Goal: Complete application form: Complete application form

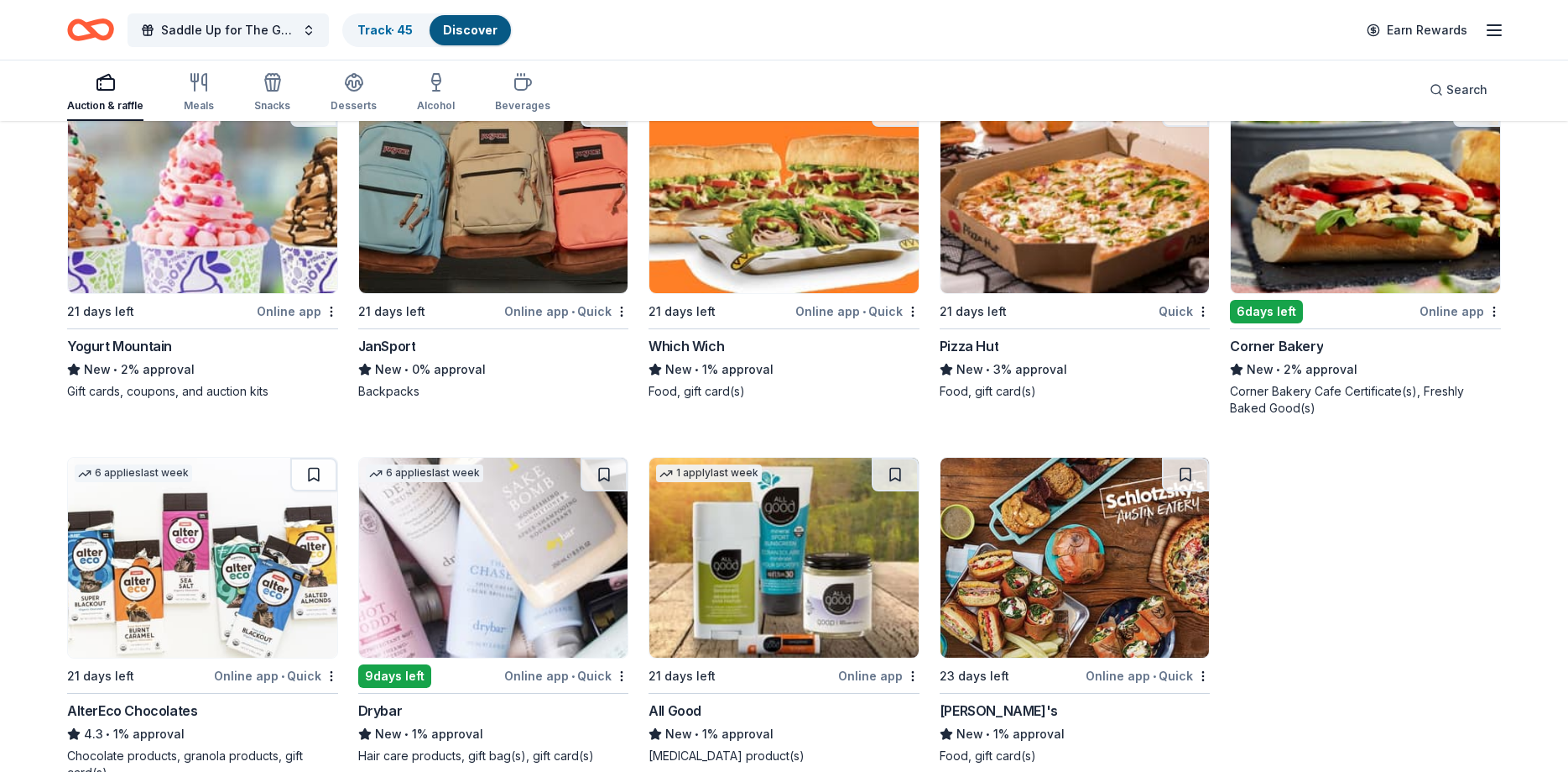
scroll to position [13879, 0]
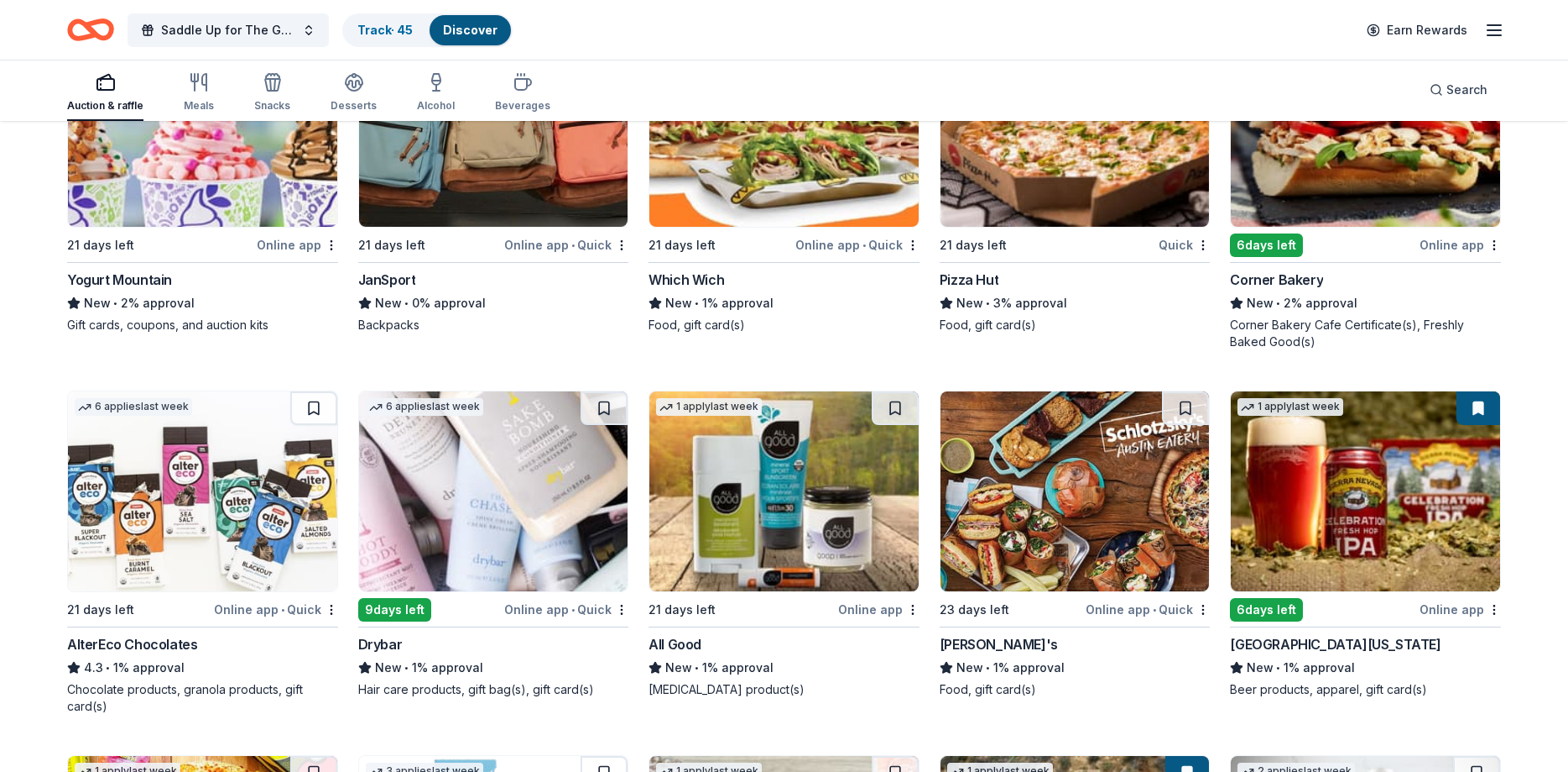
click at [730, 412] on img at bounding box center [784, 491] width 270 height 199
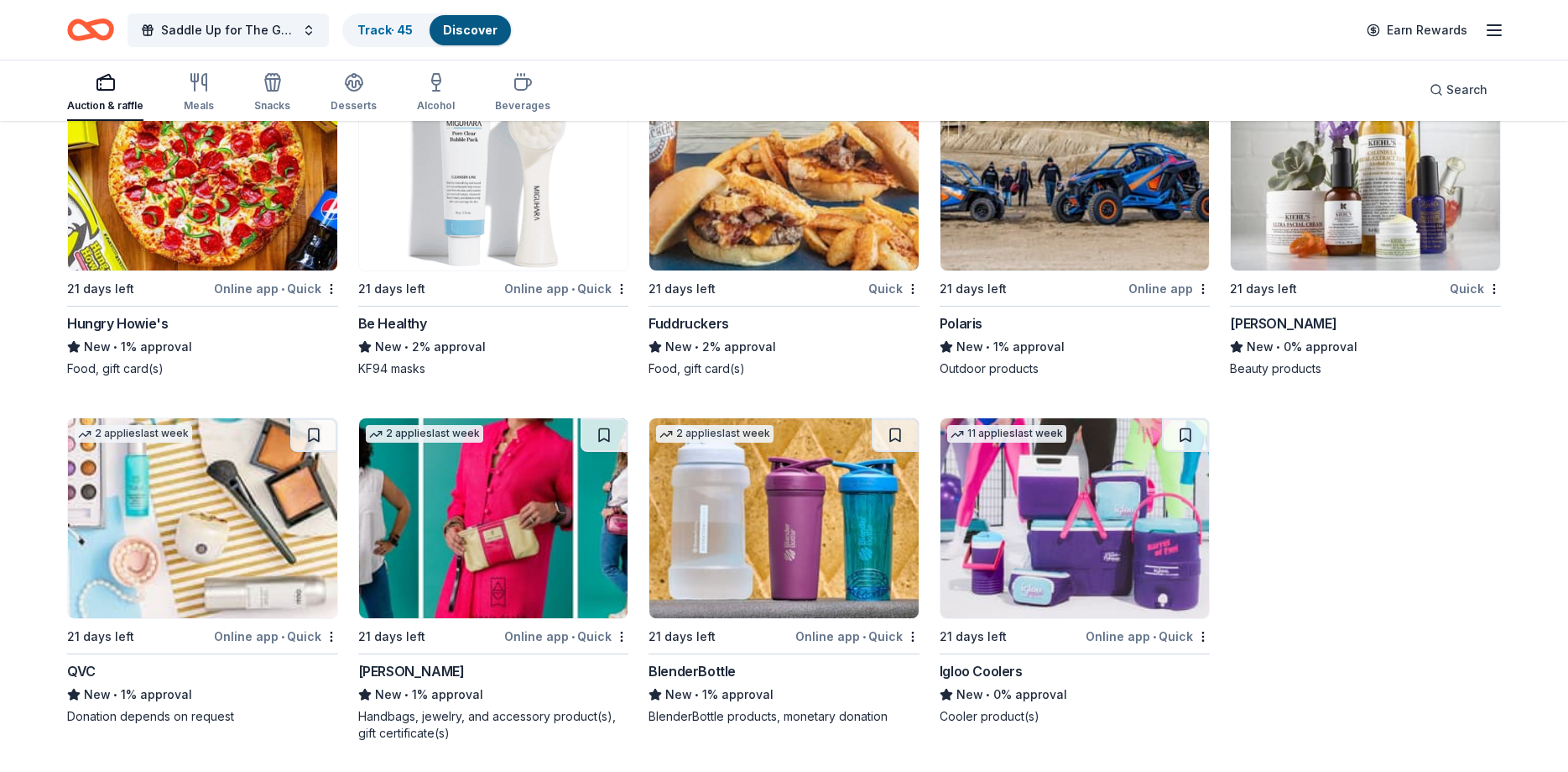
scroll to position [14634, 0]
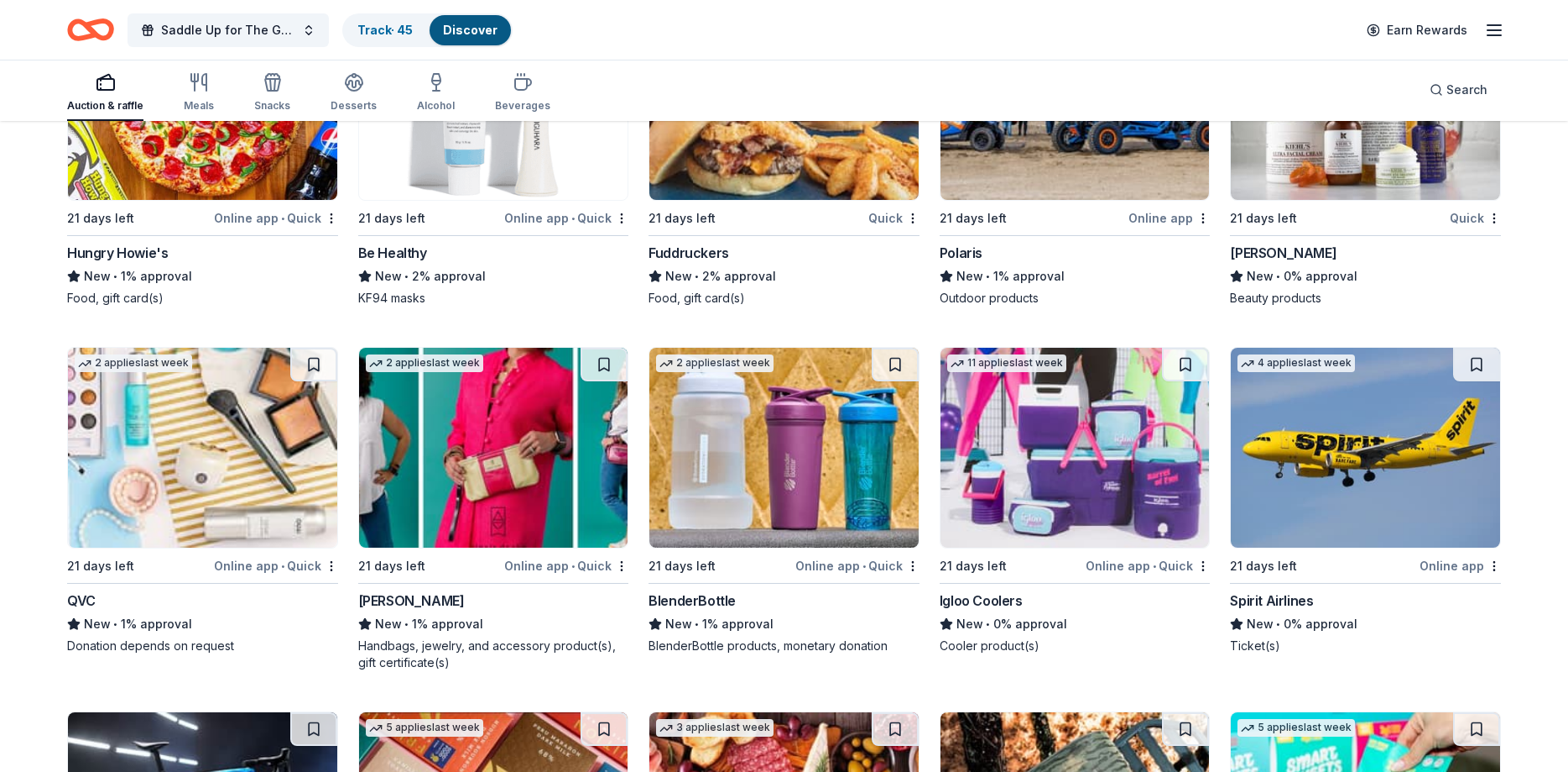
click at [1071, 443] on img at bounding box center [1076, 447] width 270 height 199
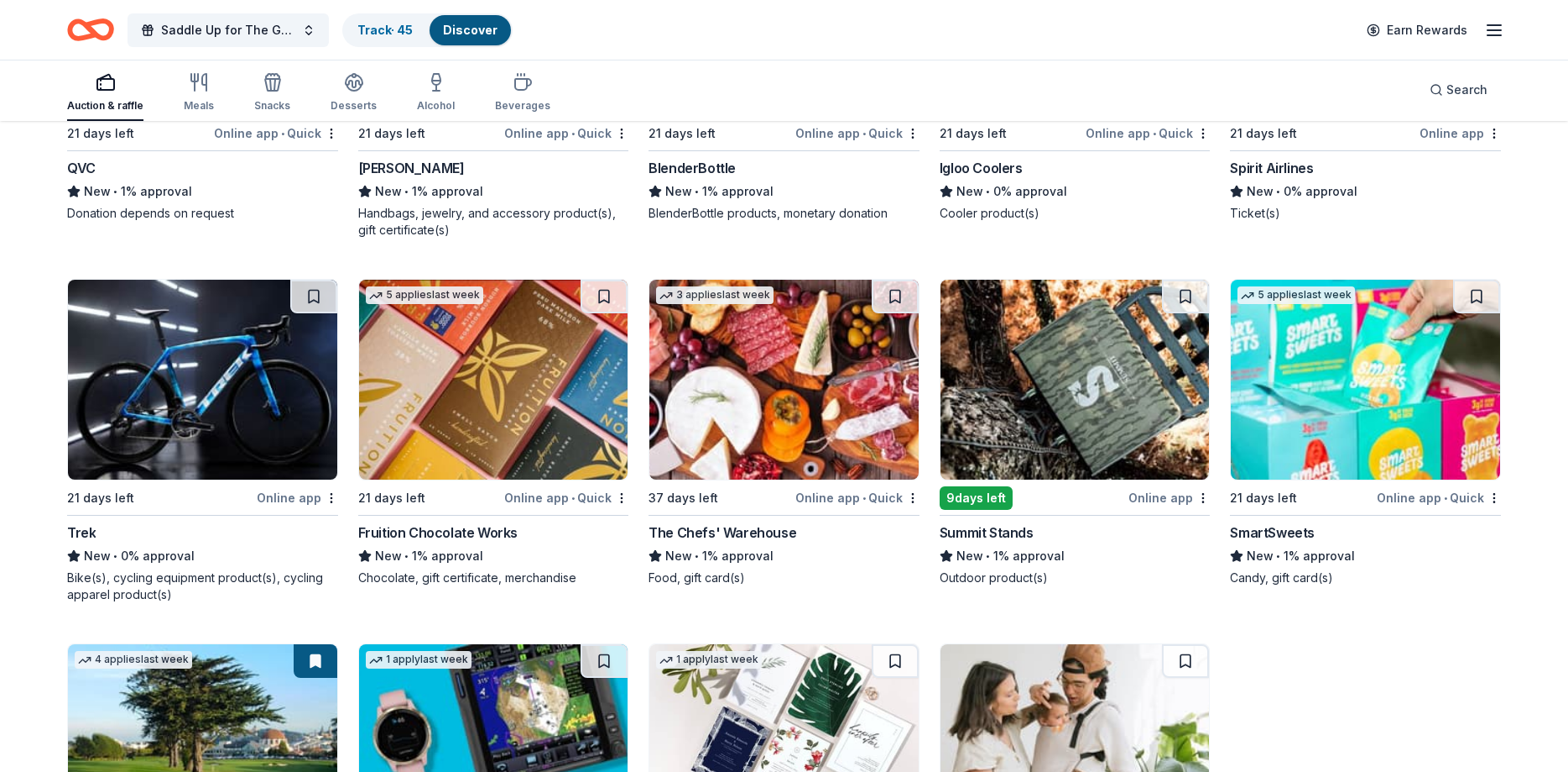
scroll to position [15149, 0]
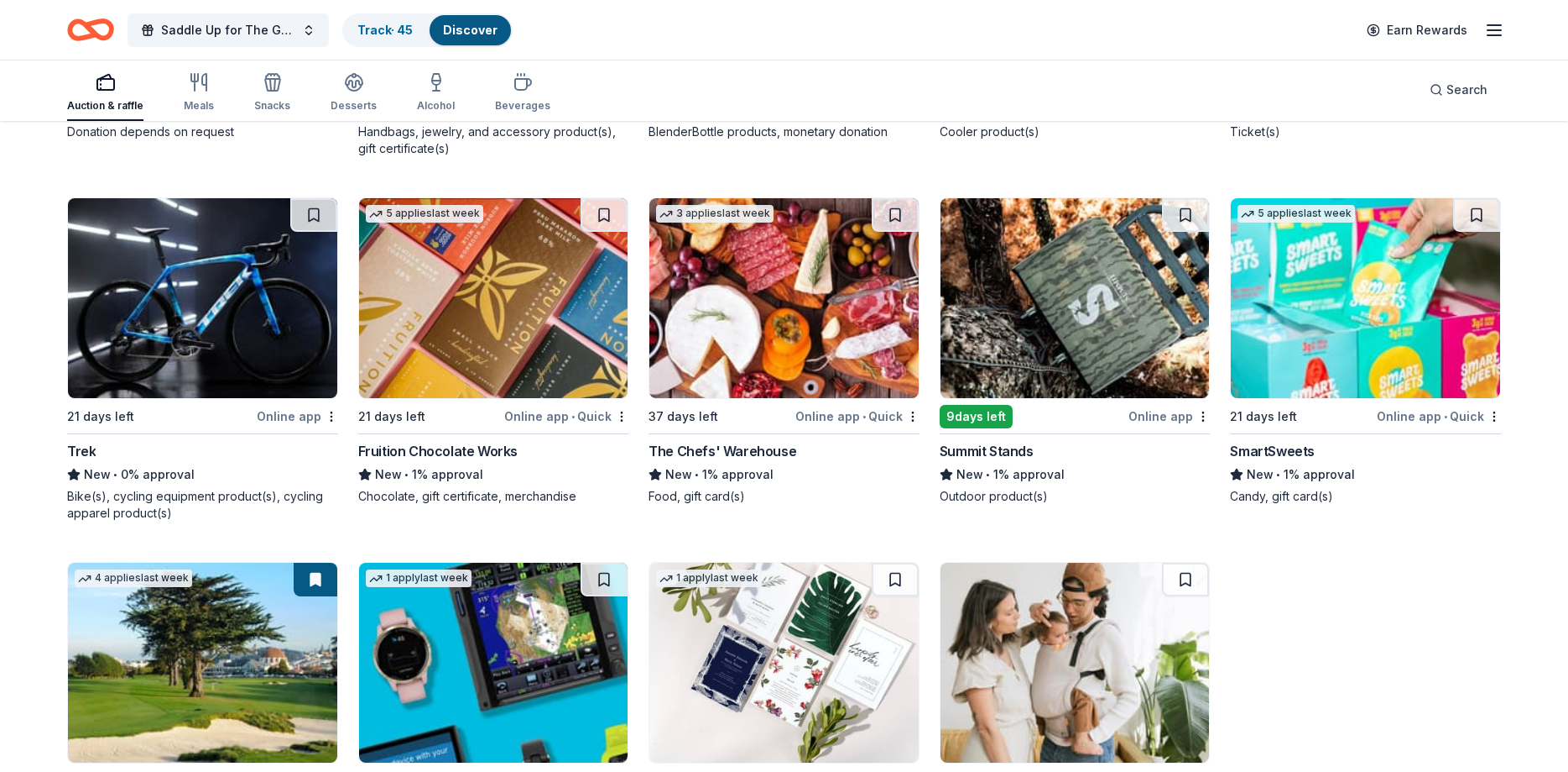
click at [736, 306] on img at bounding box center [784, 298] width 270 height 199
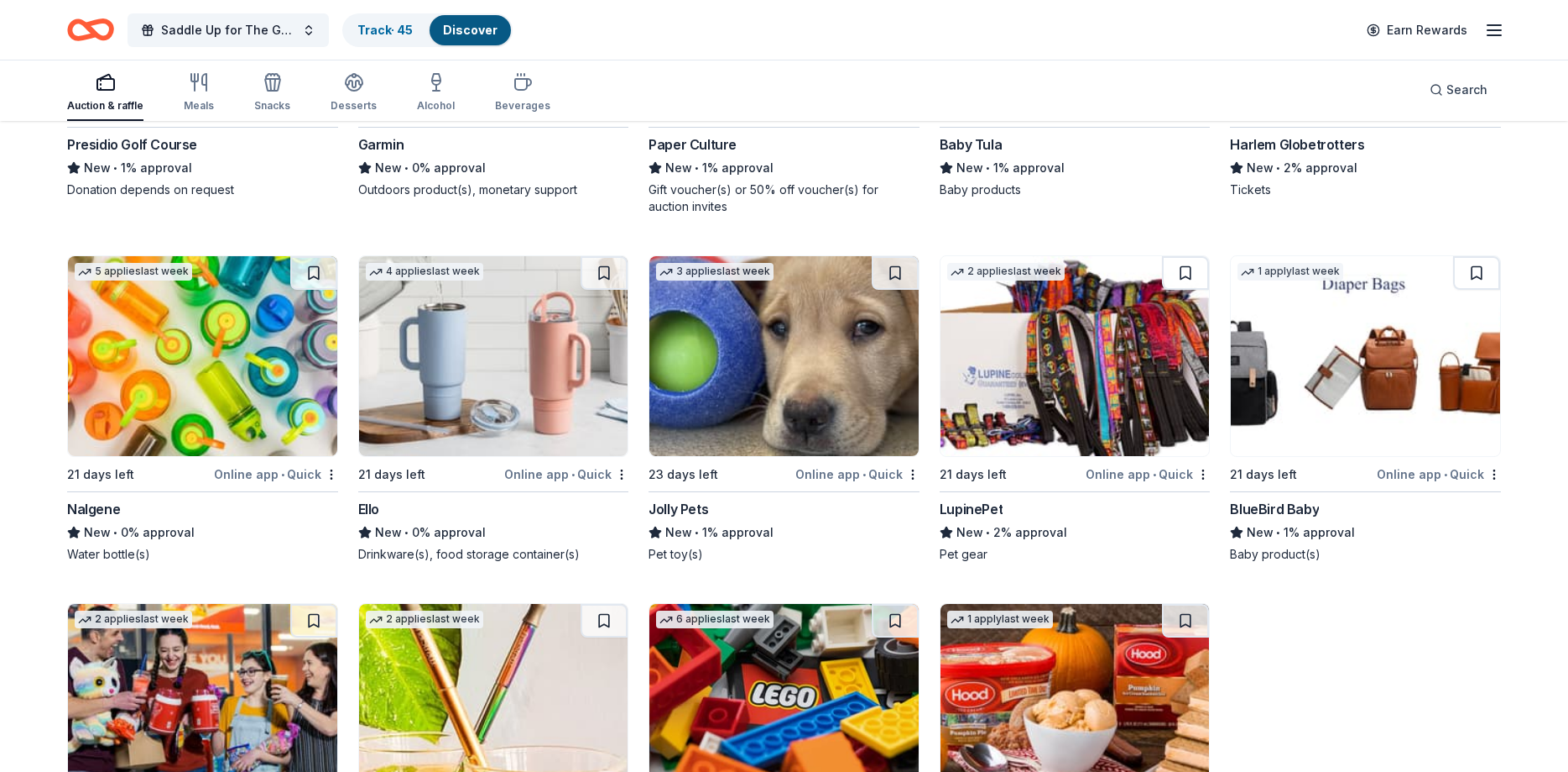
scroll to position [15834, 0]
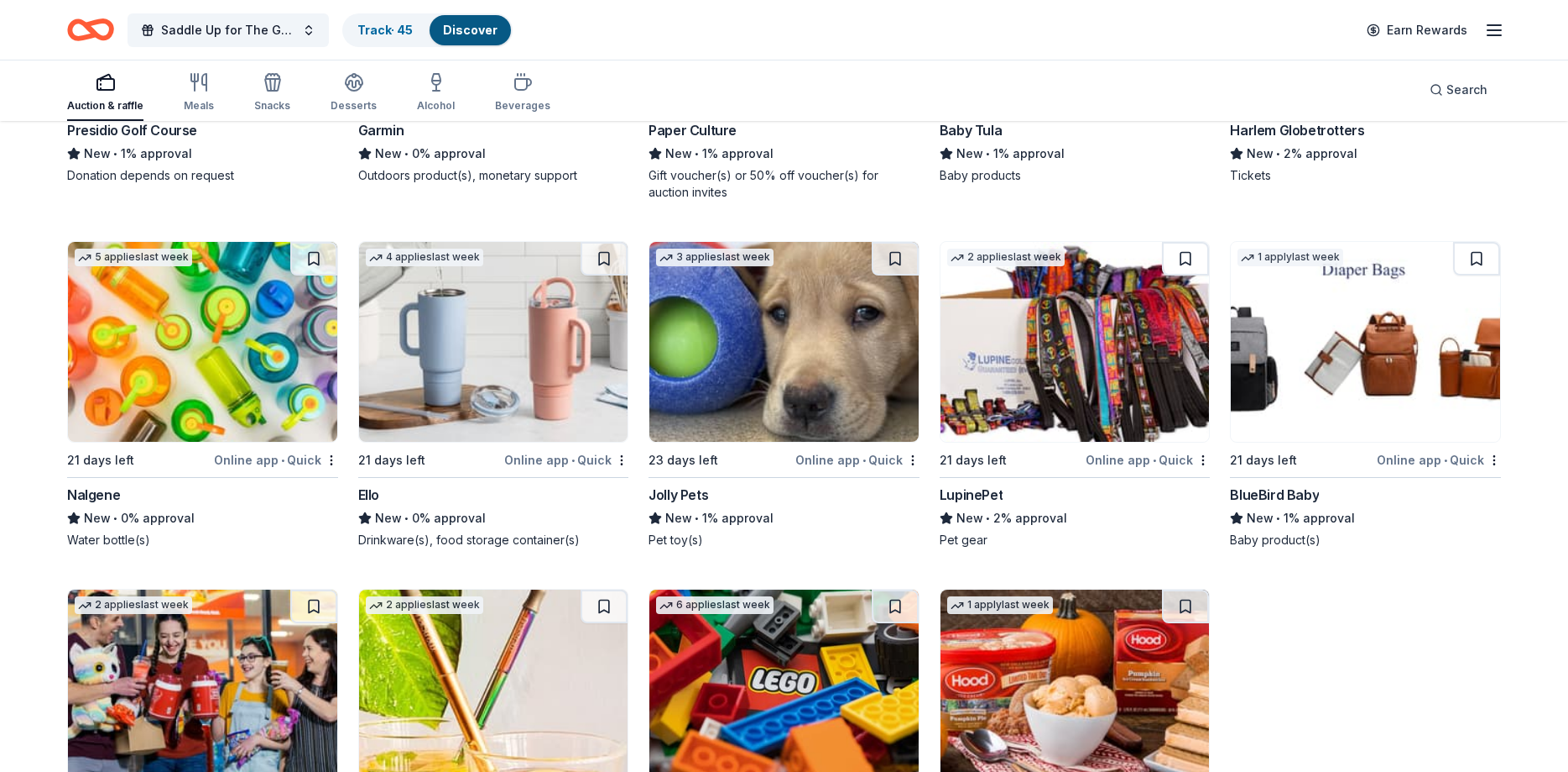
click at [514, 345] on img at bounding box center [494, 341] width 270 height 199
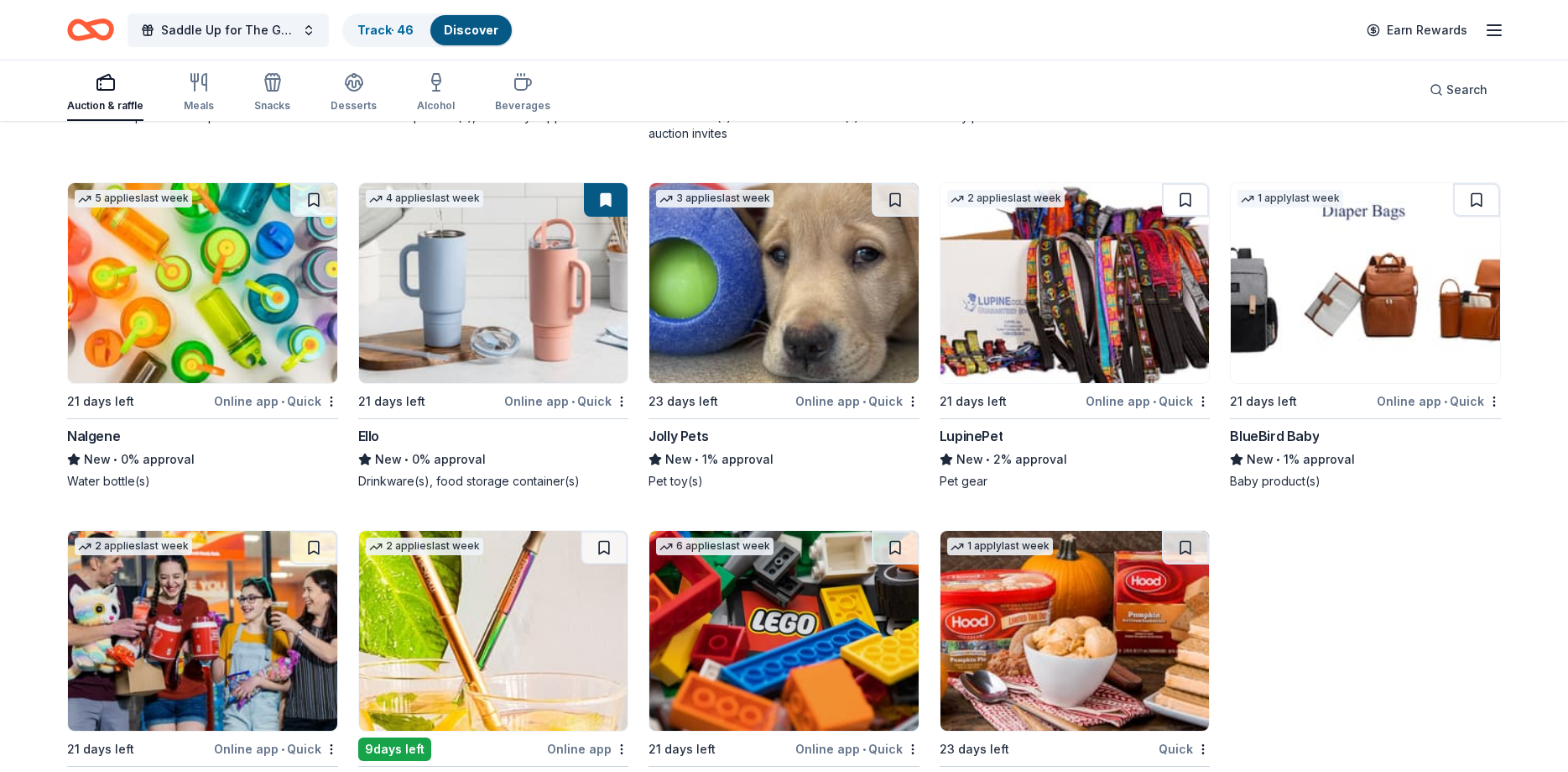
scroll to position [16059, 0]
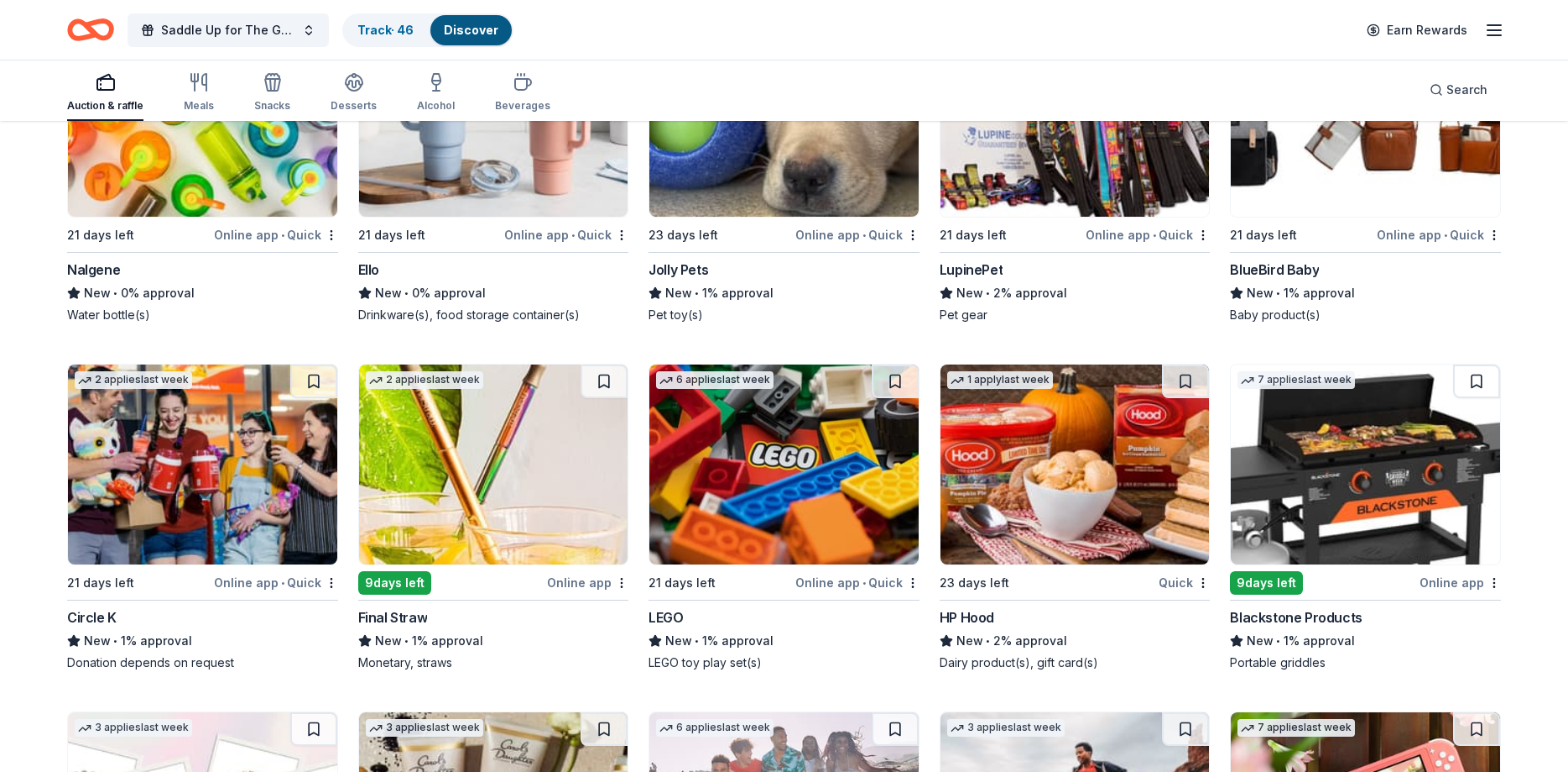
click at [1310, 450] on img at bounding box center [1366, 464] width 270 height 199
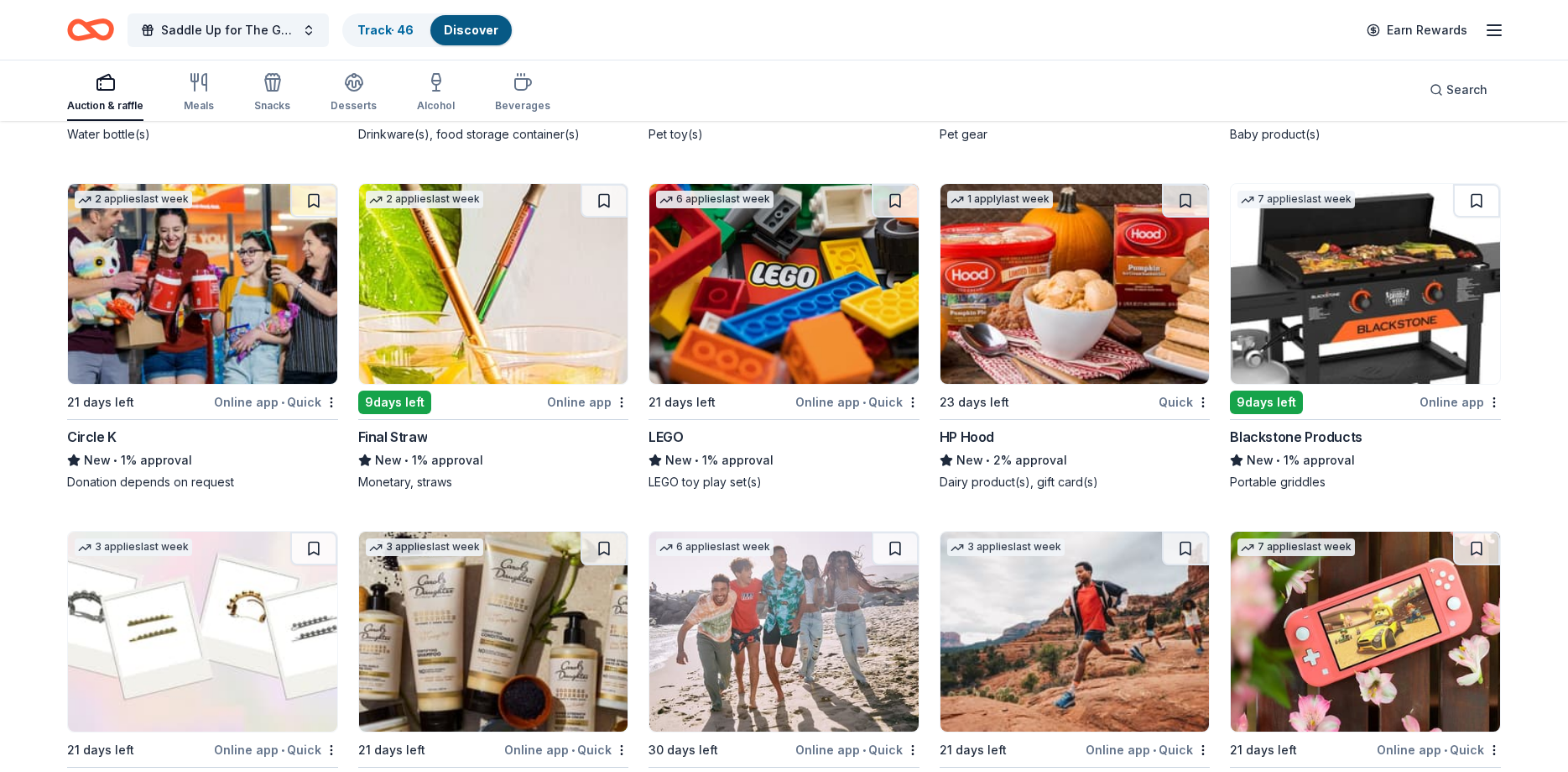
scroll to position [16401, 0]
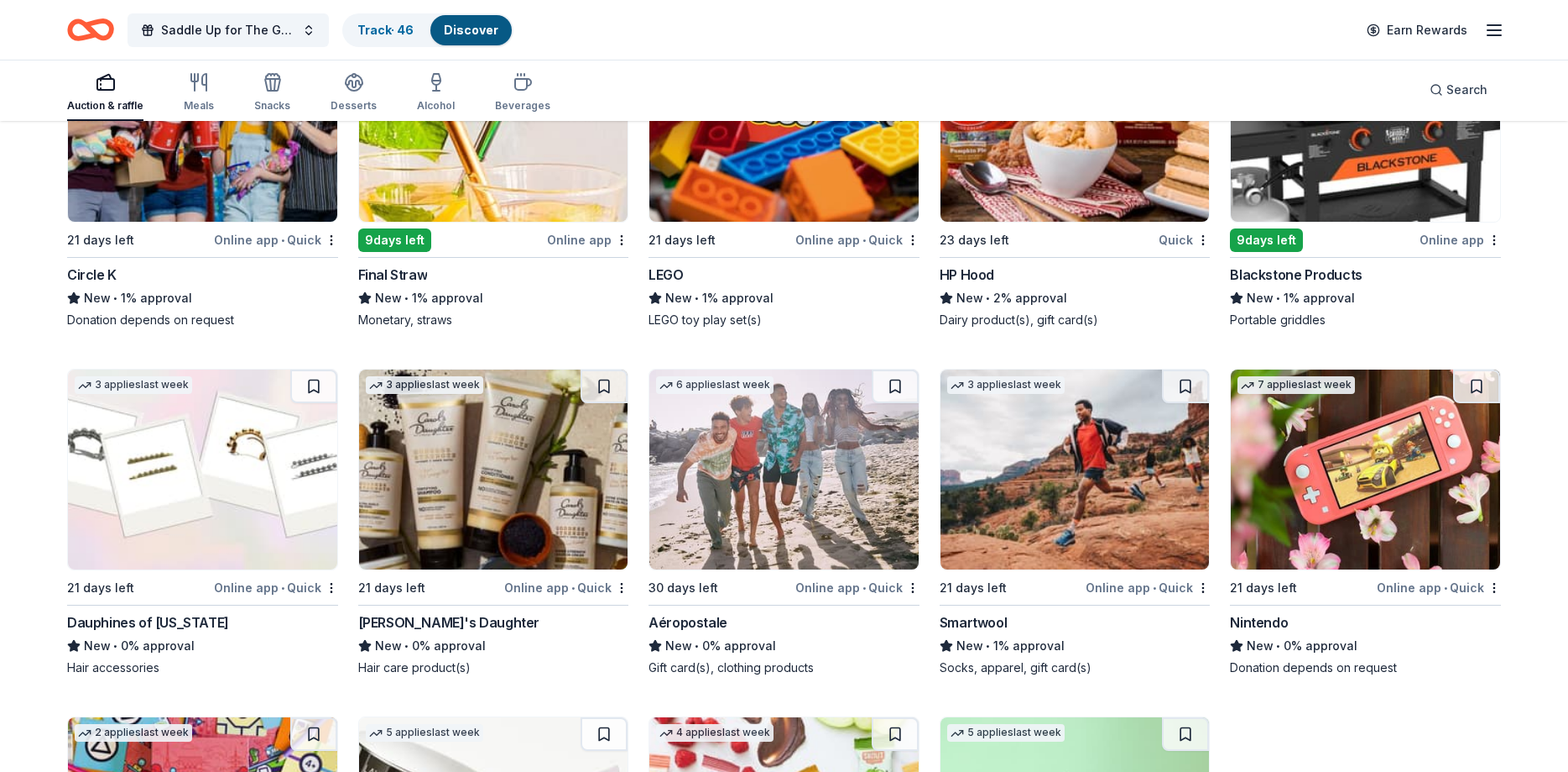
click at [1346, 437] on img at bounding box center [1366, 469] width 270 height 199
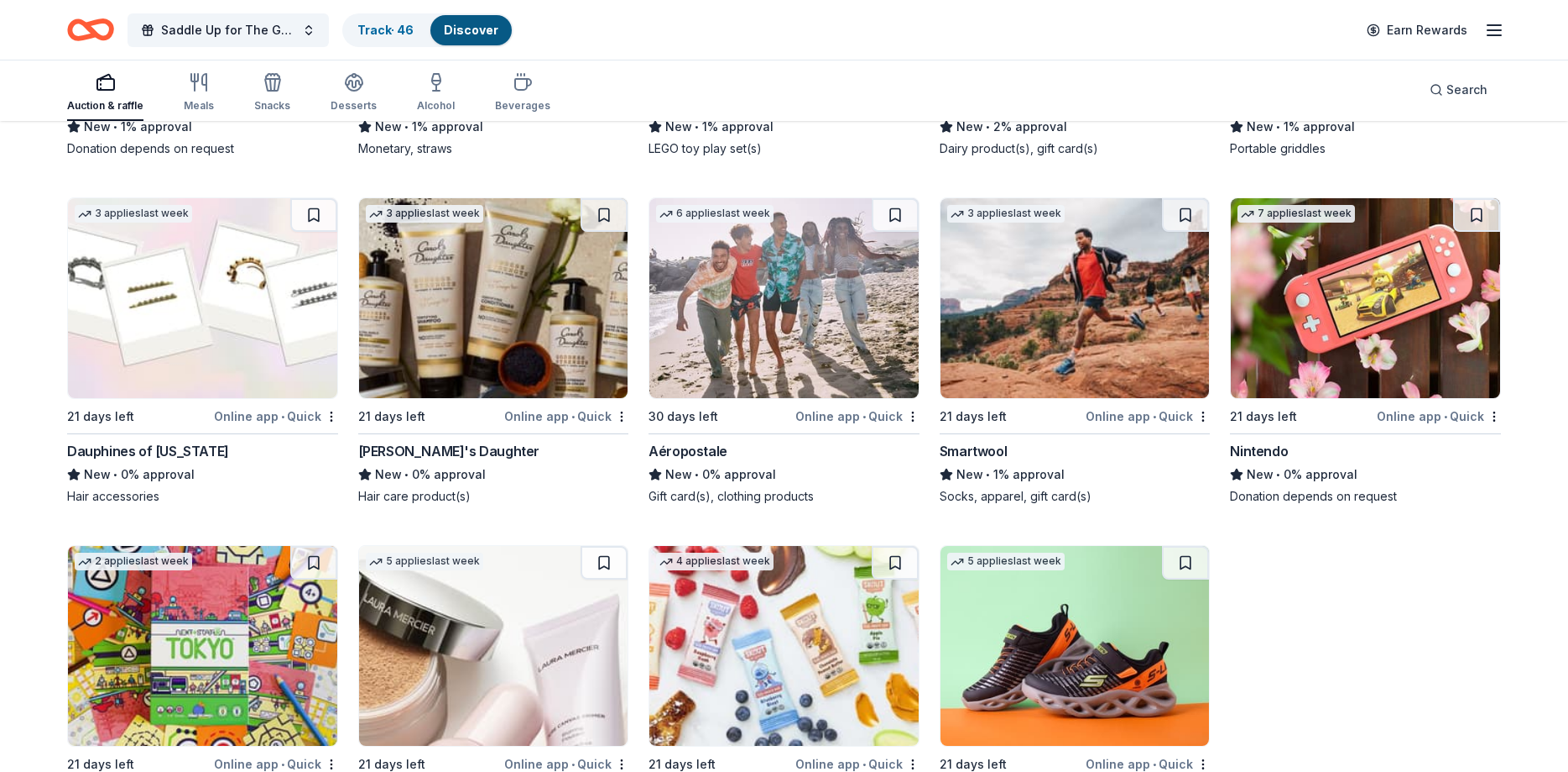
scroll to position [16744, 0]
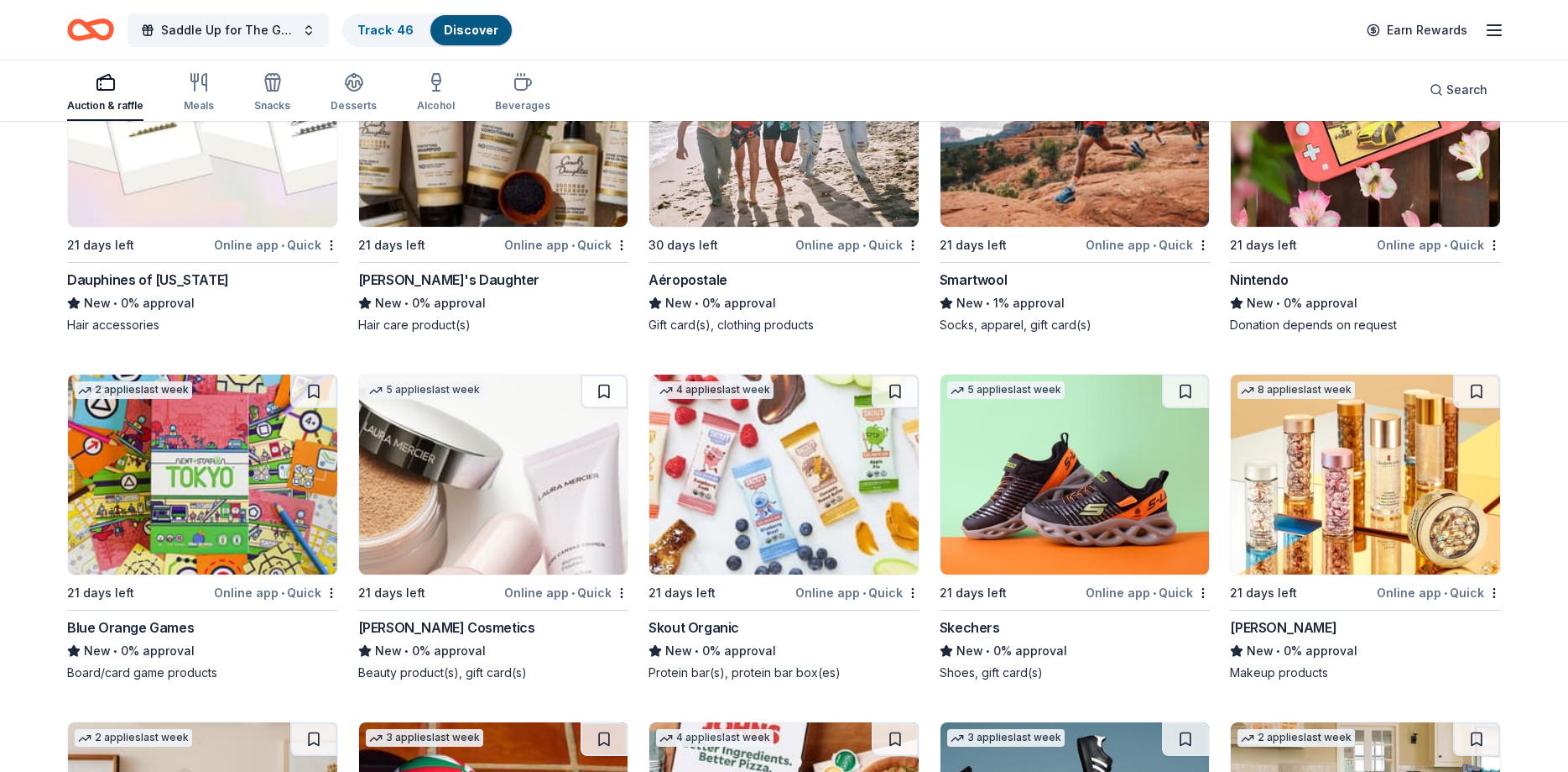
click at [1078, 416] on img at bounding box center [1076, 475] width 270 height 199
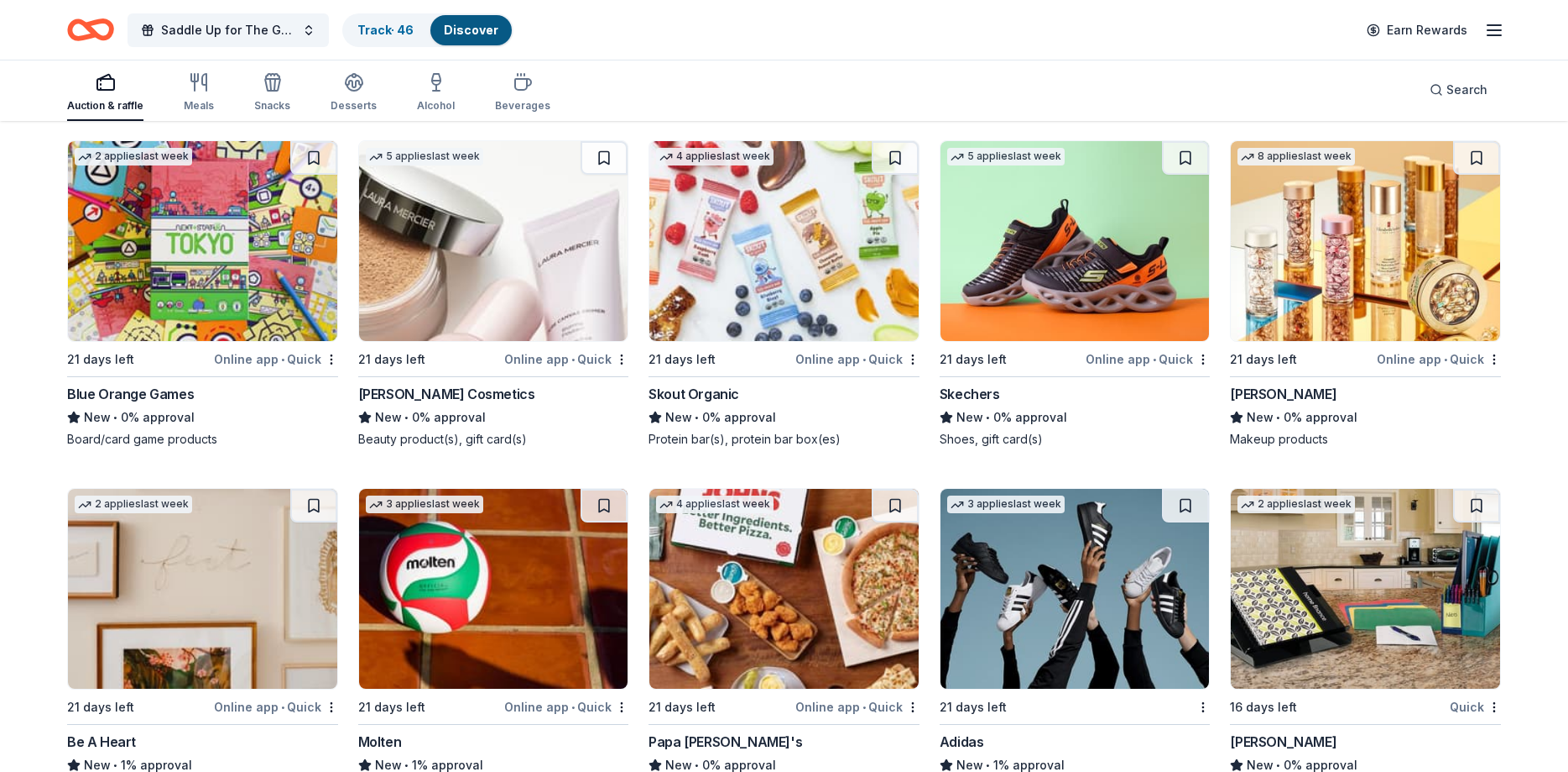
scroll to position [17001, 0]
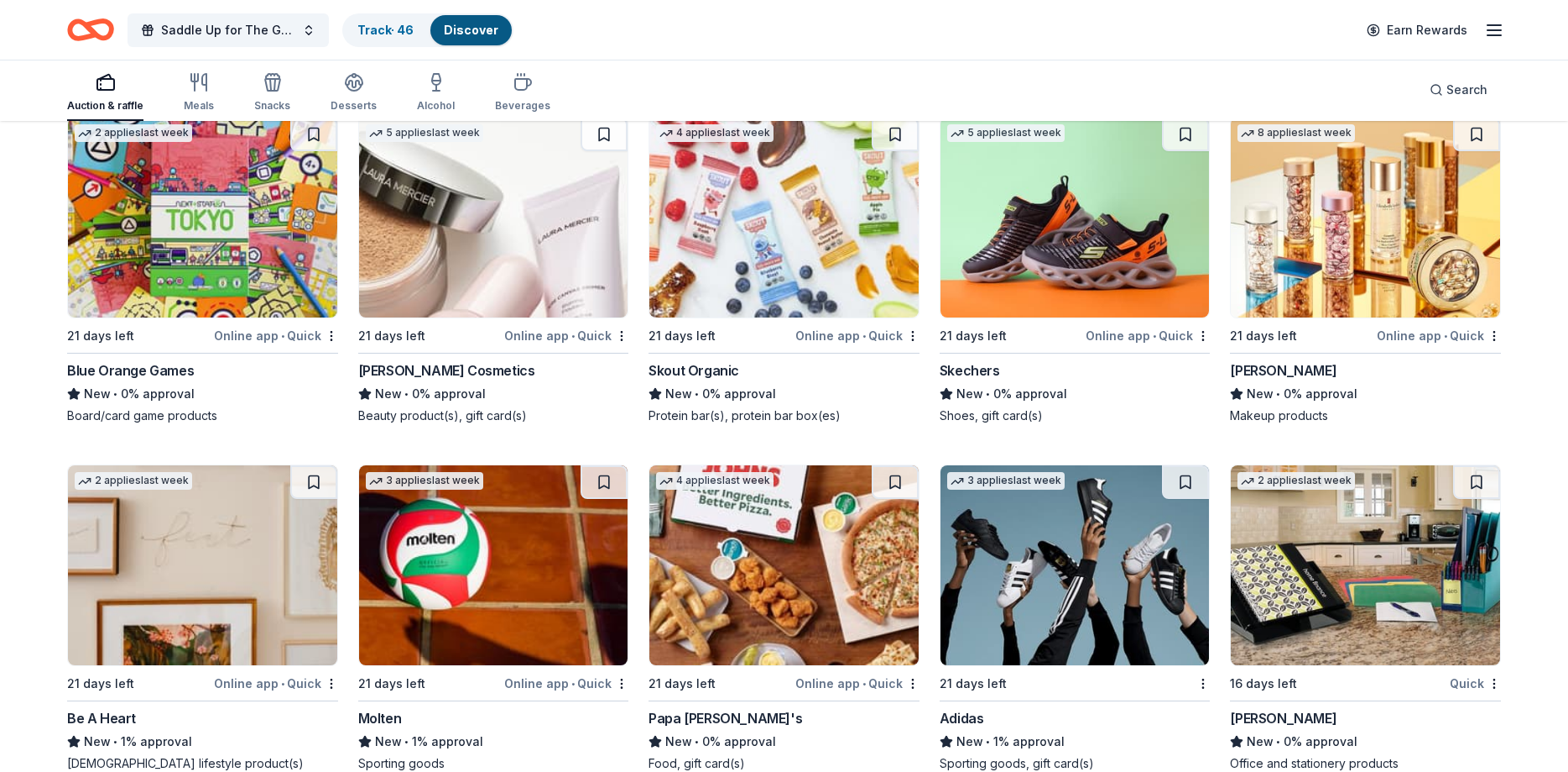
click at [1018, 575] on img at bounding box center [1076, 565] width 270 height 199
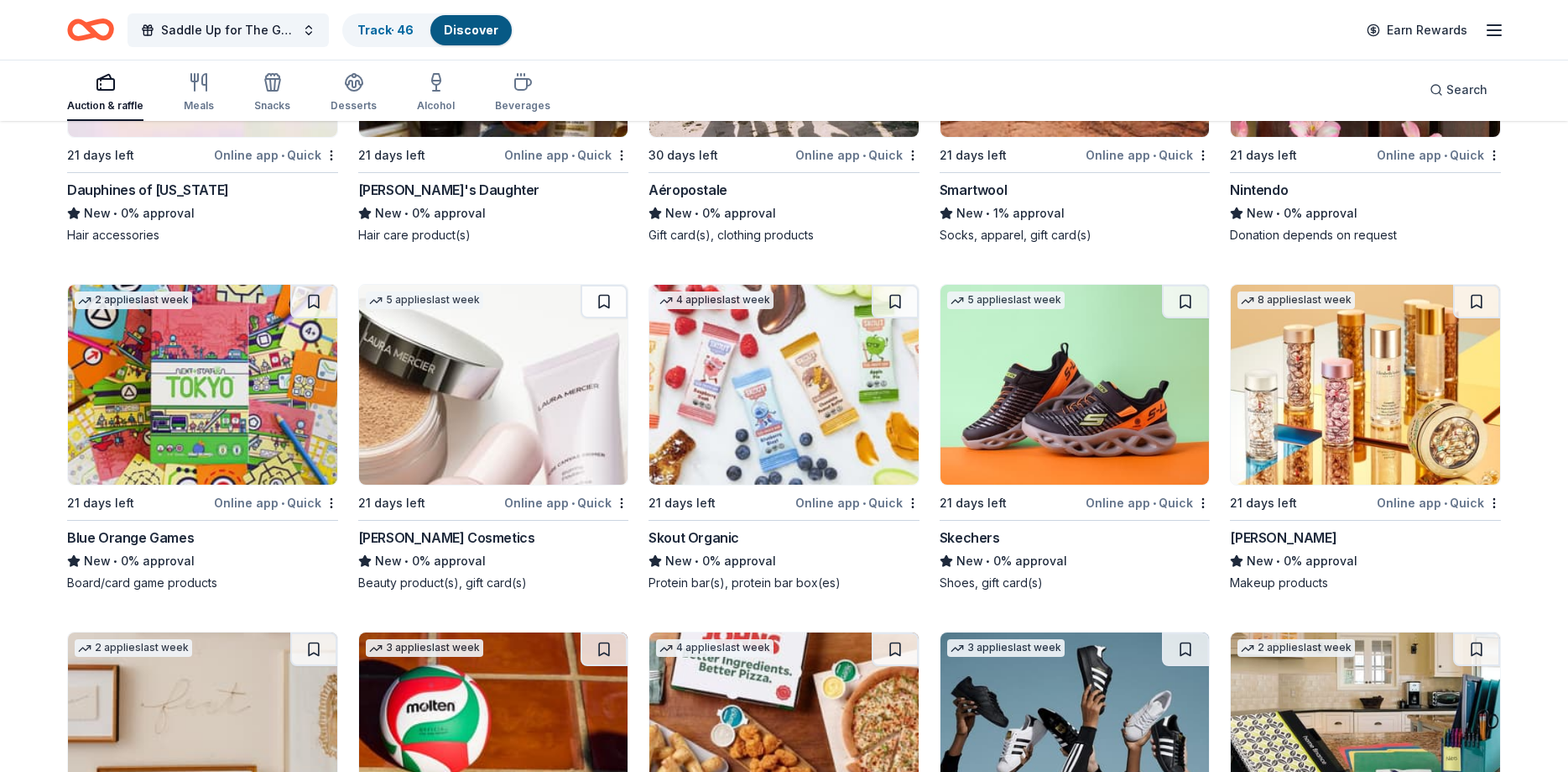
scroll to position [16829, 0]
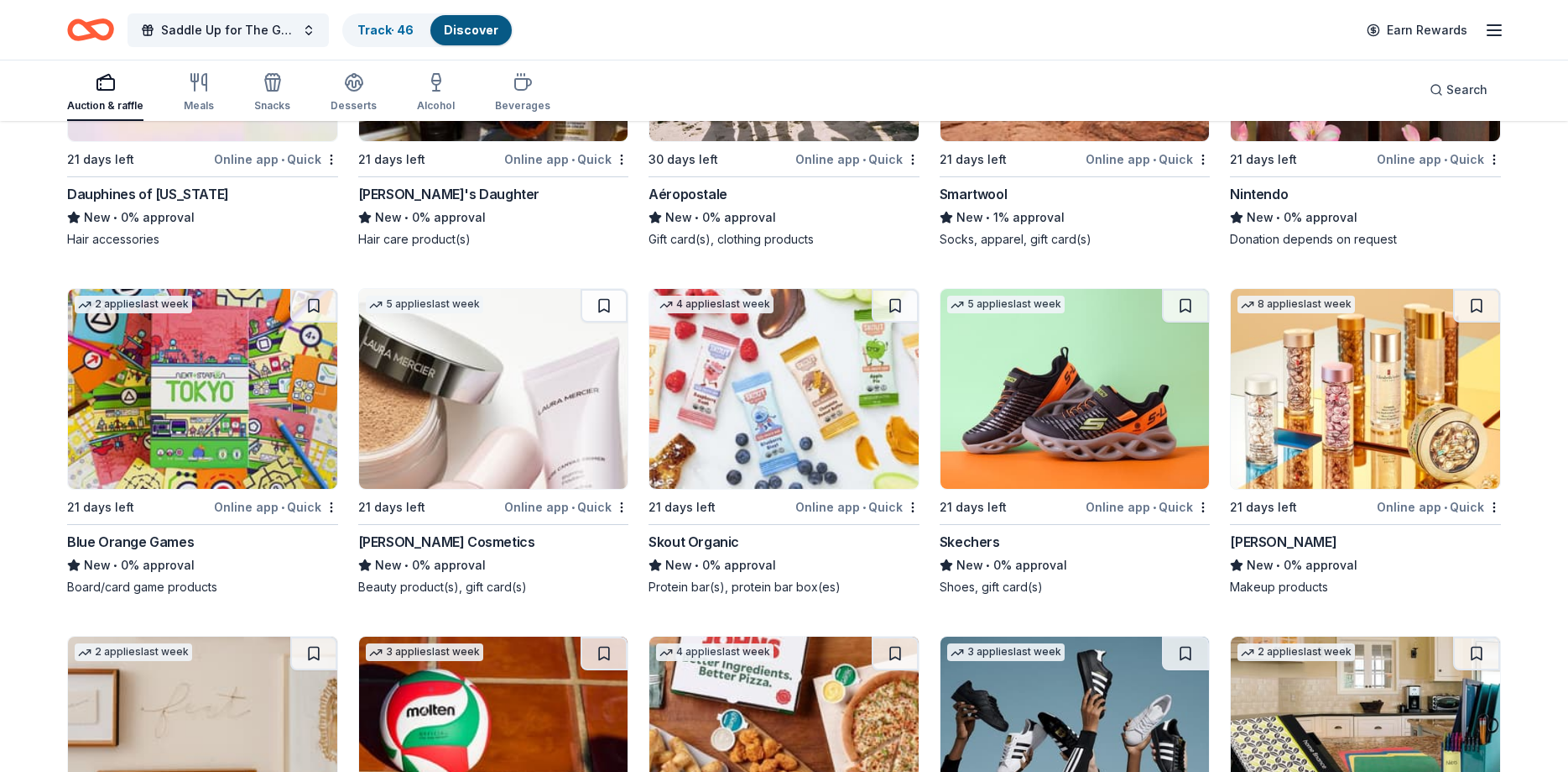
click at [1320, 395] on img at bounding box center [1366, 389] width 270 height 199
click at [223, 393] on img at bounding box center [203, 389] width 270 height 199
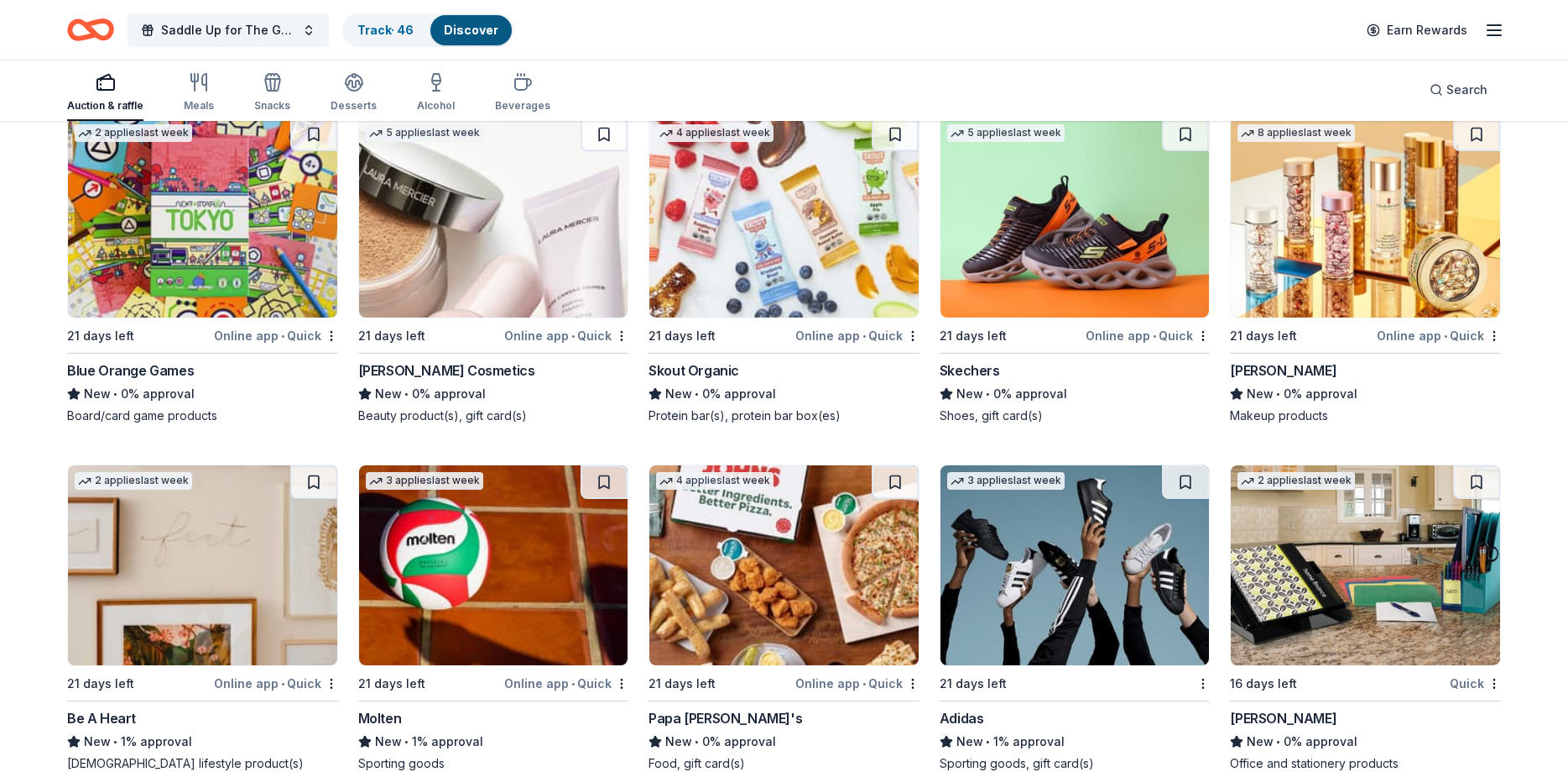
click at [524, 235] on img at bounding box center [494, 218] width 270 height 199
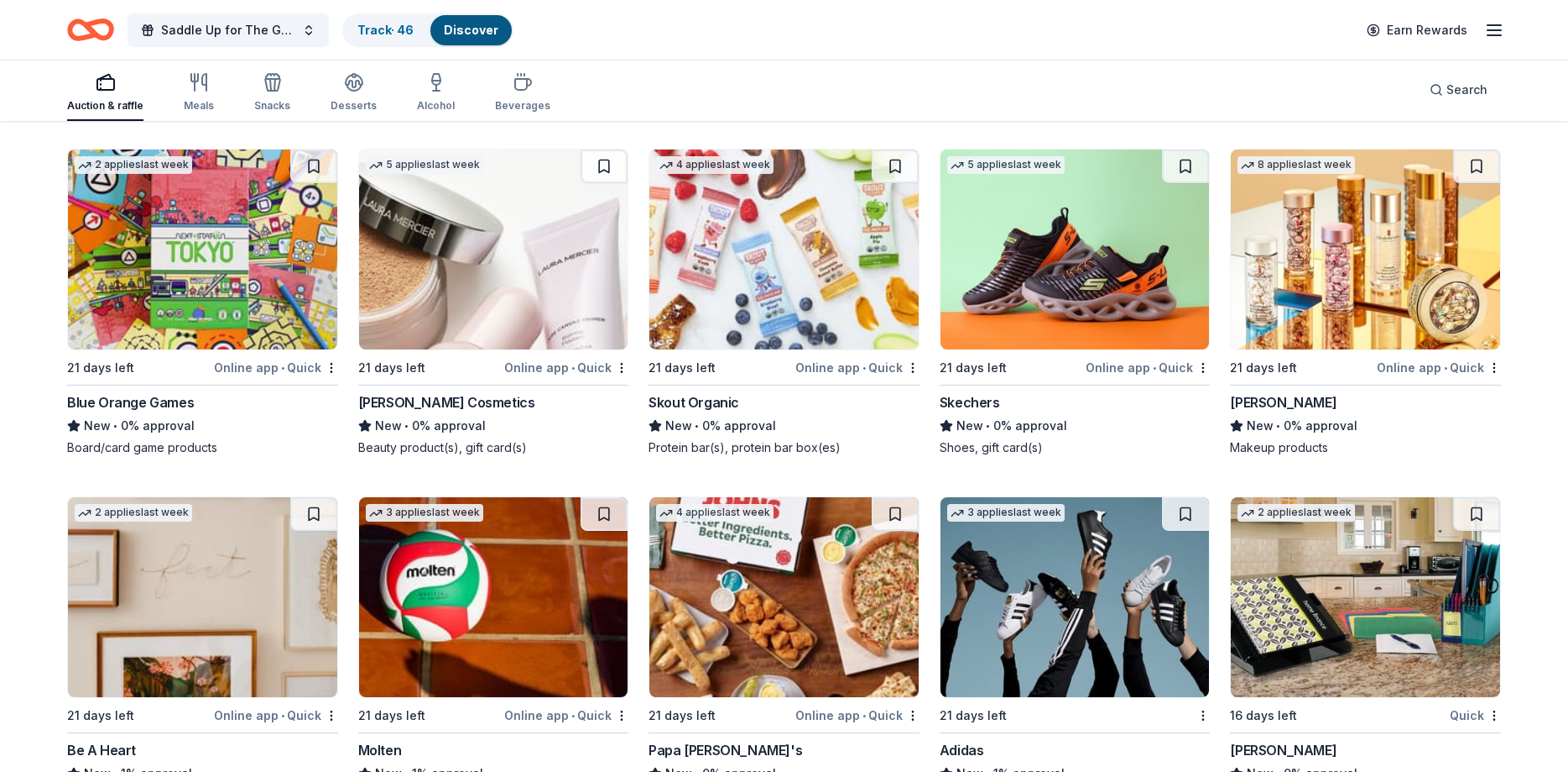
scroll to position [16658, 0]
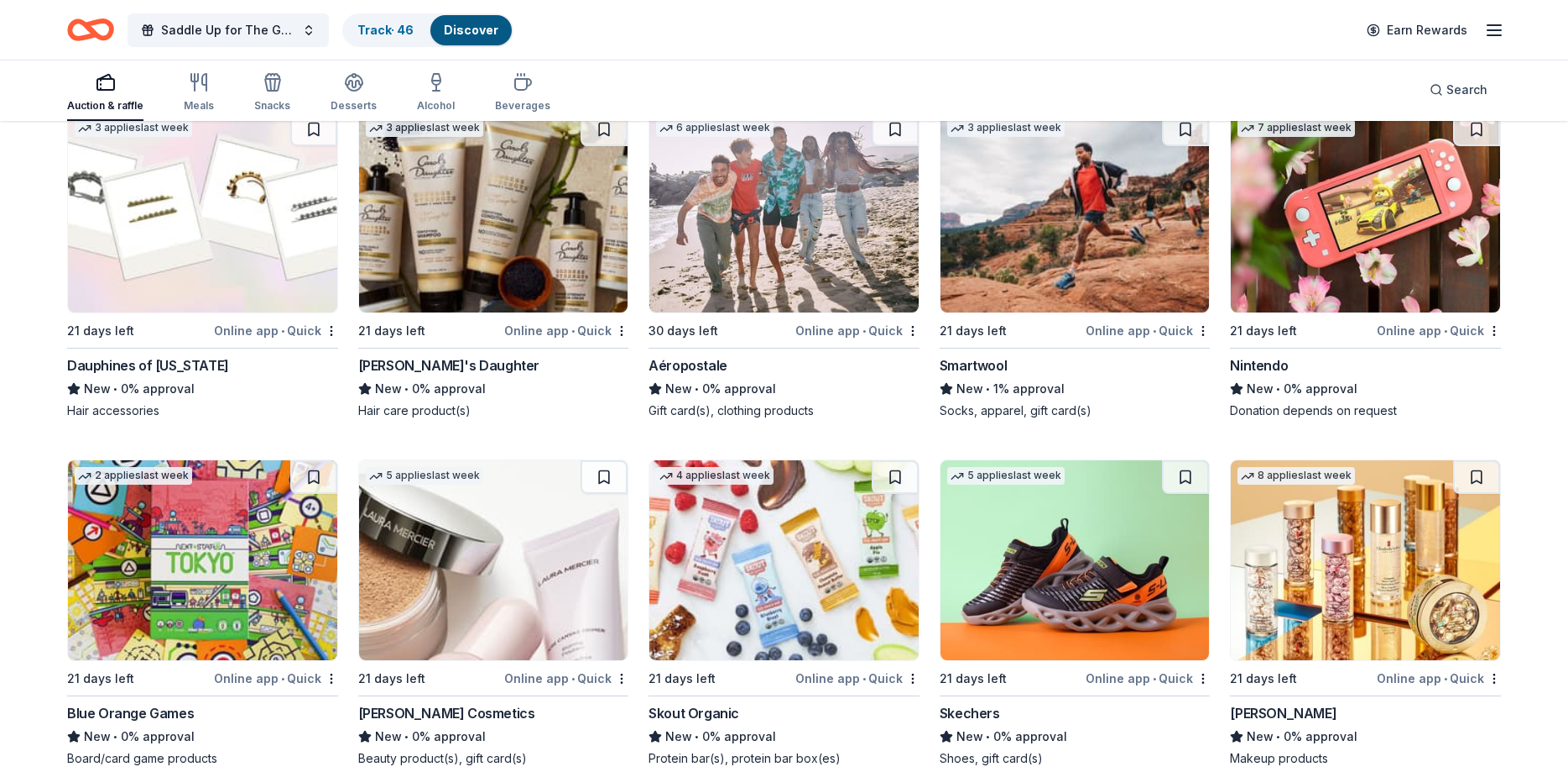
click at [272, 460] on img at bounding box center [203, 560] width 270 height 199
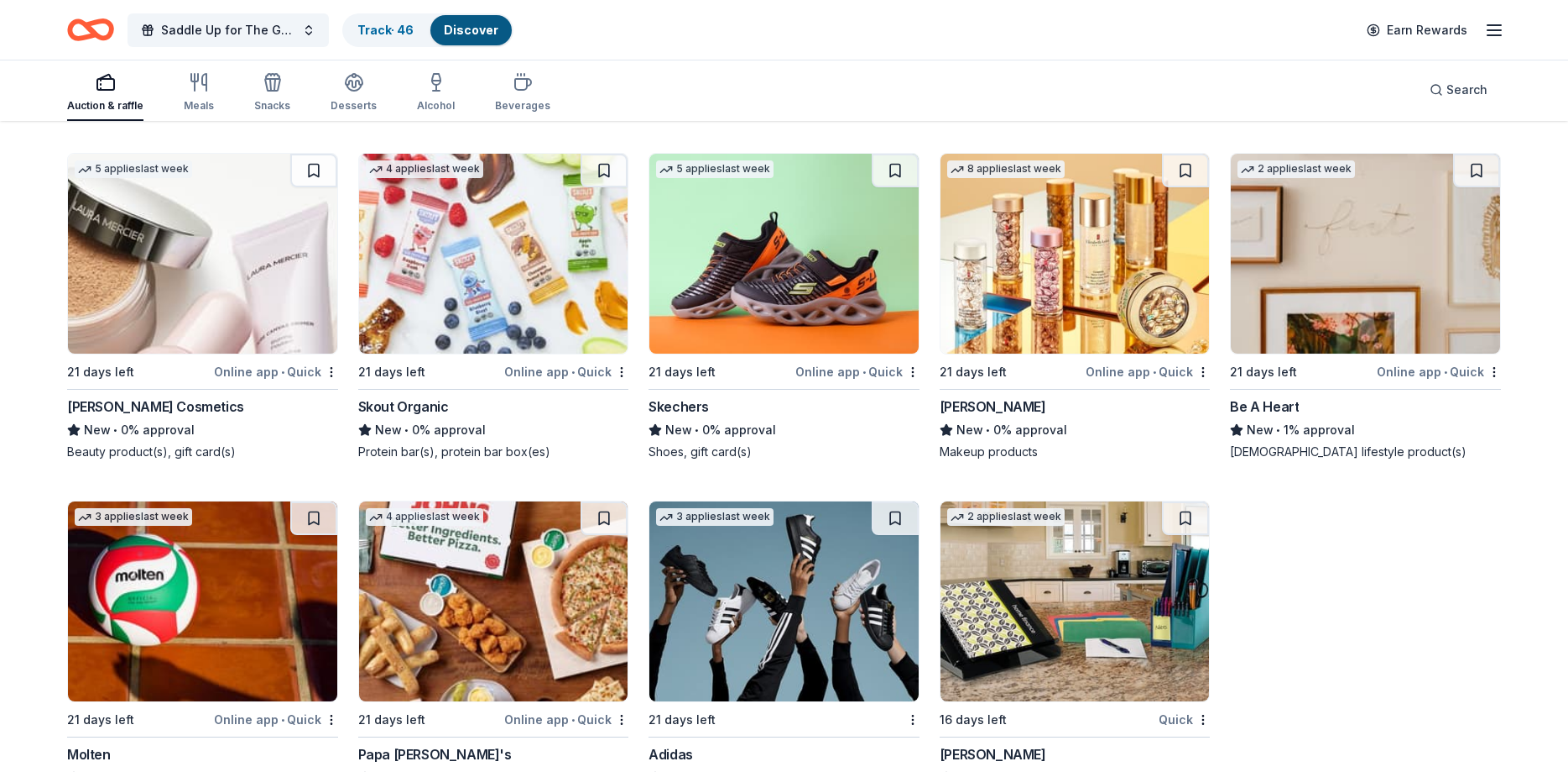
scroll to position [17001, 0]
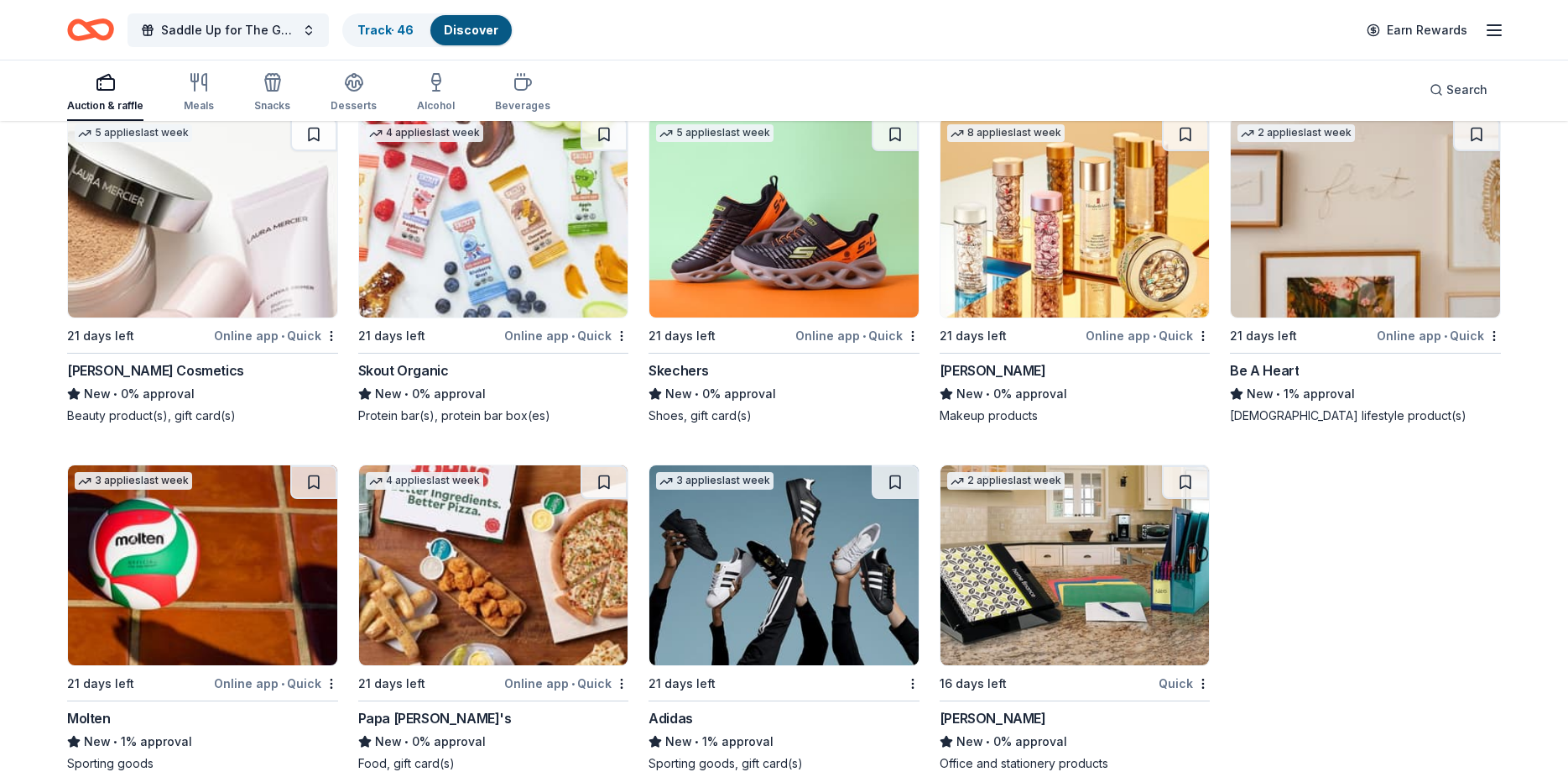
click at [461, 485] on img at bounding box center [494, 565] width 270 height 199
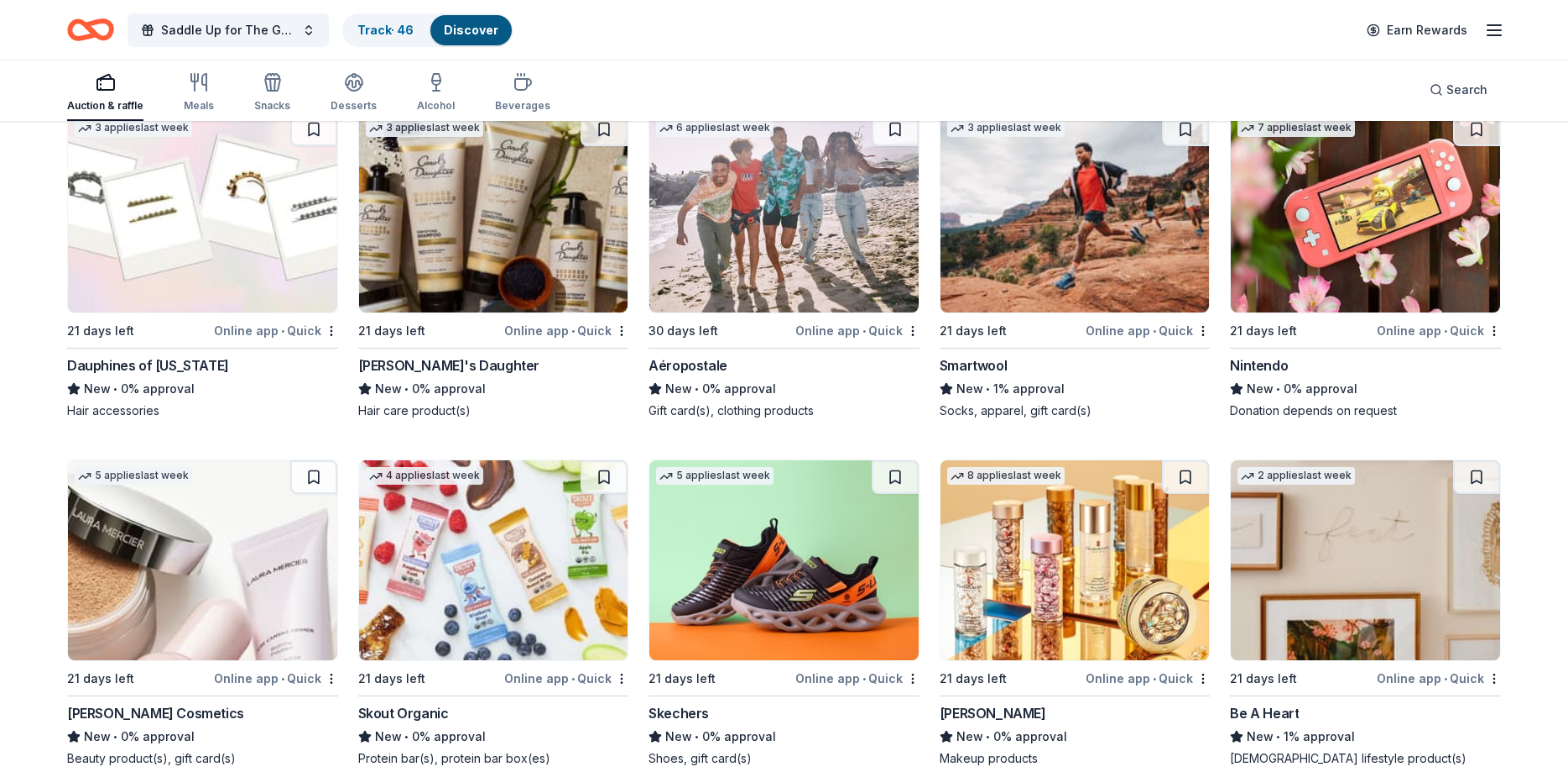
scroll to position [16487, 0]
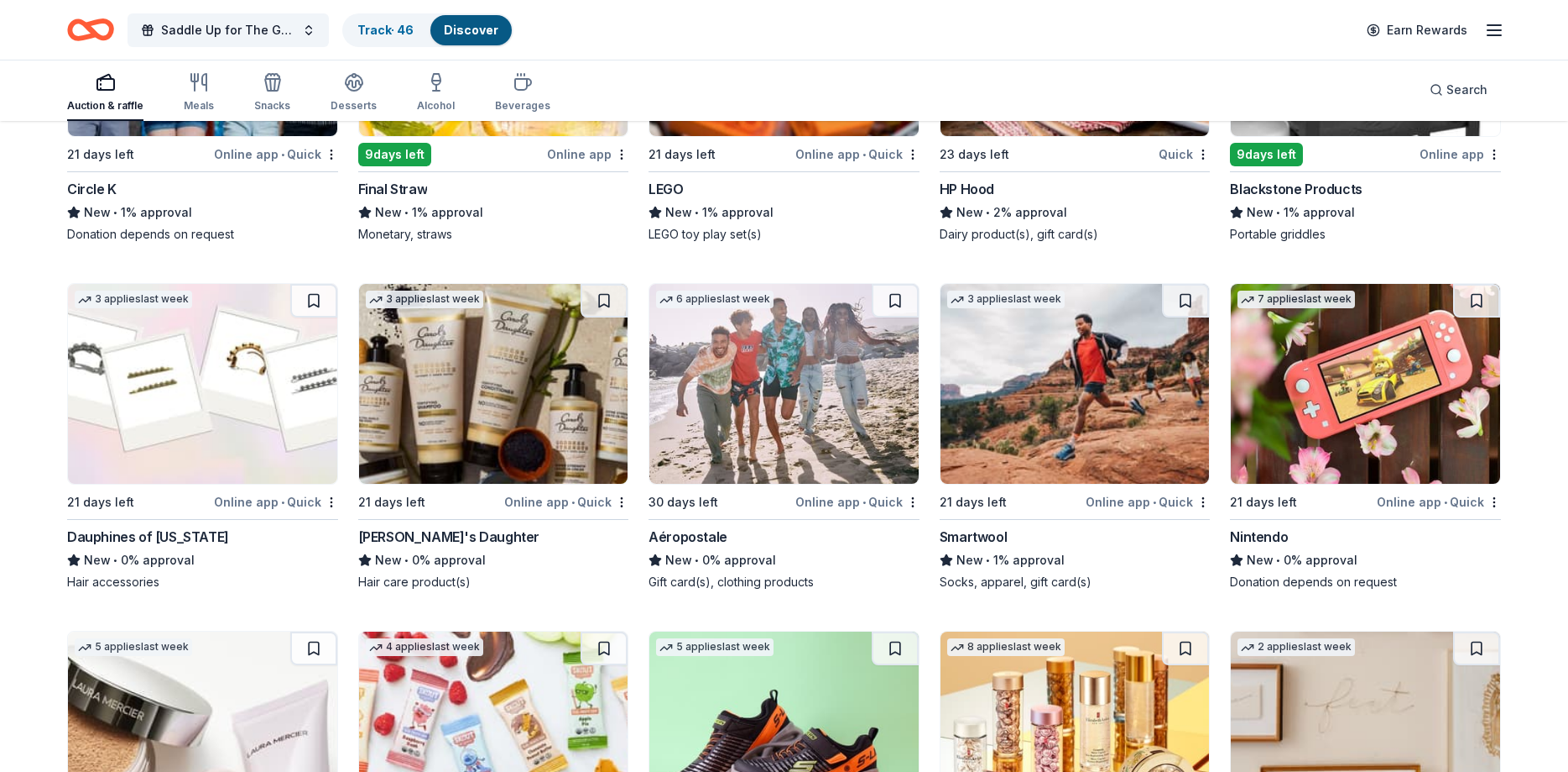
click at [466, 365] on img at bounding box center [494, 383] width 270 height 199
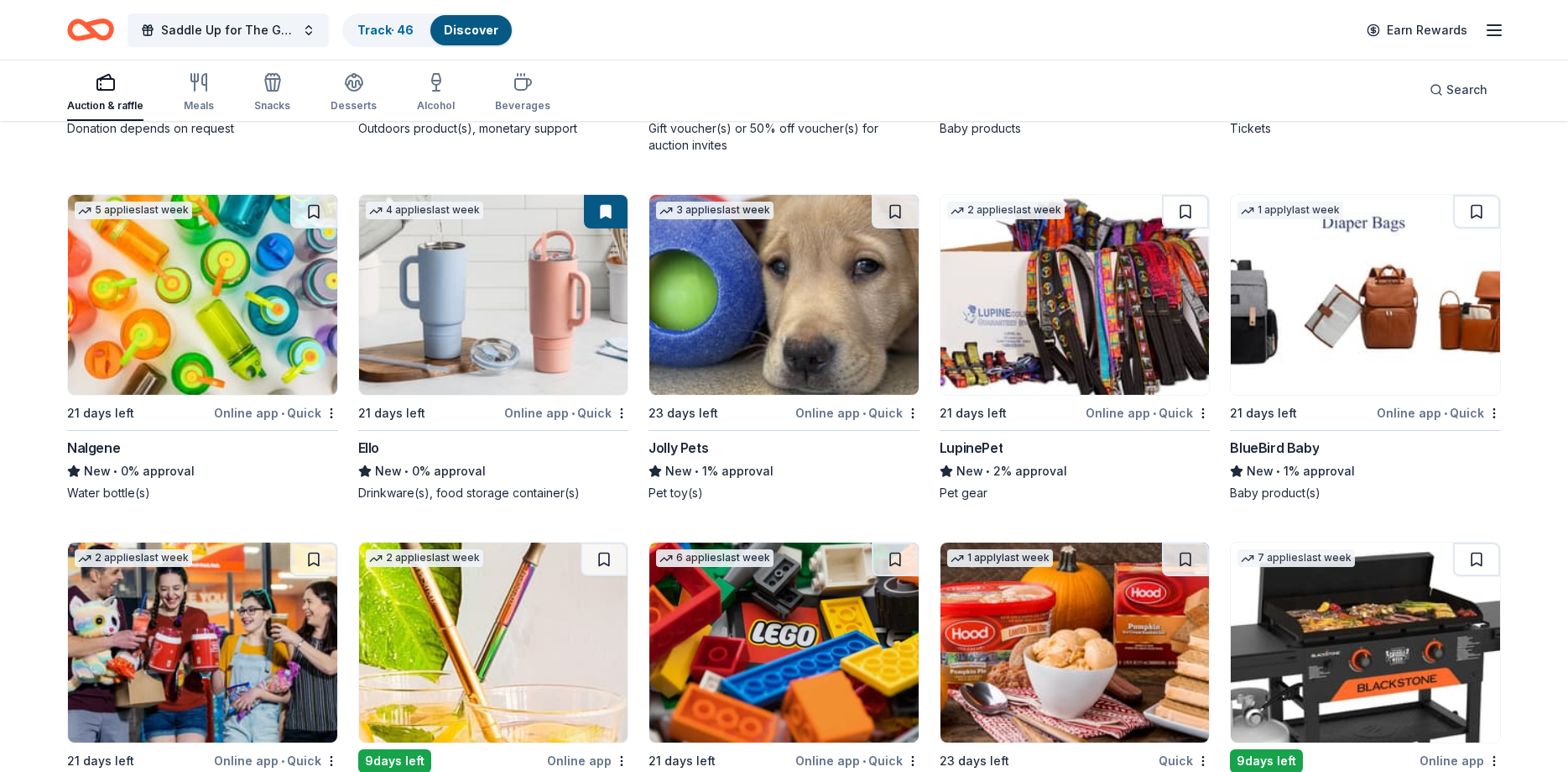
scroll to position [15288, 0]
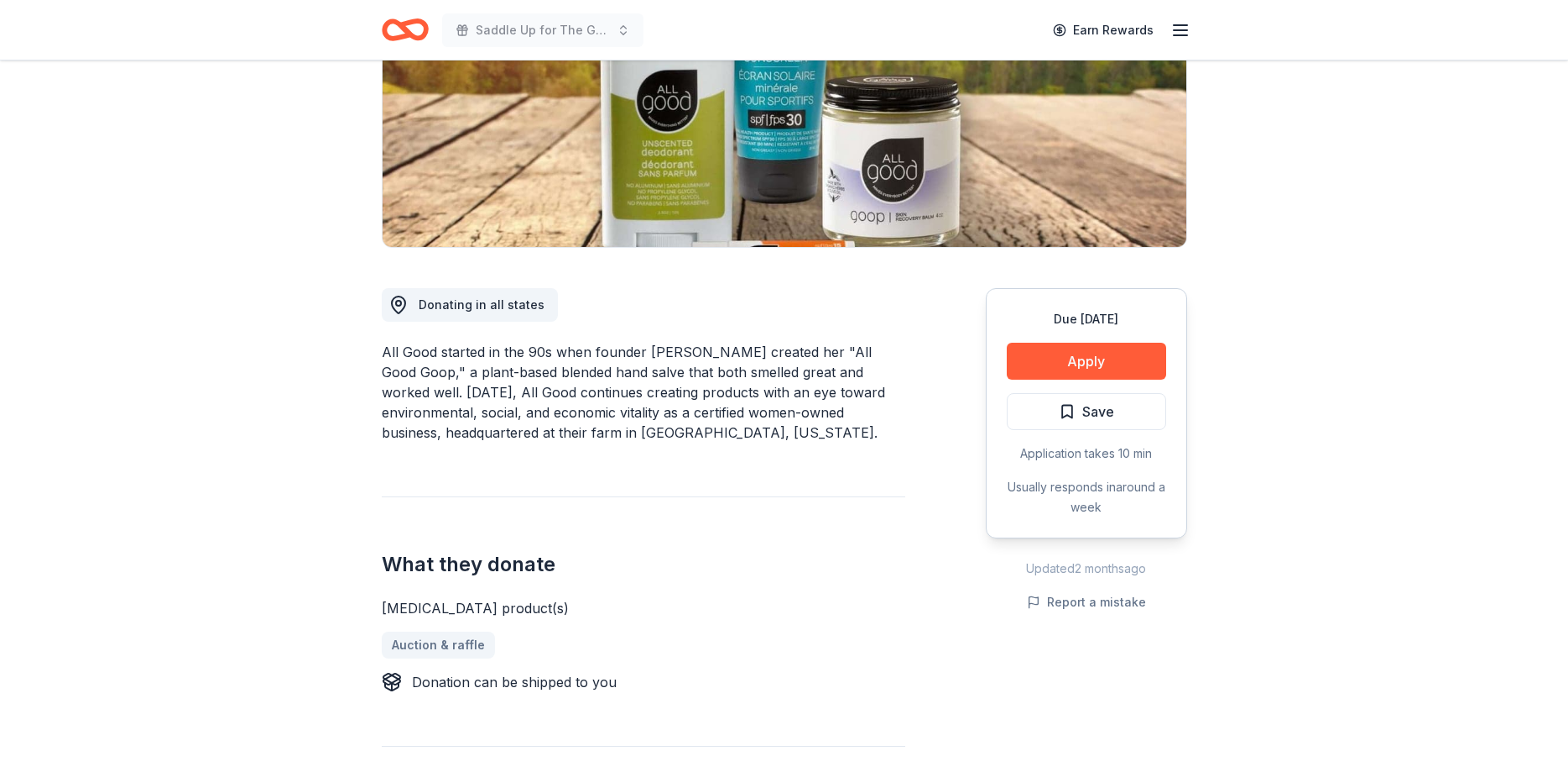
scroll to position [428, 0]
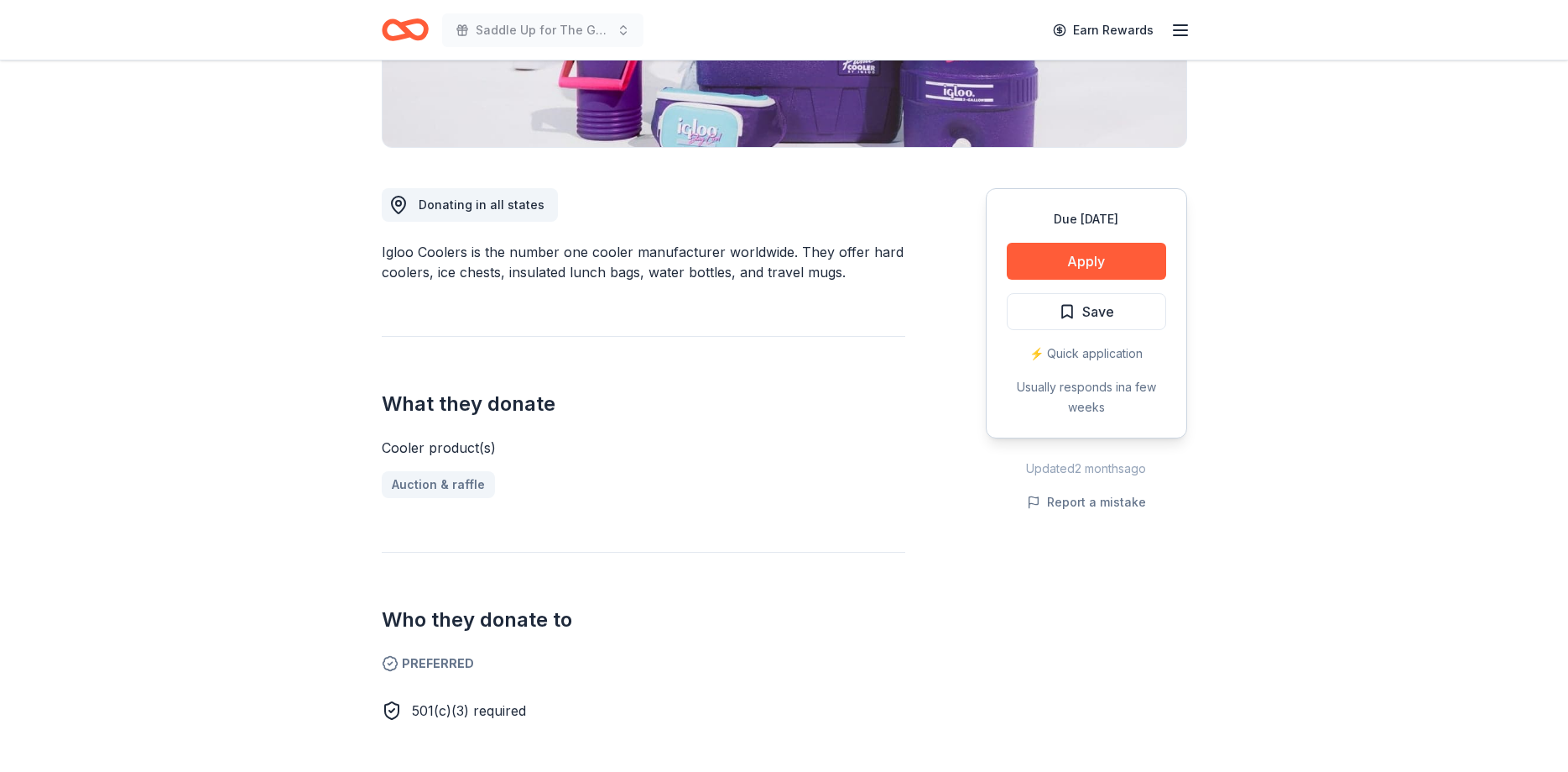
scroll to position [514, 0]
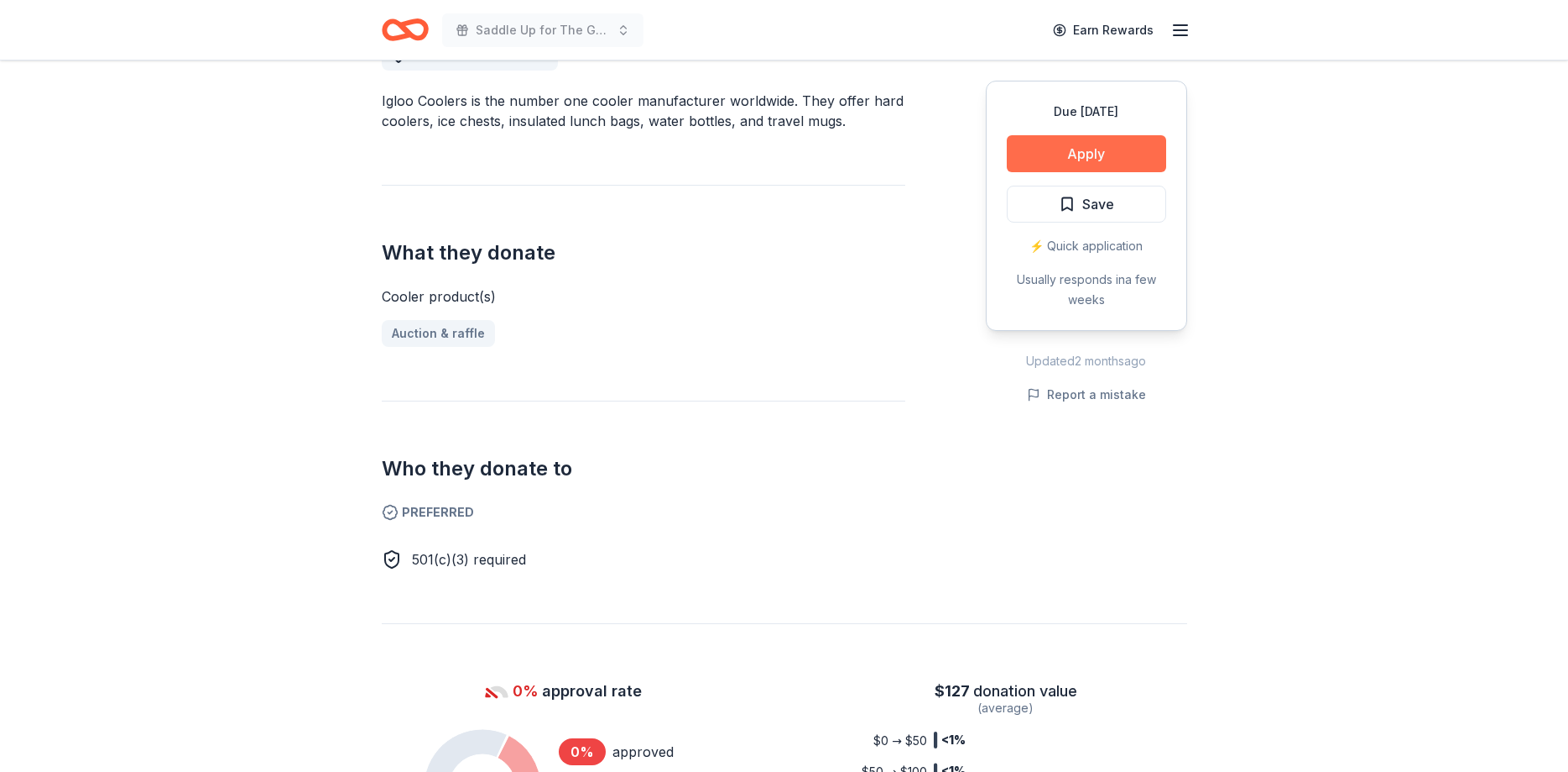
click at [1098, 171] on button "Apply" at bounding box center [1087, 153] width 160 height 37
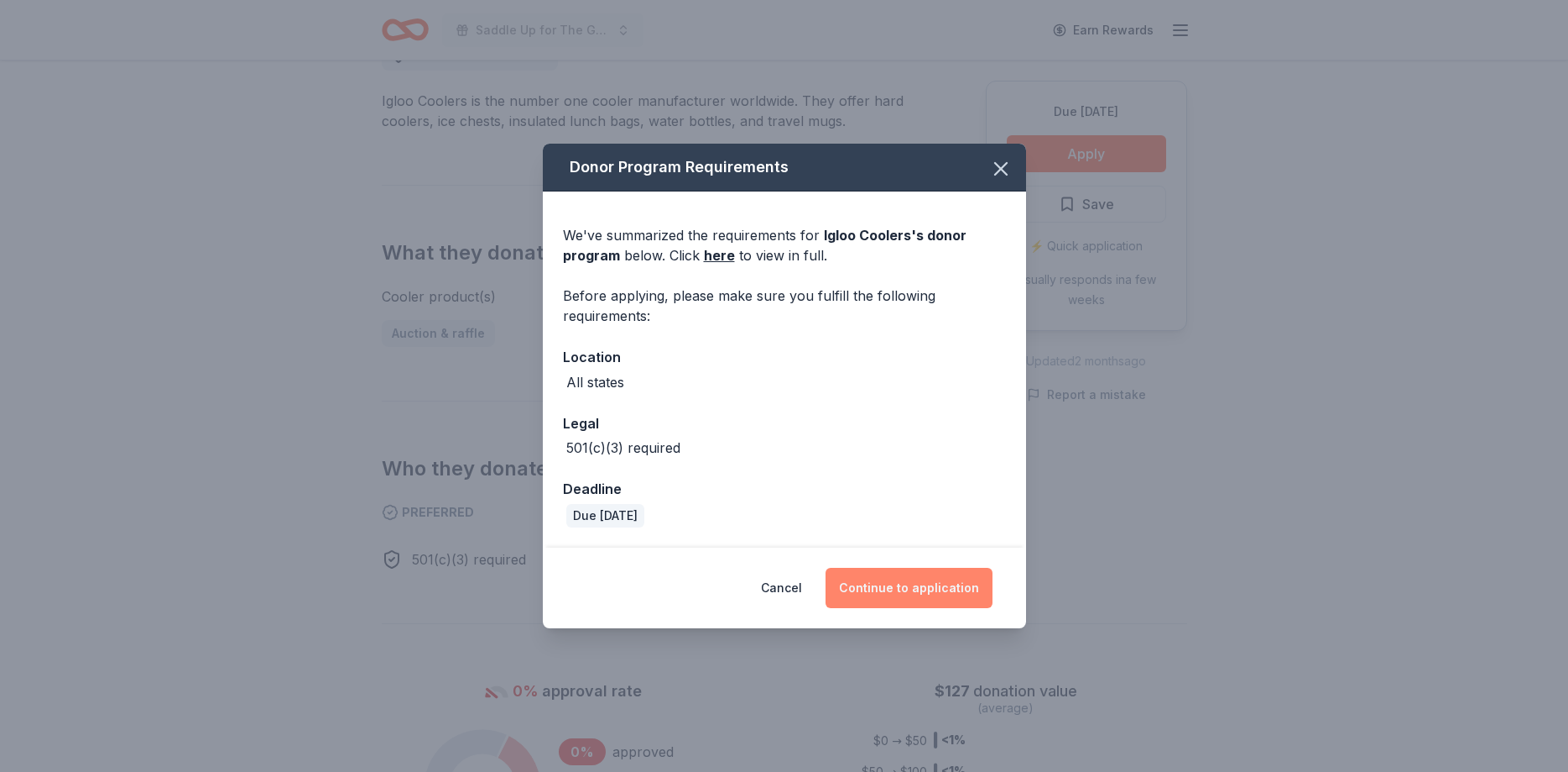
click at [942, 573] on button "Continue to application" at bounding box center [909, 587] width 167 height 40
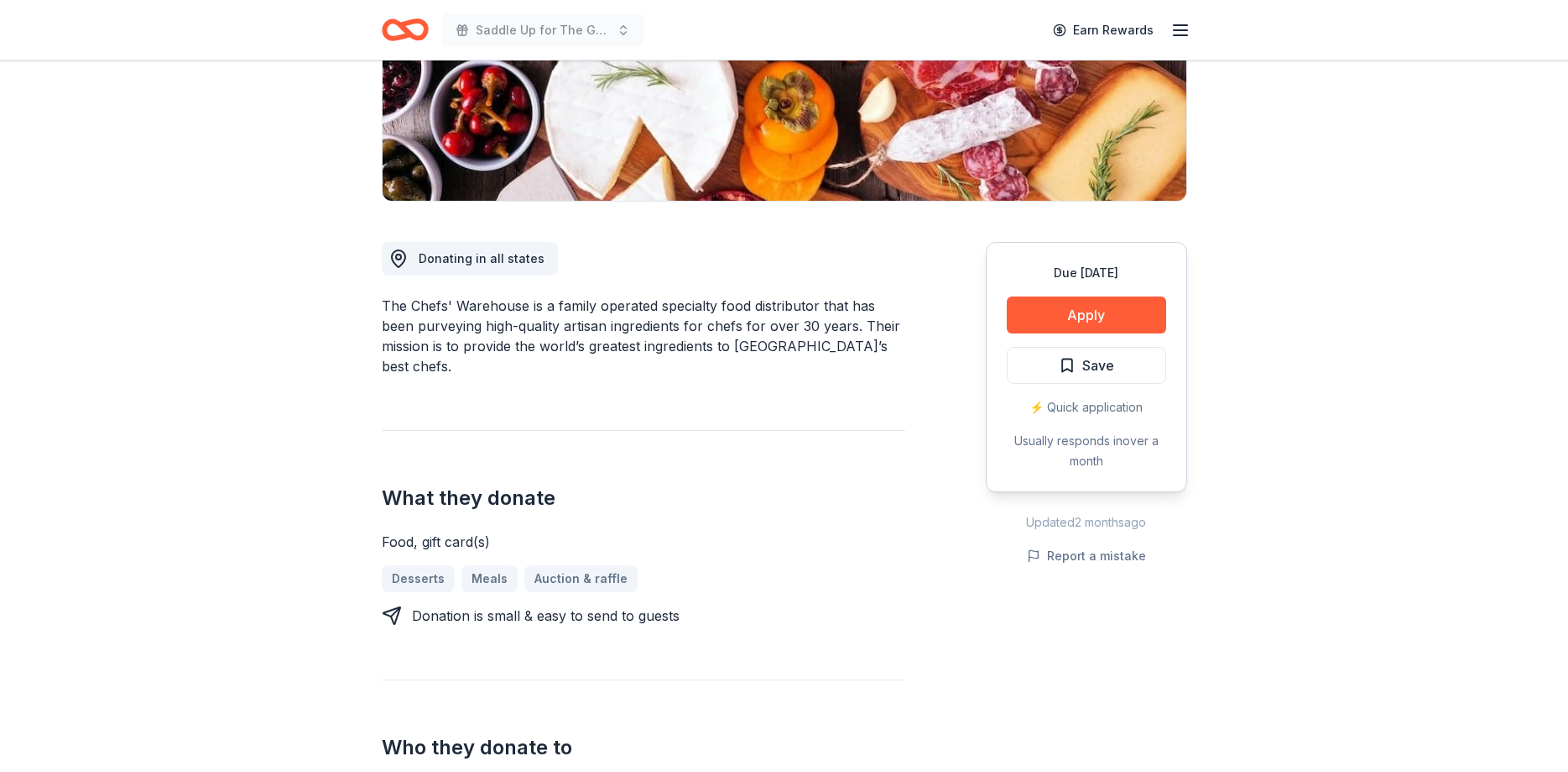
scroll to position [343, 0]
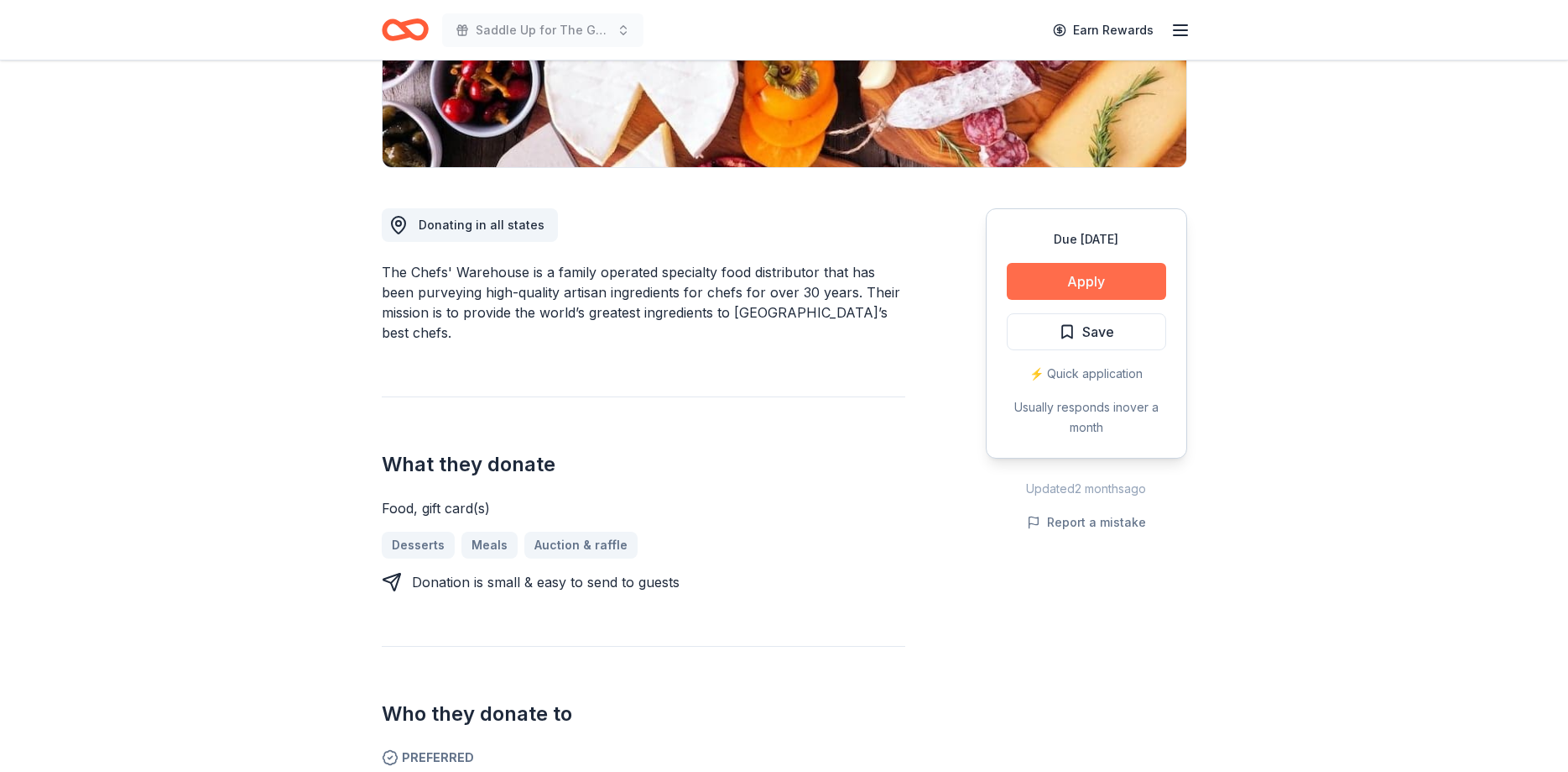
click at [1095, 291] on button "Apply" at bounding box center [1087, 281] width 160 height 37
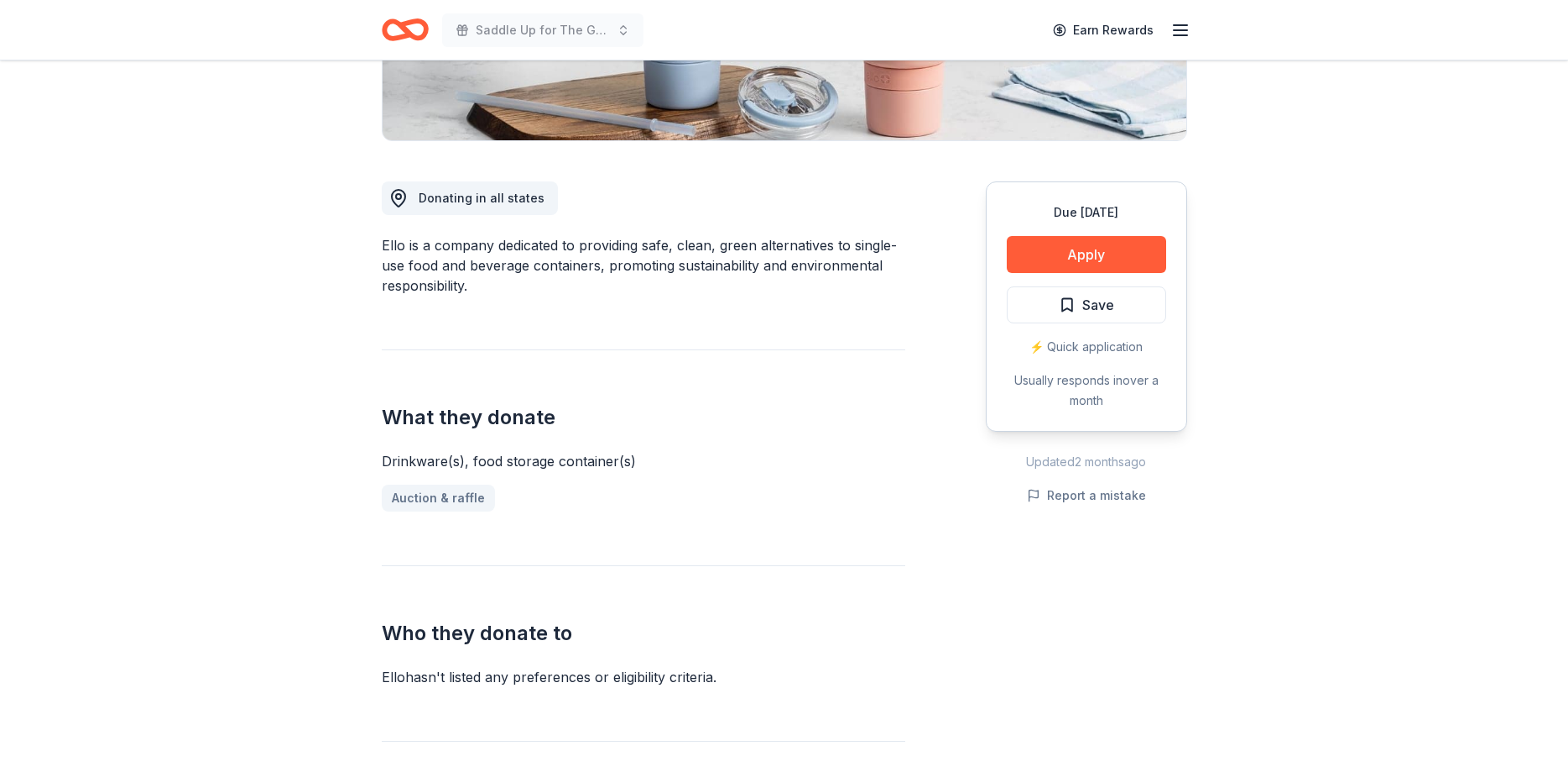
scroll to position [428, 0]
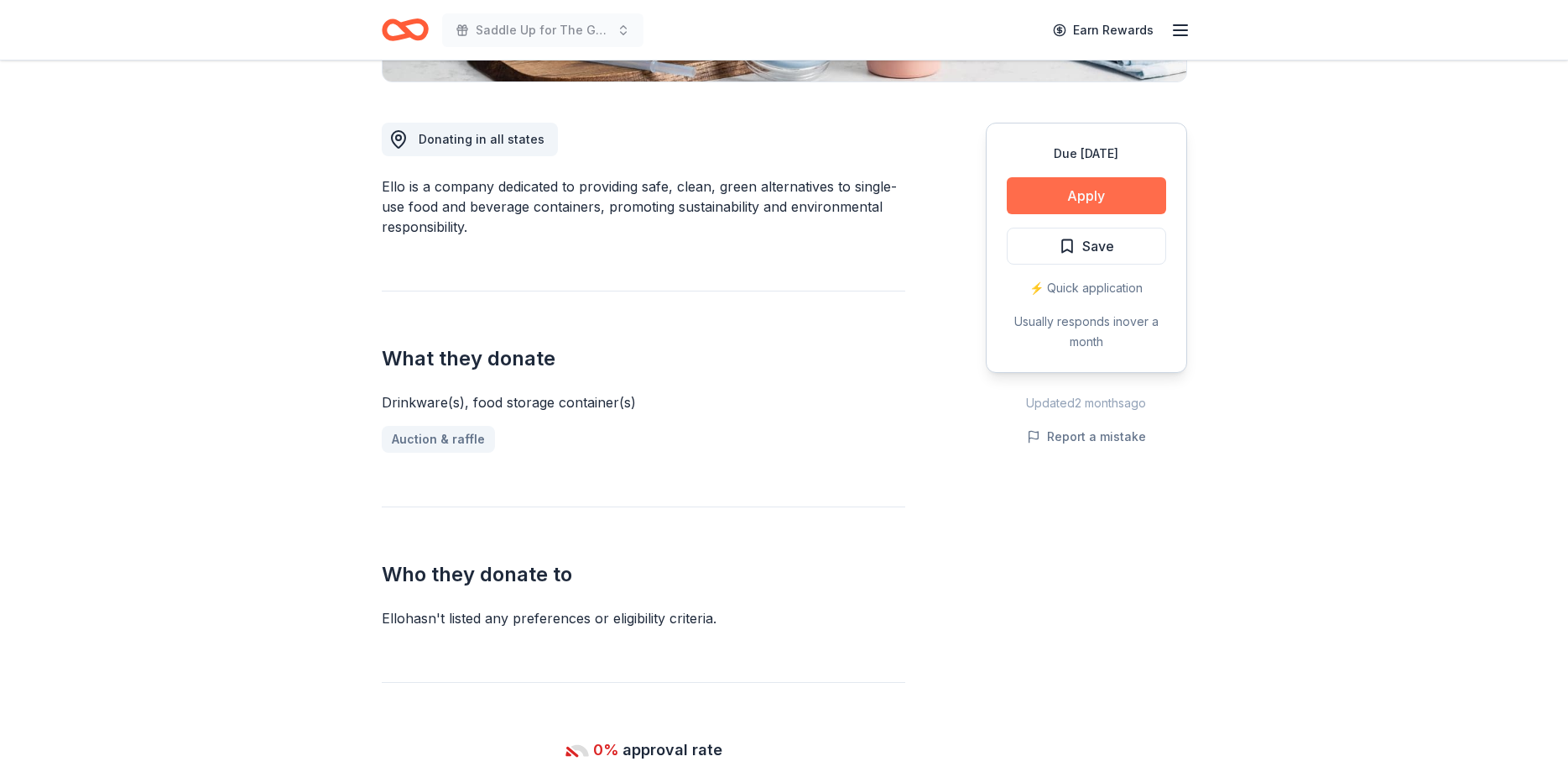
click at [1066, 199] on button "Apply" at bounding box center [1087, 195] width 160 height 37
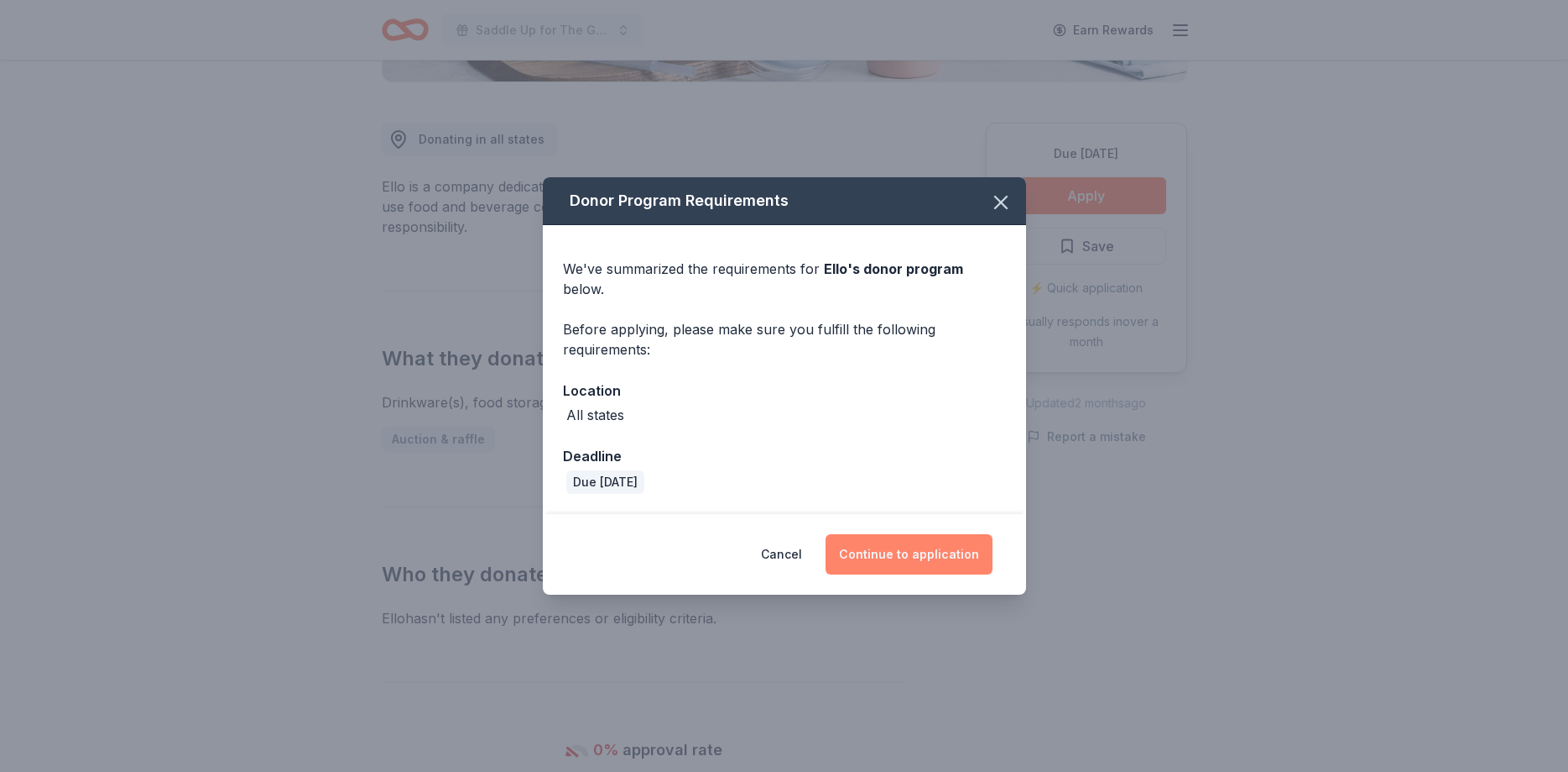
click at [895, 546] on button "Continue to application" at bounding box center [909, 554] width 167 height 40
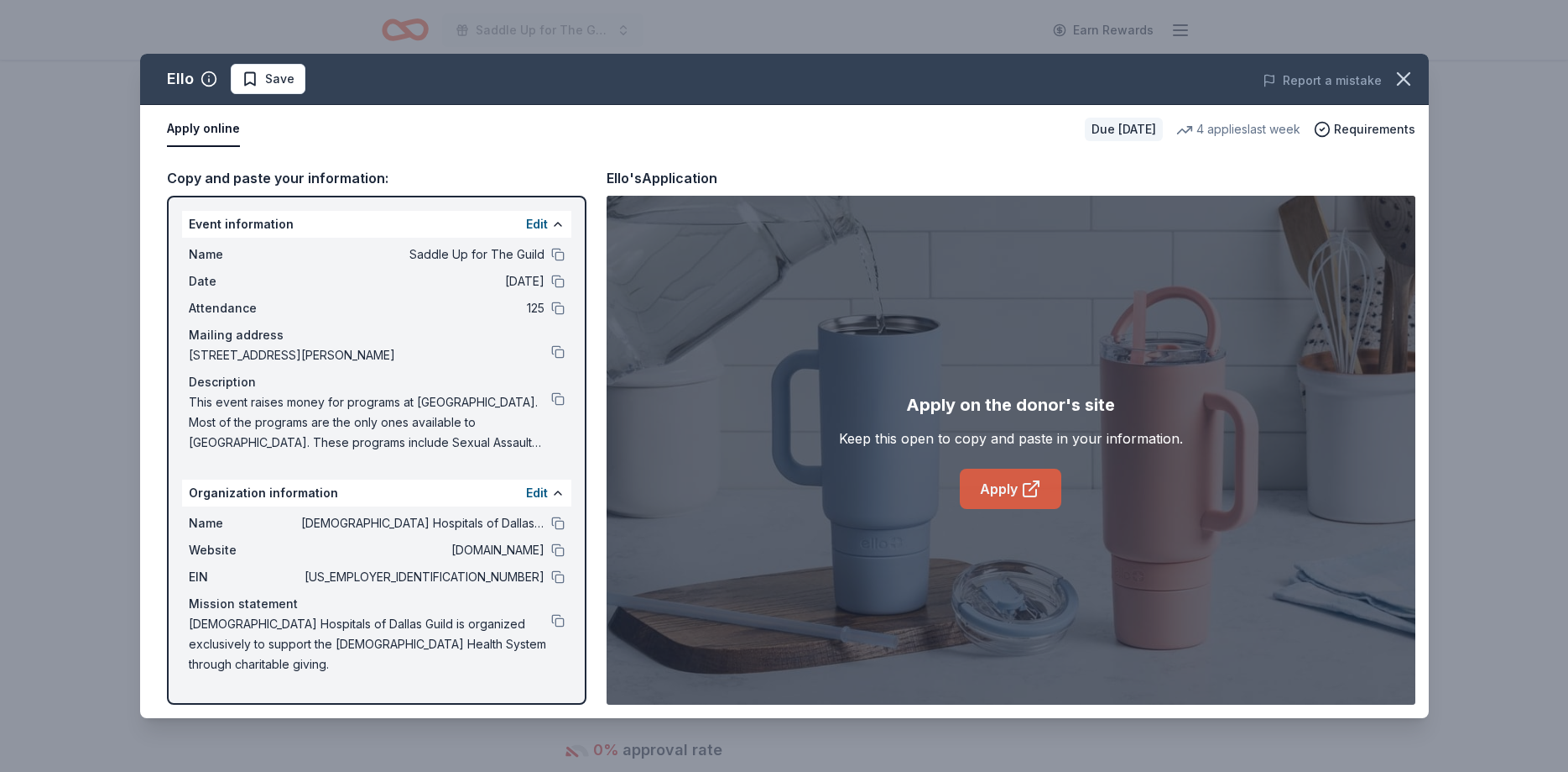
click at [1001, 494] on link "Apply" at bounding box center [1010, 488] width 101 height 40
click at [269, 81] on span "Save" at bounding box center [280, 78] width 29 height 20
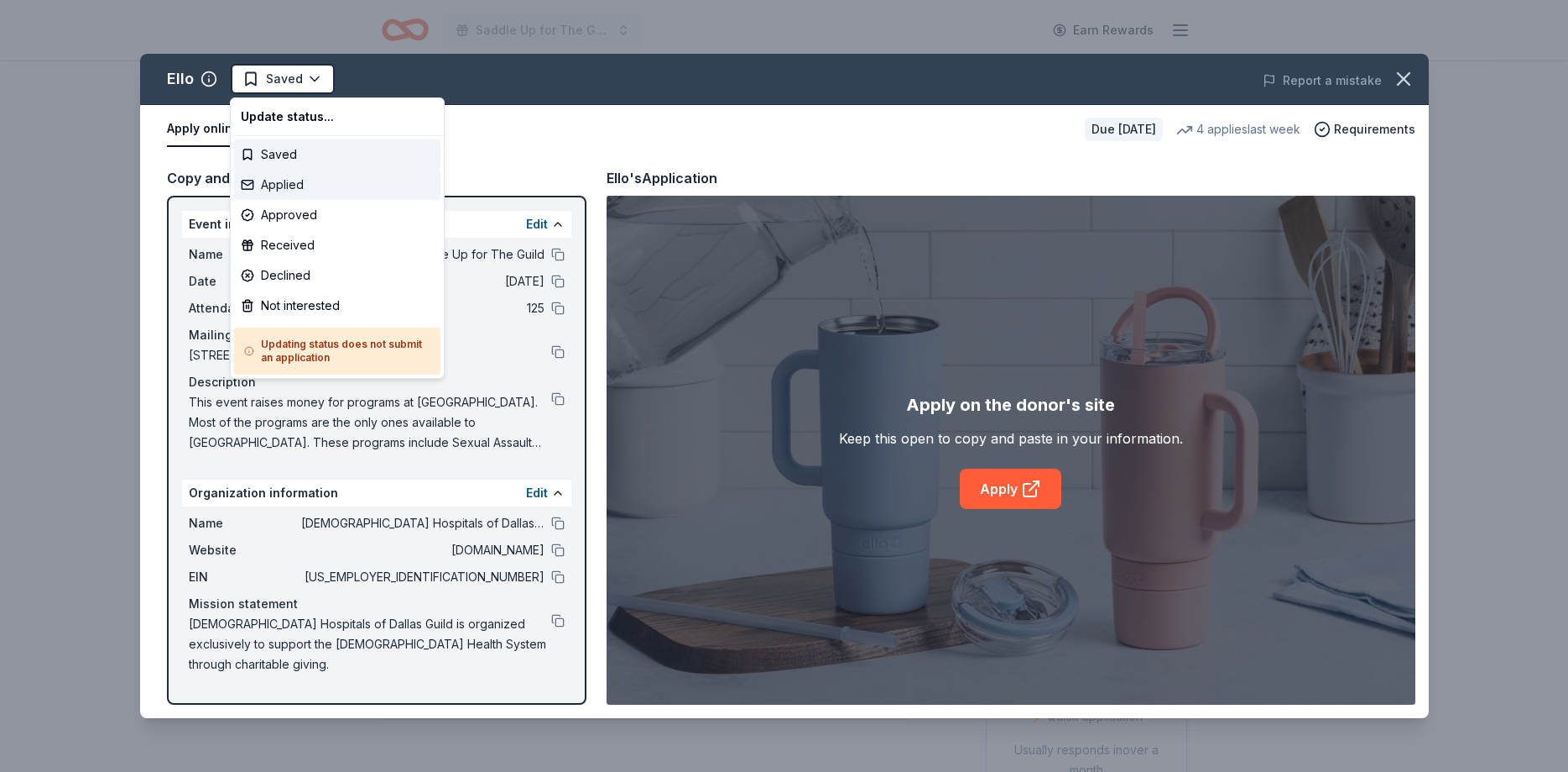
click at [264, 178] on div "Applied" at bounding box center [338, 184] width 206 height 30
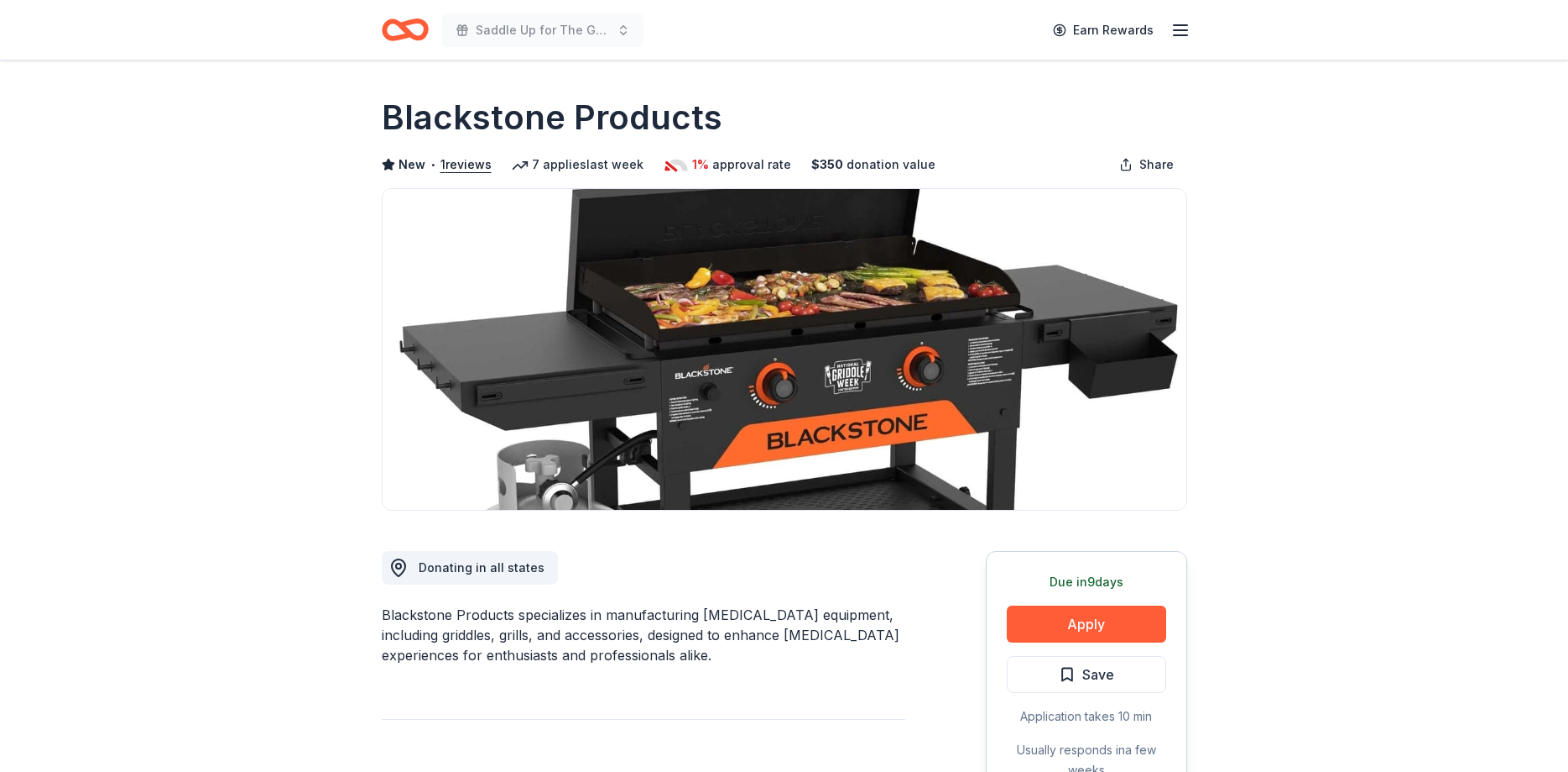
scroll to position [257, 0]
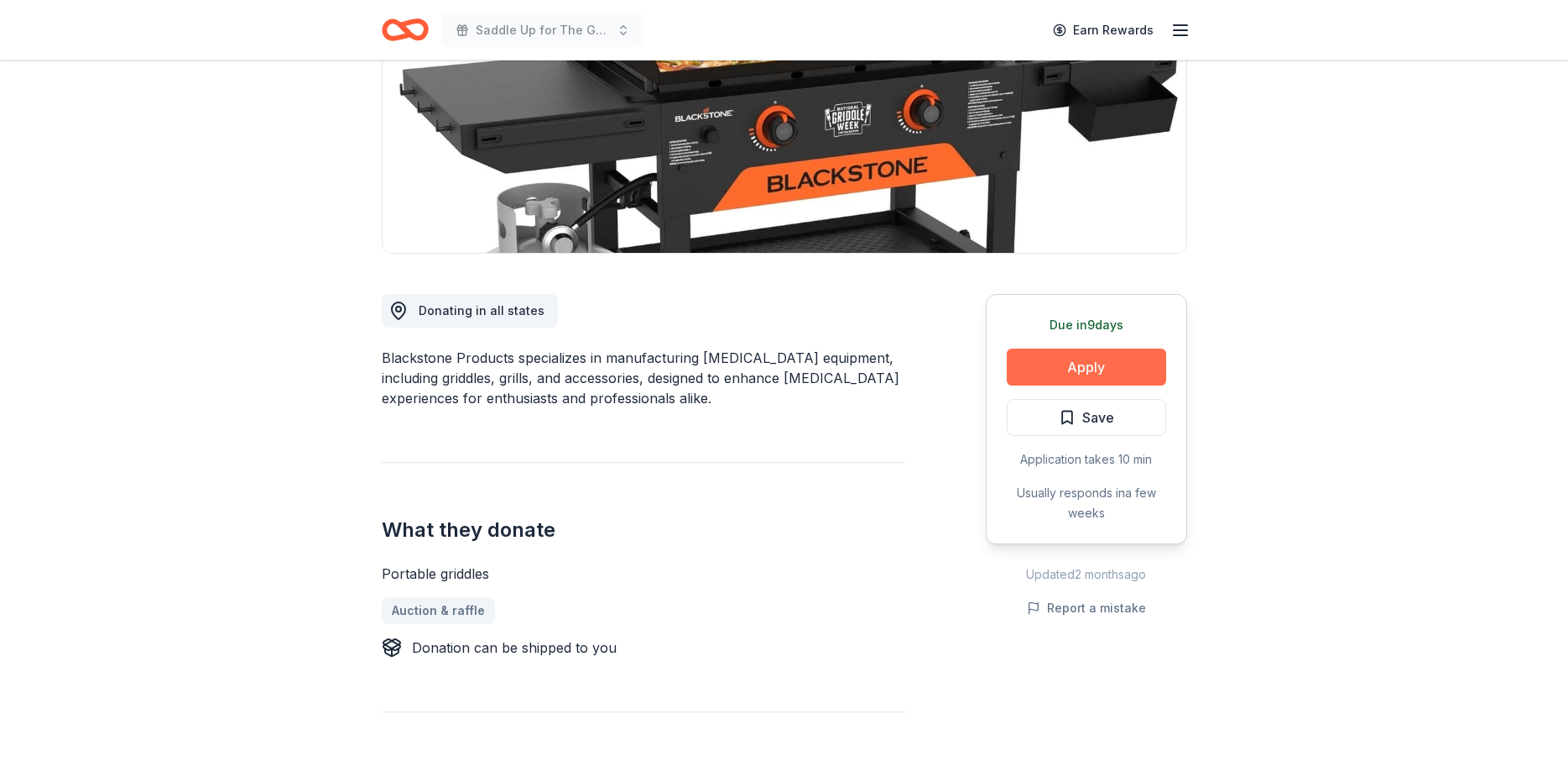
click at [1104, 363] on button "Apply" at bounding box center [1087, 366] width 160 height 37
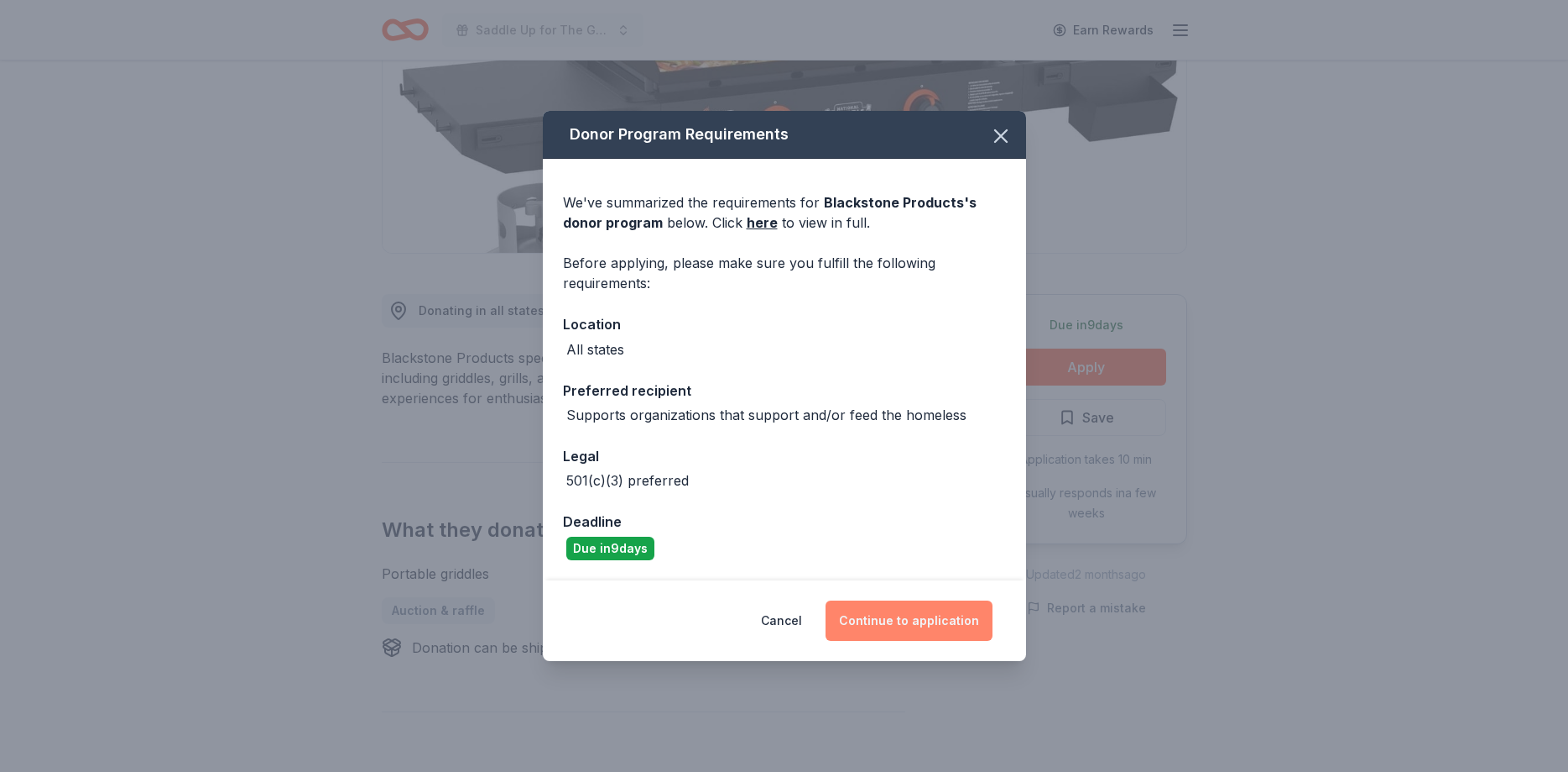
click at [943, 612] on button "Continue to application" at bounding box center [909, 620] width 167 height 40
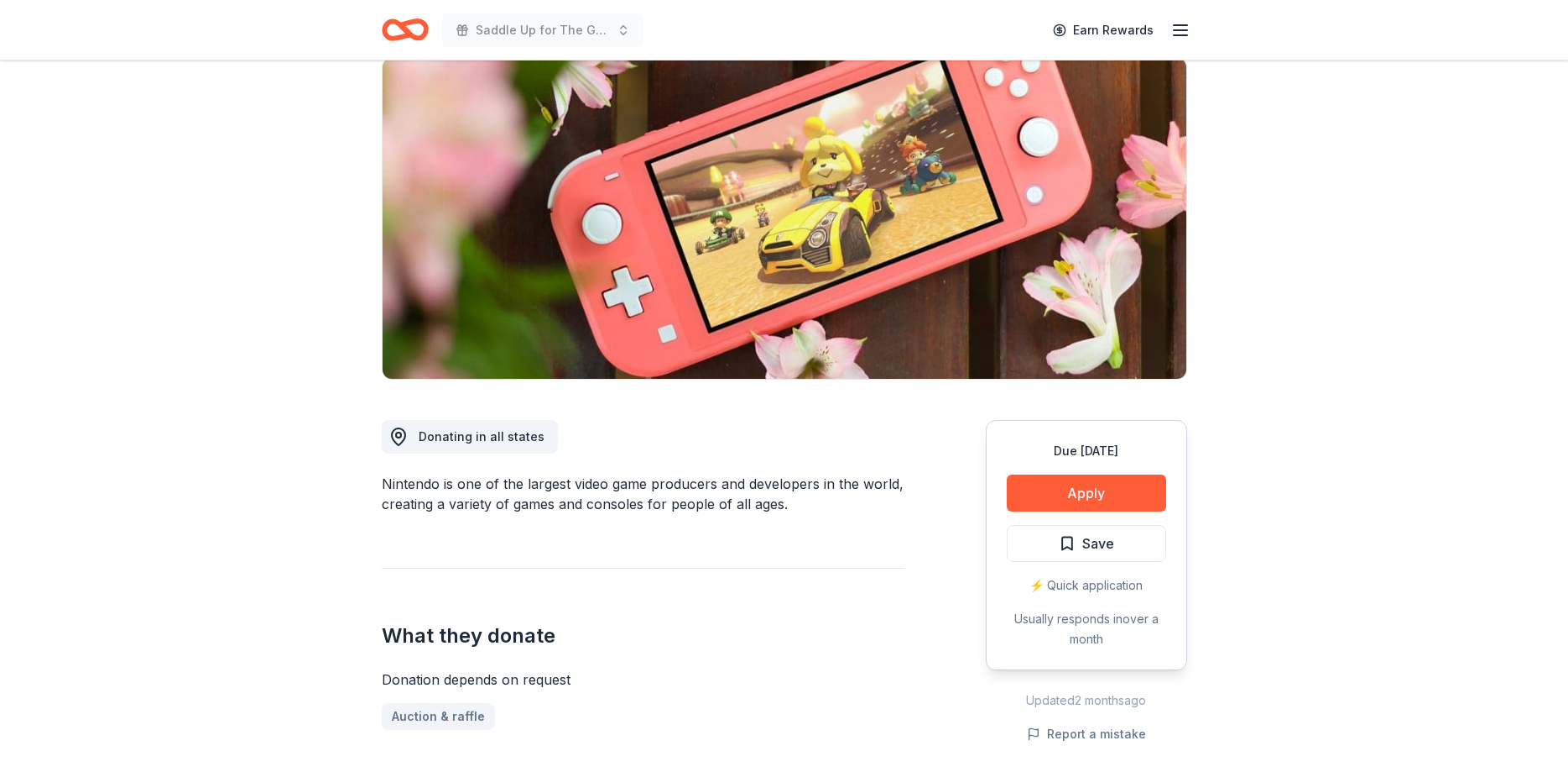
scroll to position [171, 0]
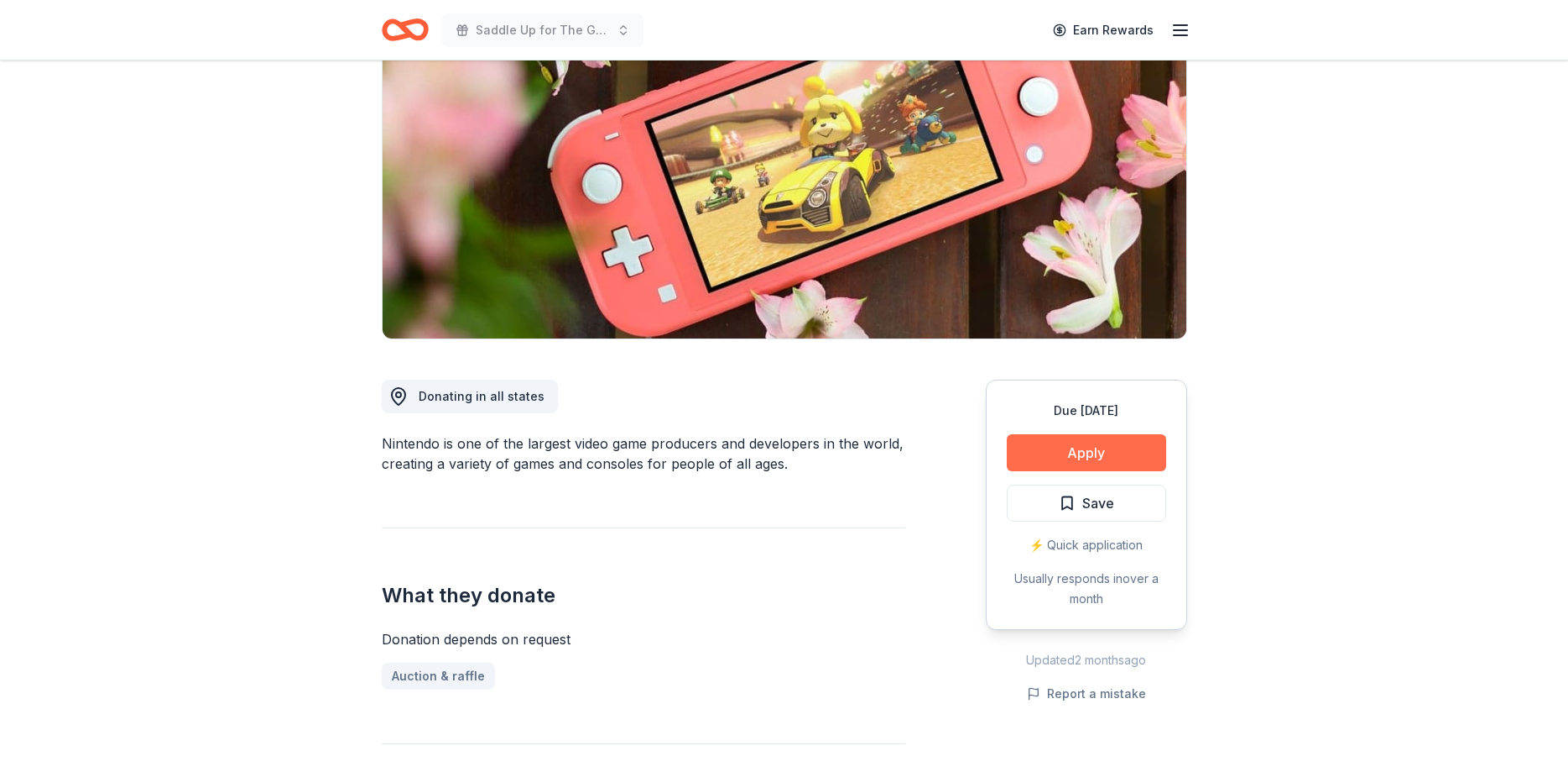
click at [1040, 450] on button "Apply" at bounding box center [1087, 452] width 160 height 37
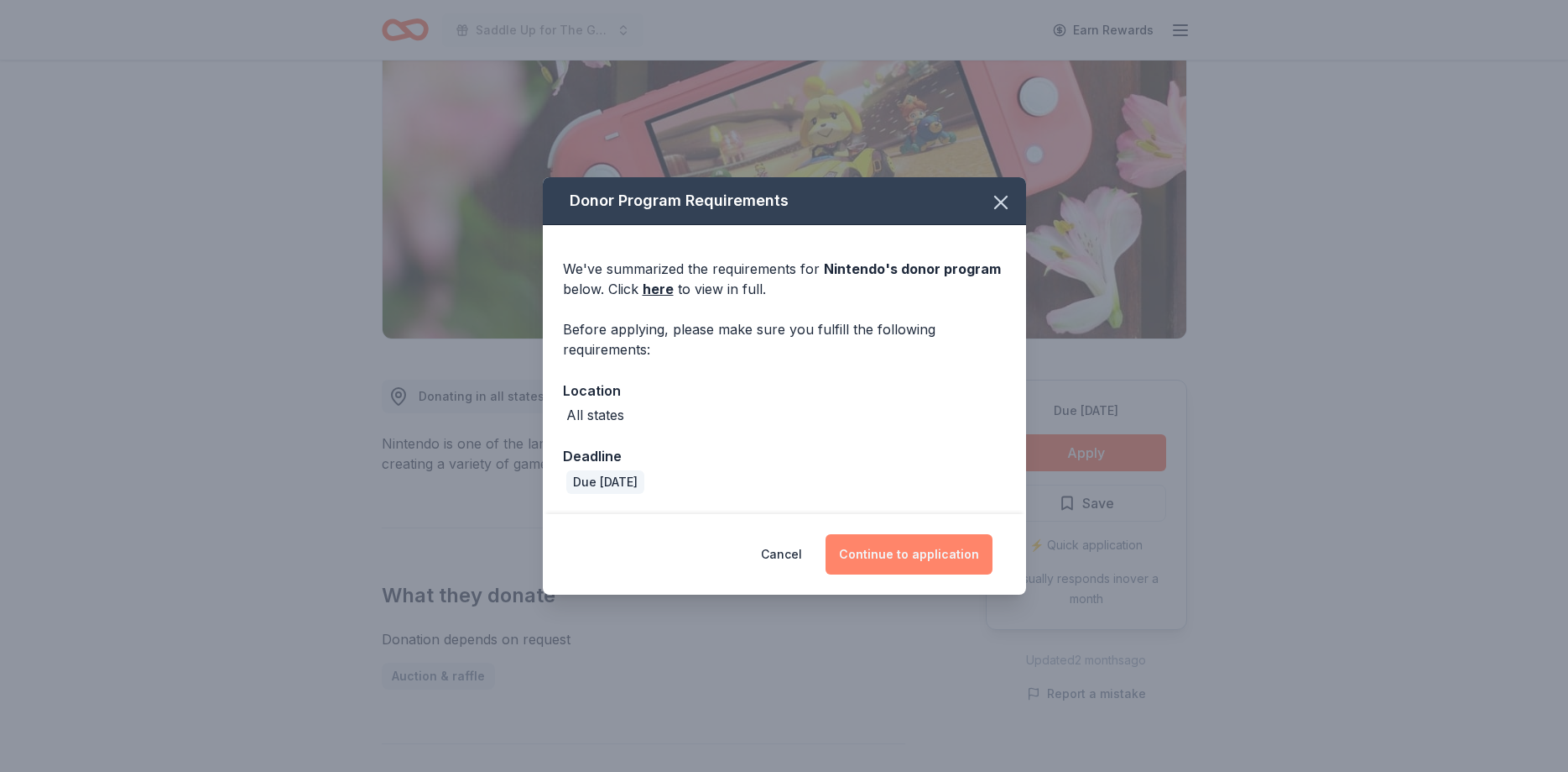
click at [901, 564] on button "Continue to application" at bounding box center [909, 554] width 167 height 40
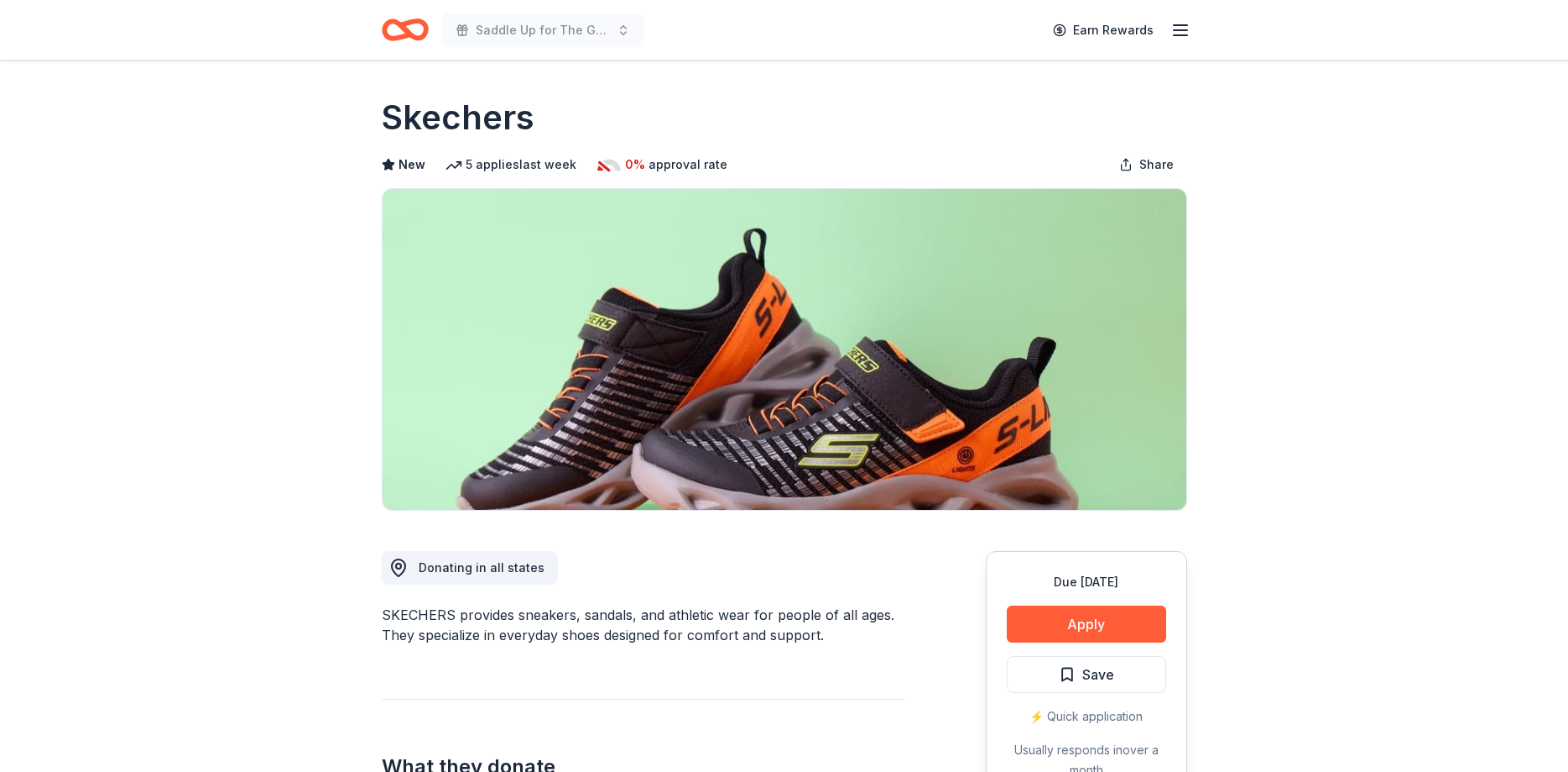
scroll to position [257, 0]
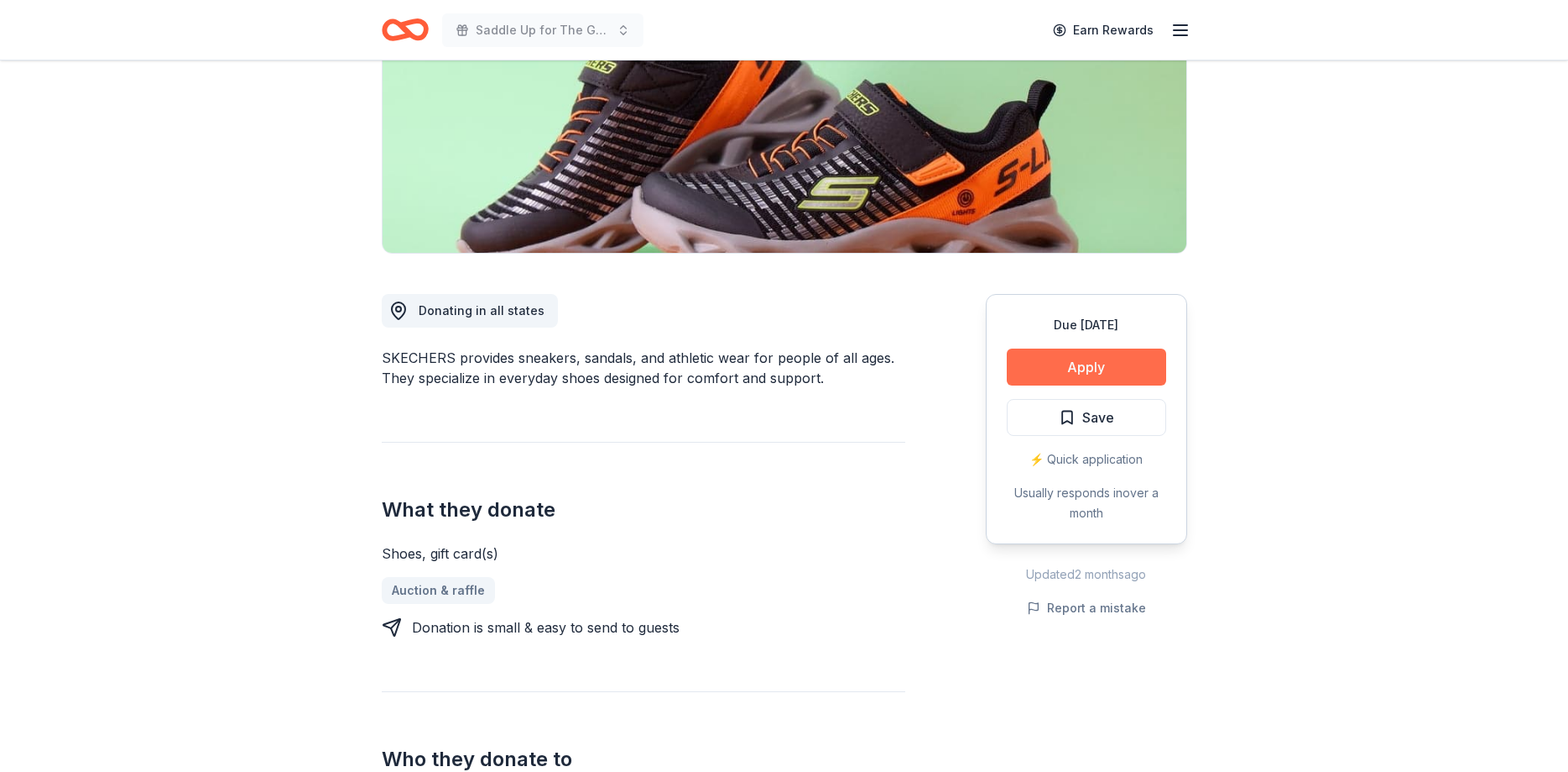
click at [1074, 366] on button "Apply" at bounding box center [1087, 366] width 160 height 37
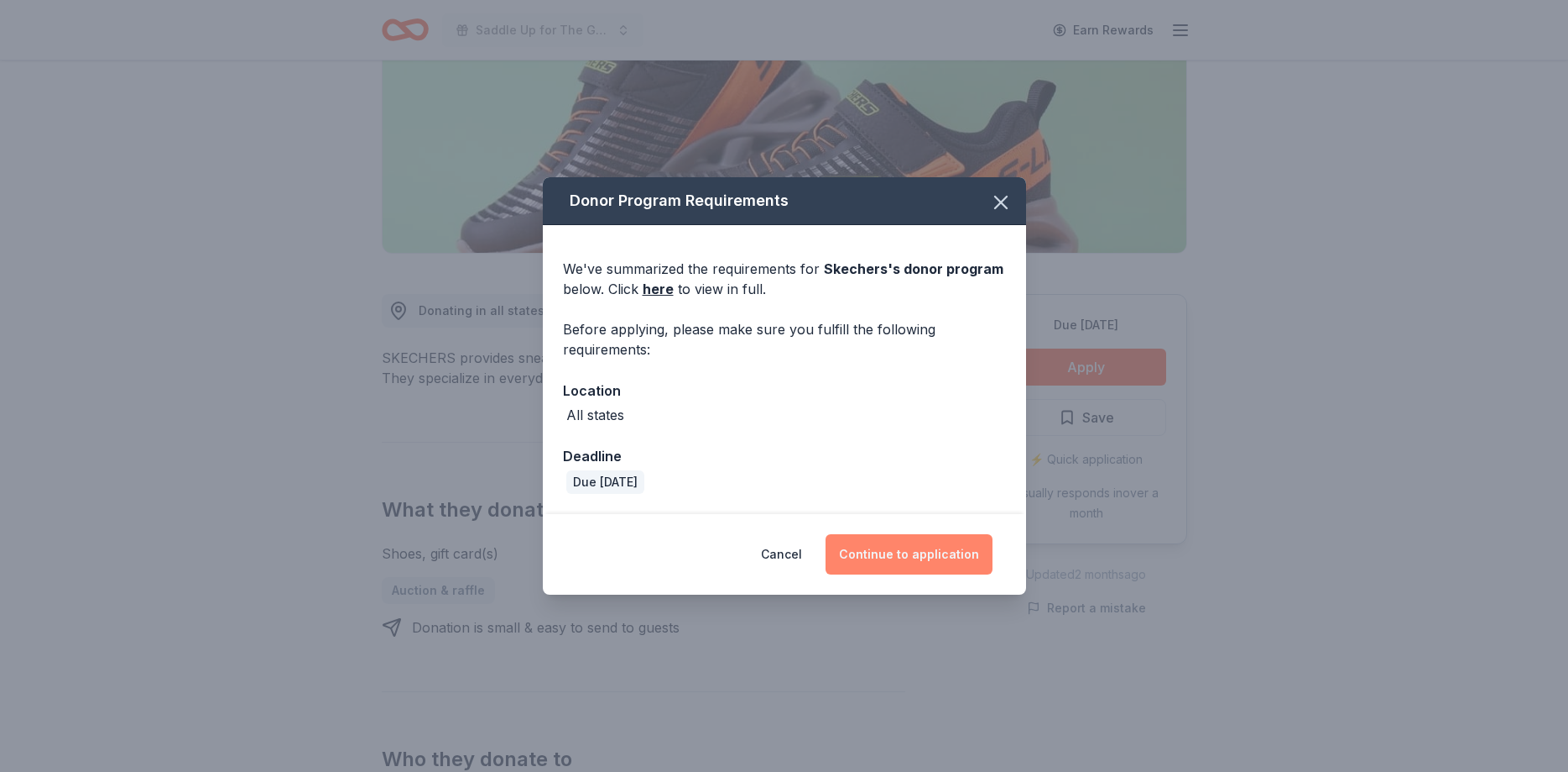
click at [931, 550] on button "Continue to application" at bounding box center [909, 554] width 167 height 40
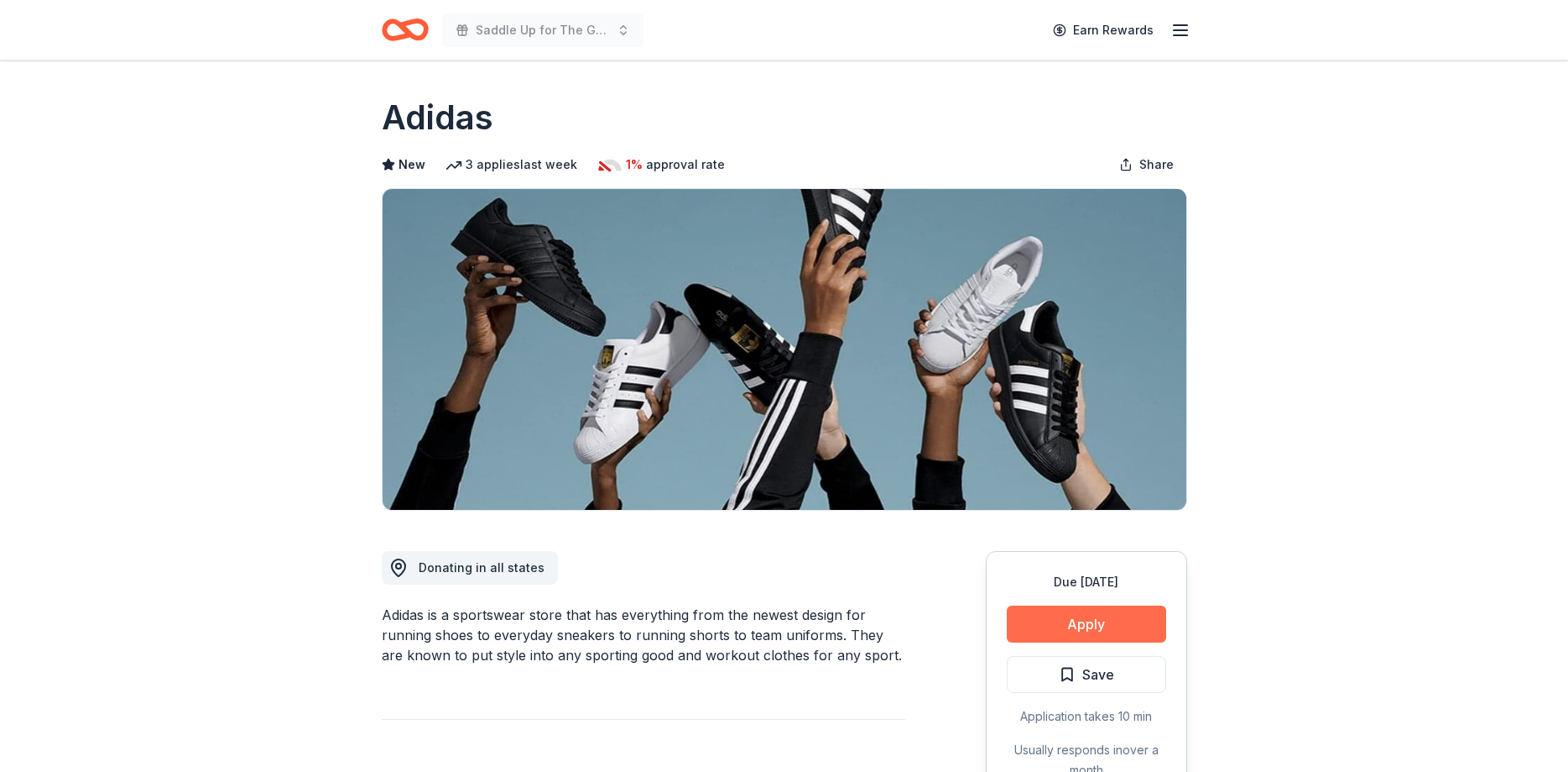
scroll to position [86, 0]
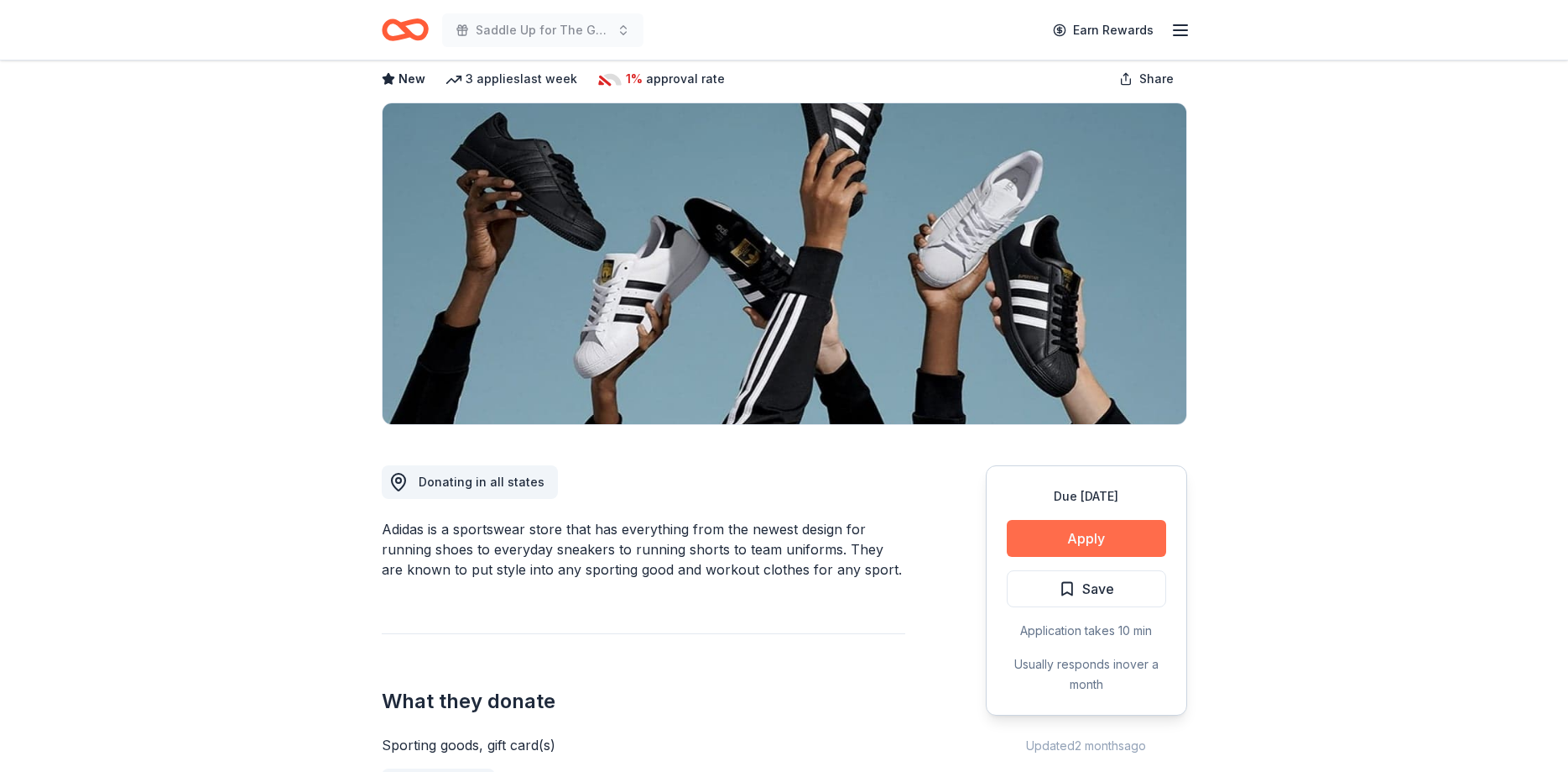
click at [1074, 544] on button "Apply" at bounding box center [1087, 538] width 160 height 37
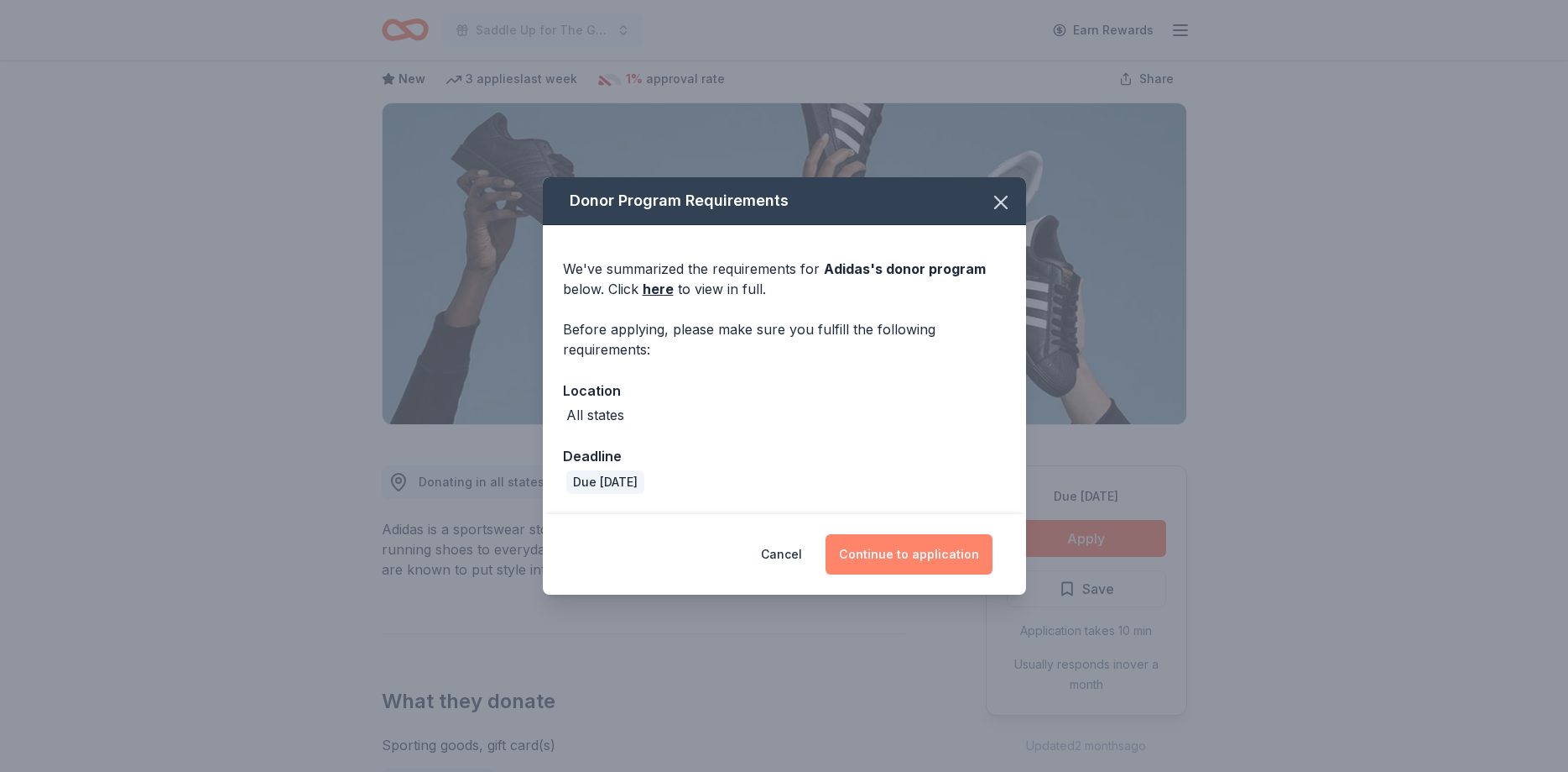
click at [930, 545] on button "Continue to application" at bounding box center [909, 554] width 167 height 40
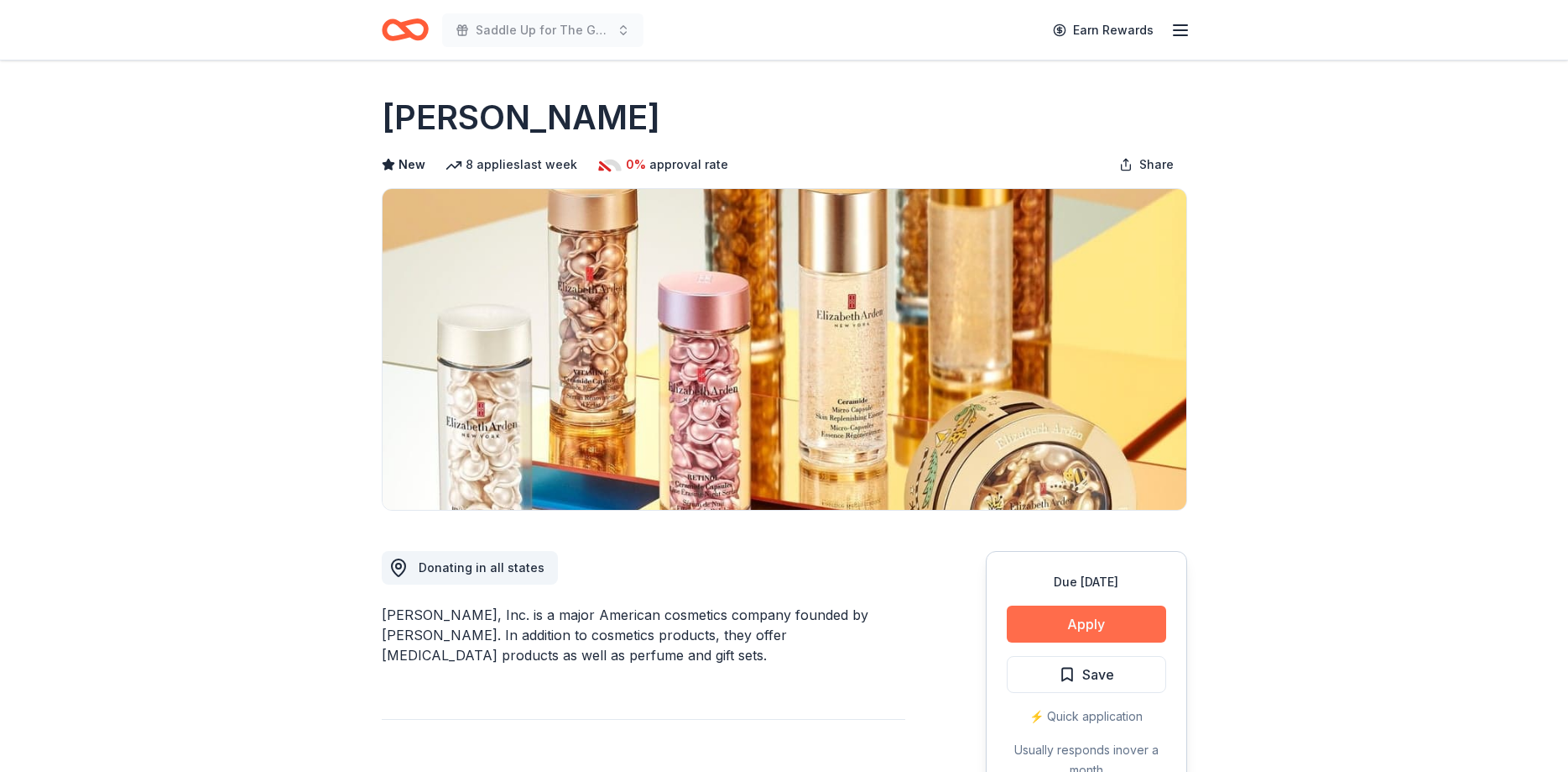
click at [1066, 622] on button "Apply" at bounding box center [1087, 623] width 160 height 37
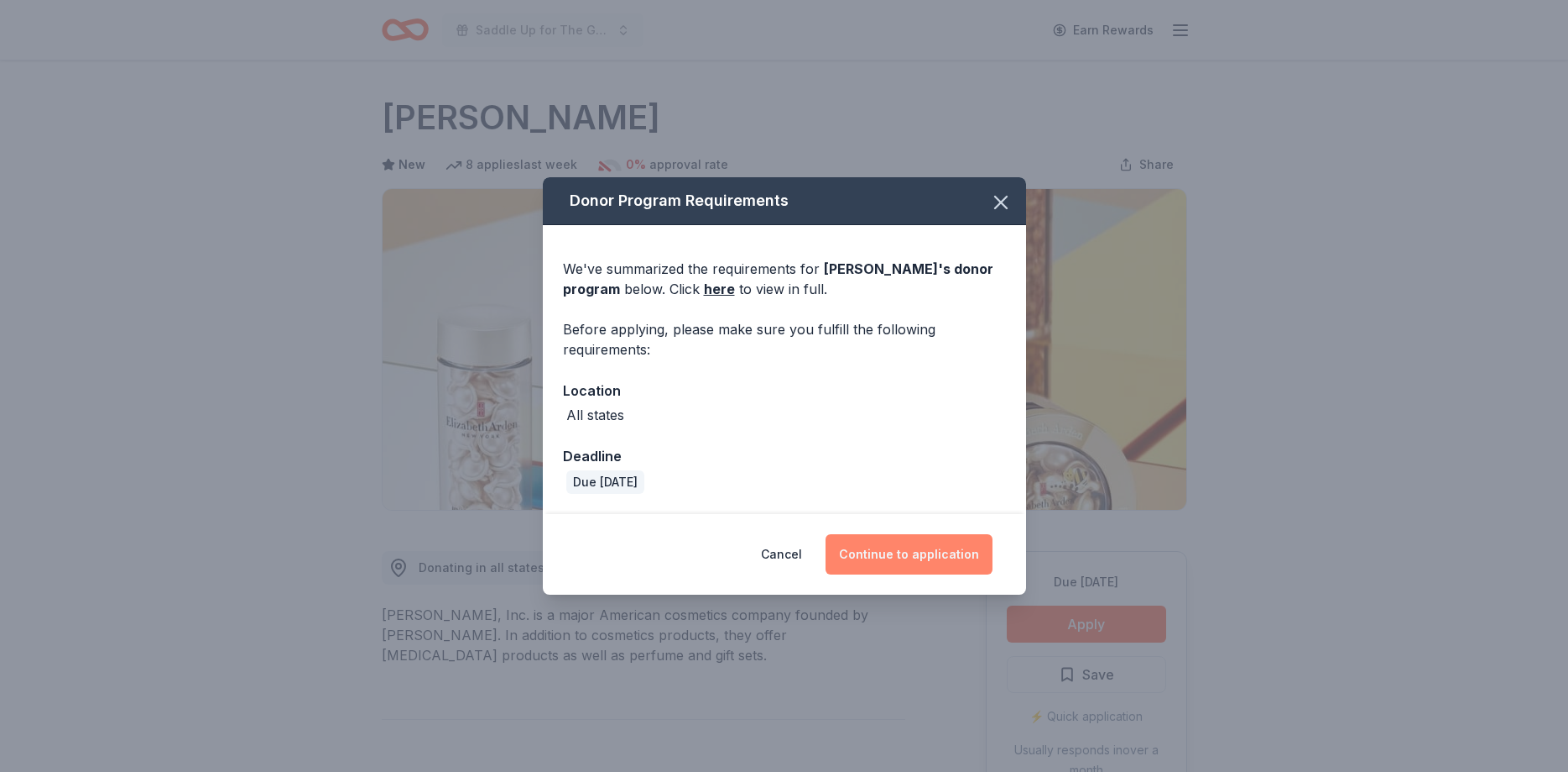
click at [955, 558] on button "Continue to application" at bounding box center [909, 554] width 167 height 40
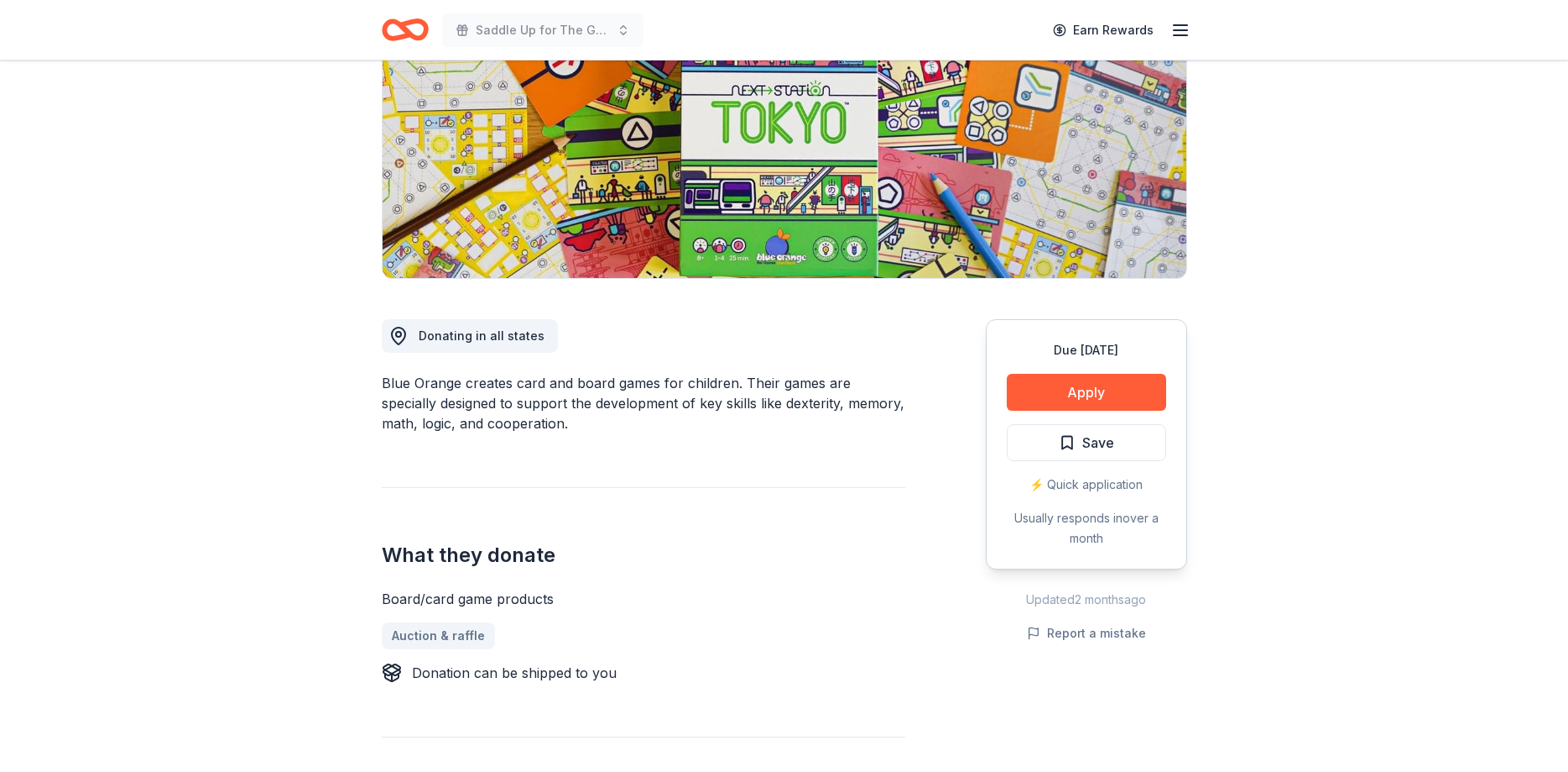
scroll to position [257, 0]
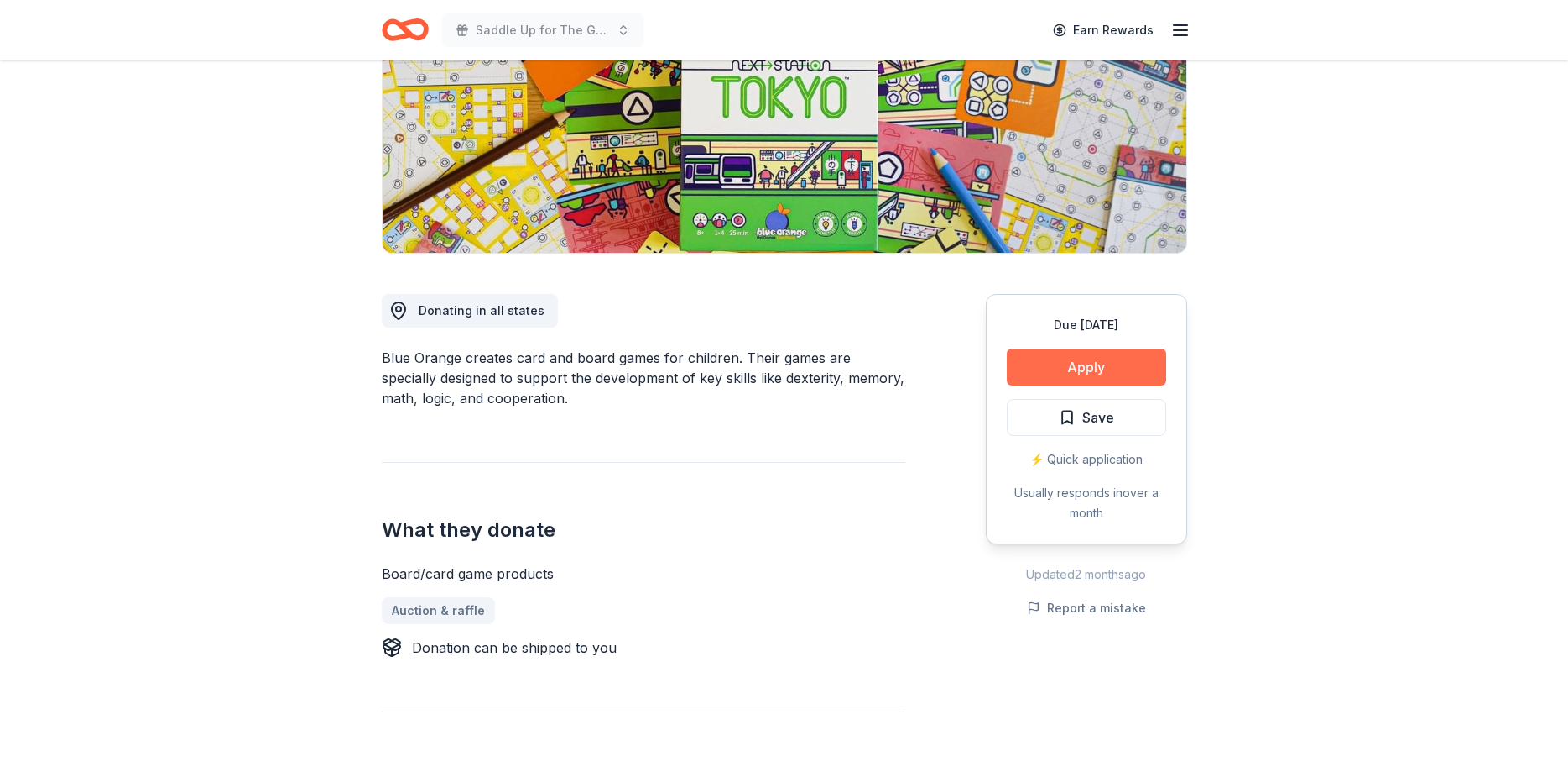
click at [1045, 365] on button "Apply" at bounding box center [1087, 366] width 160 height 37
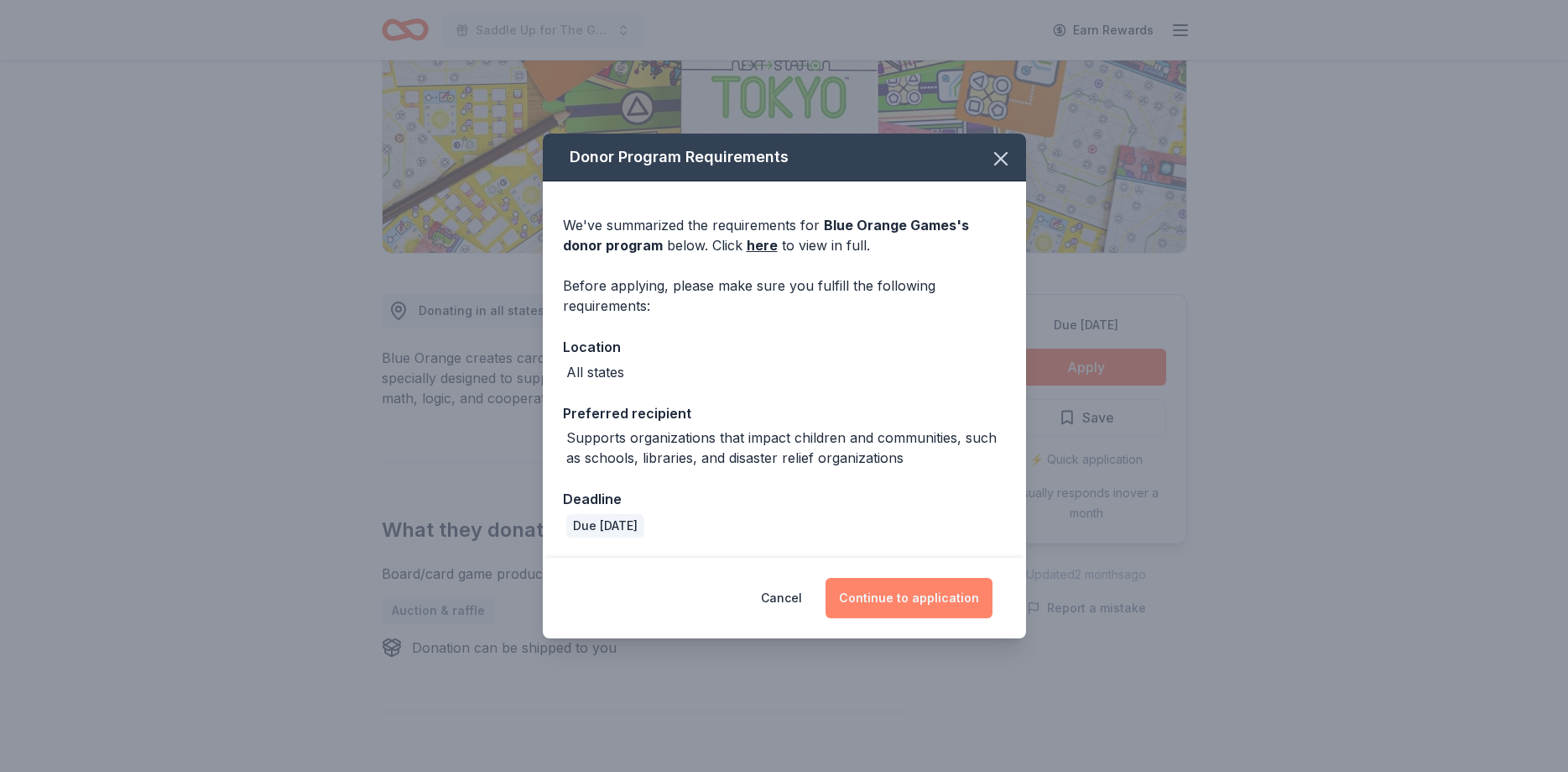
click at [911, 578] on button "Continue to application" at bounding box center [909, 597] width 167 height 40
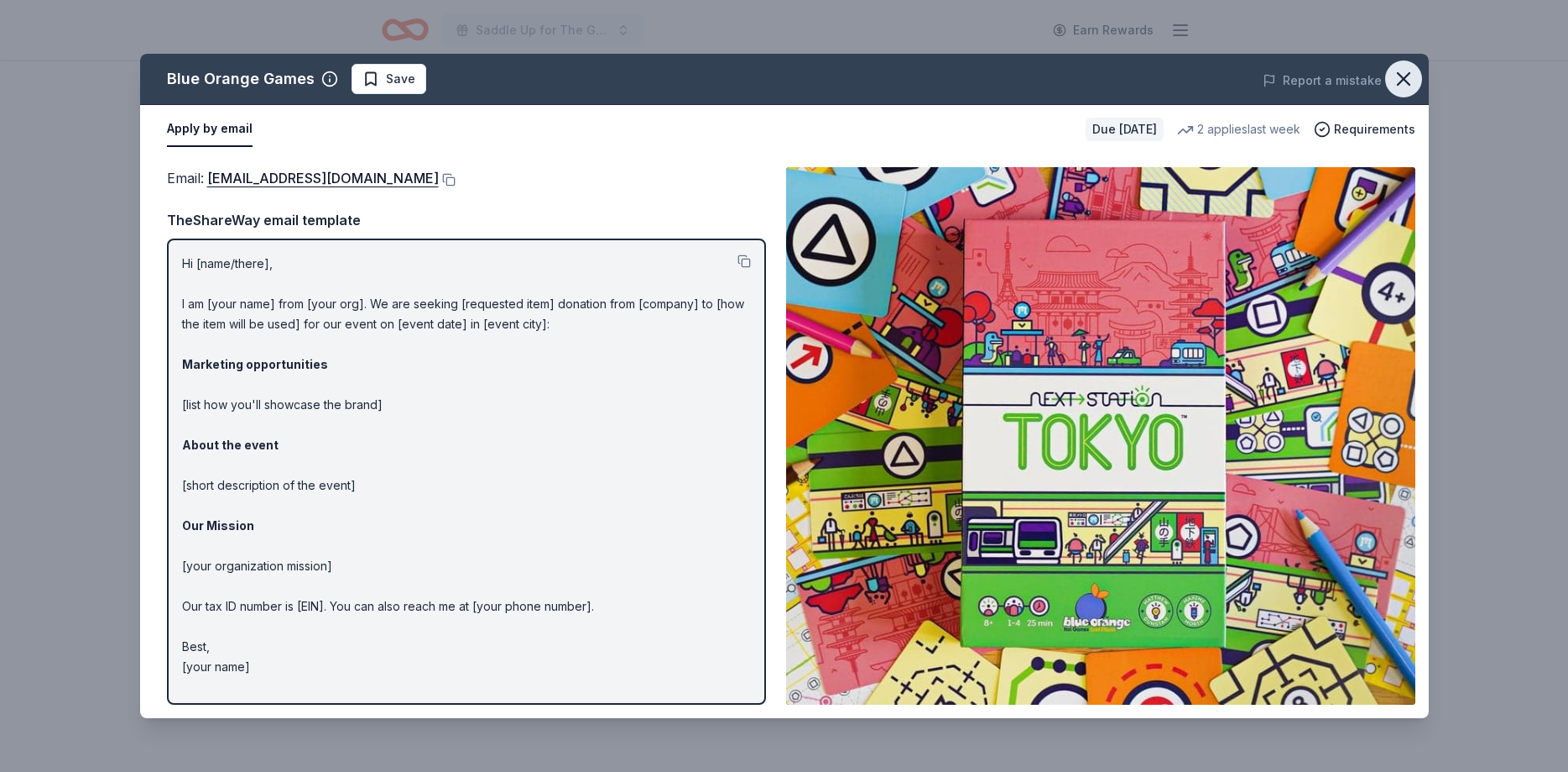
click at [1394, 81] on icon "button" at bounding box center [1403, 78] width 23 height 23
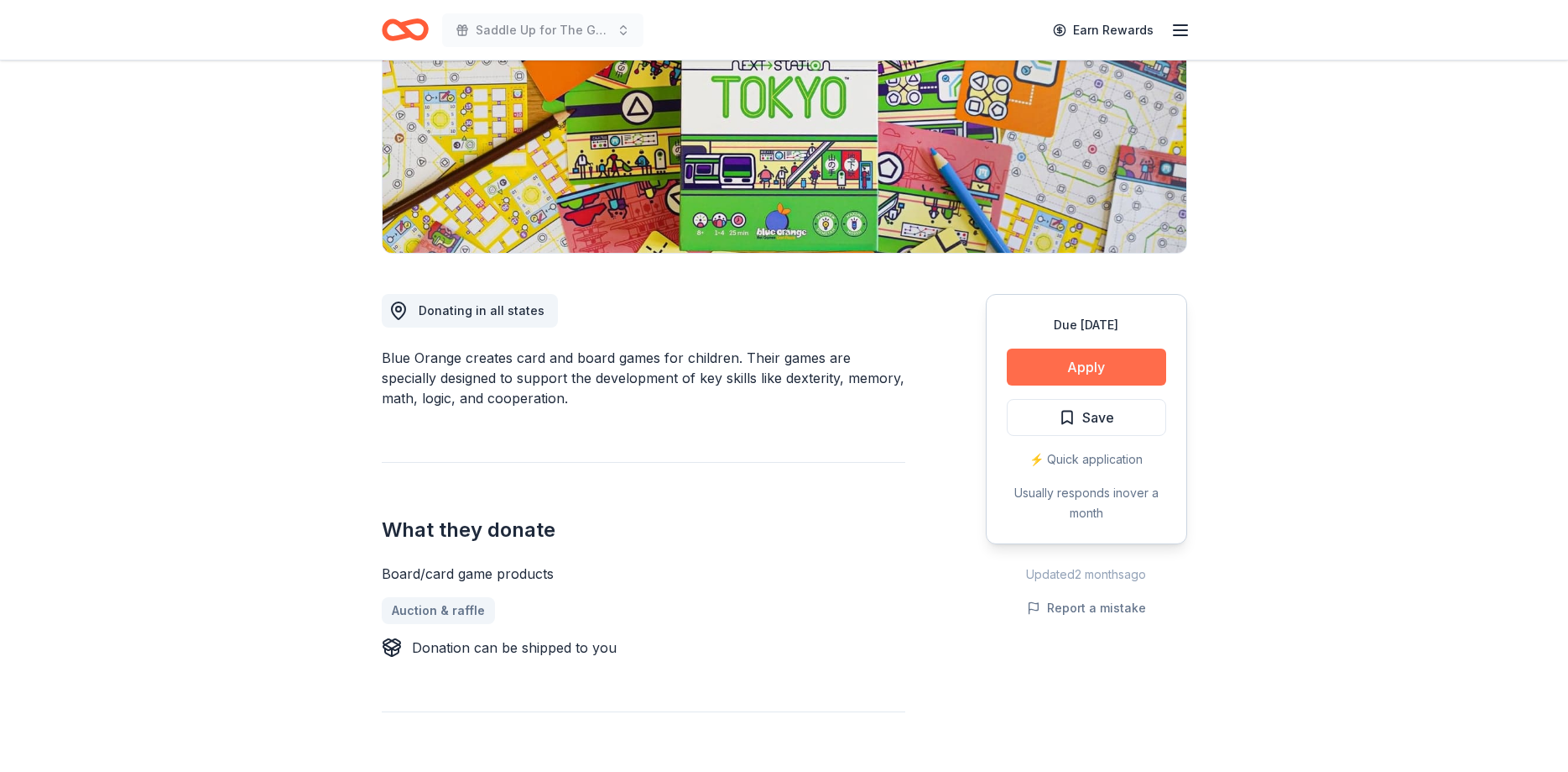
click at [1069, 358] on button "Apply" at bounding box center [1087, 366] width 160 height 37
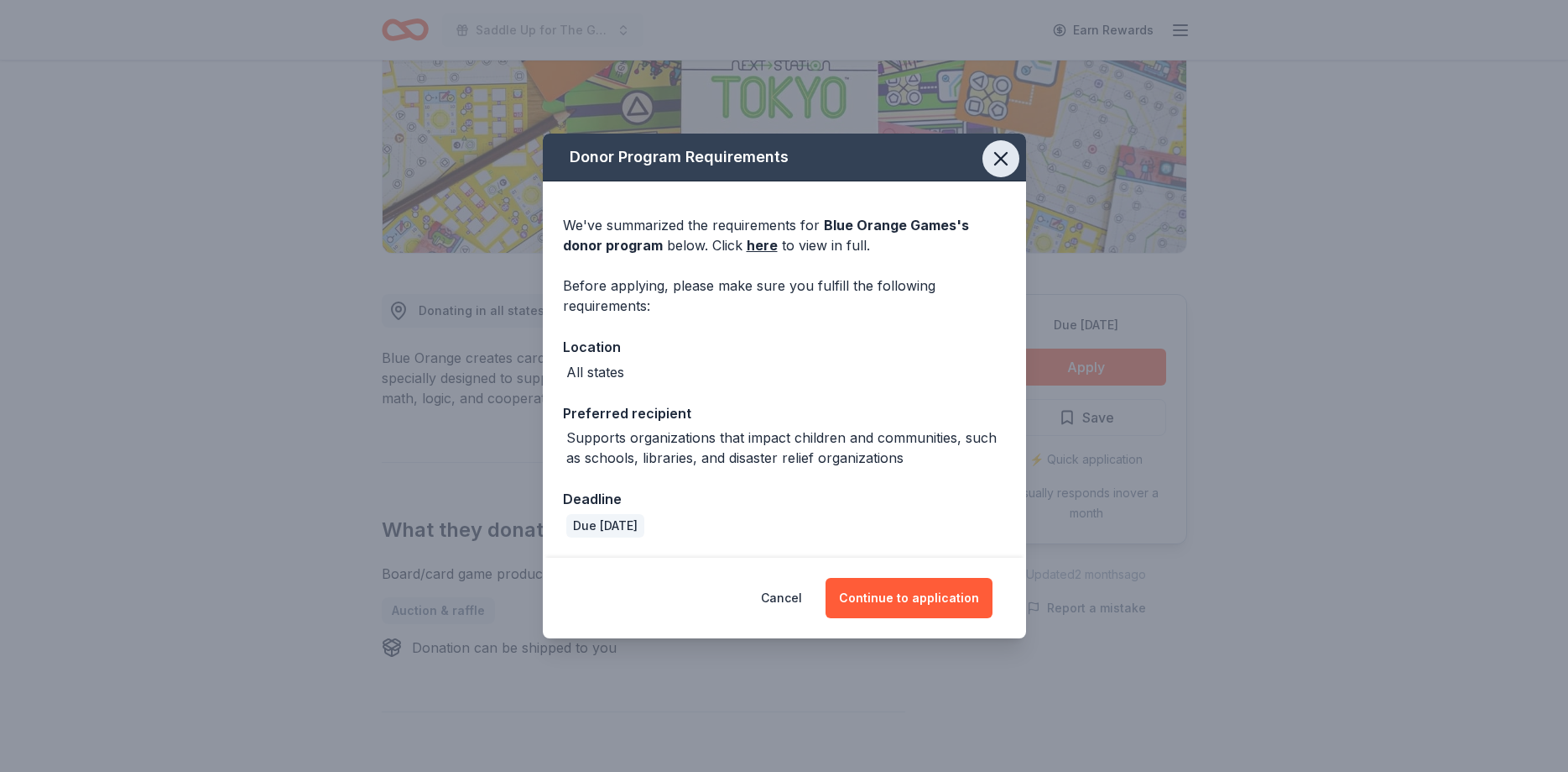
click at [1002, 166] on icon "button" at bounding box center [1001, 158] width 23 height 23
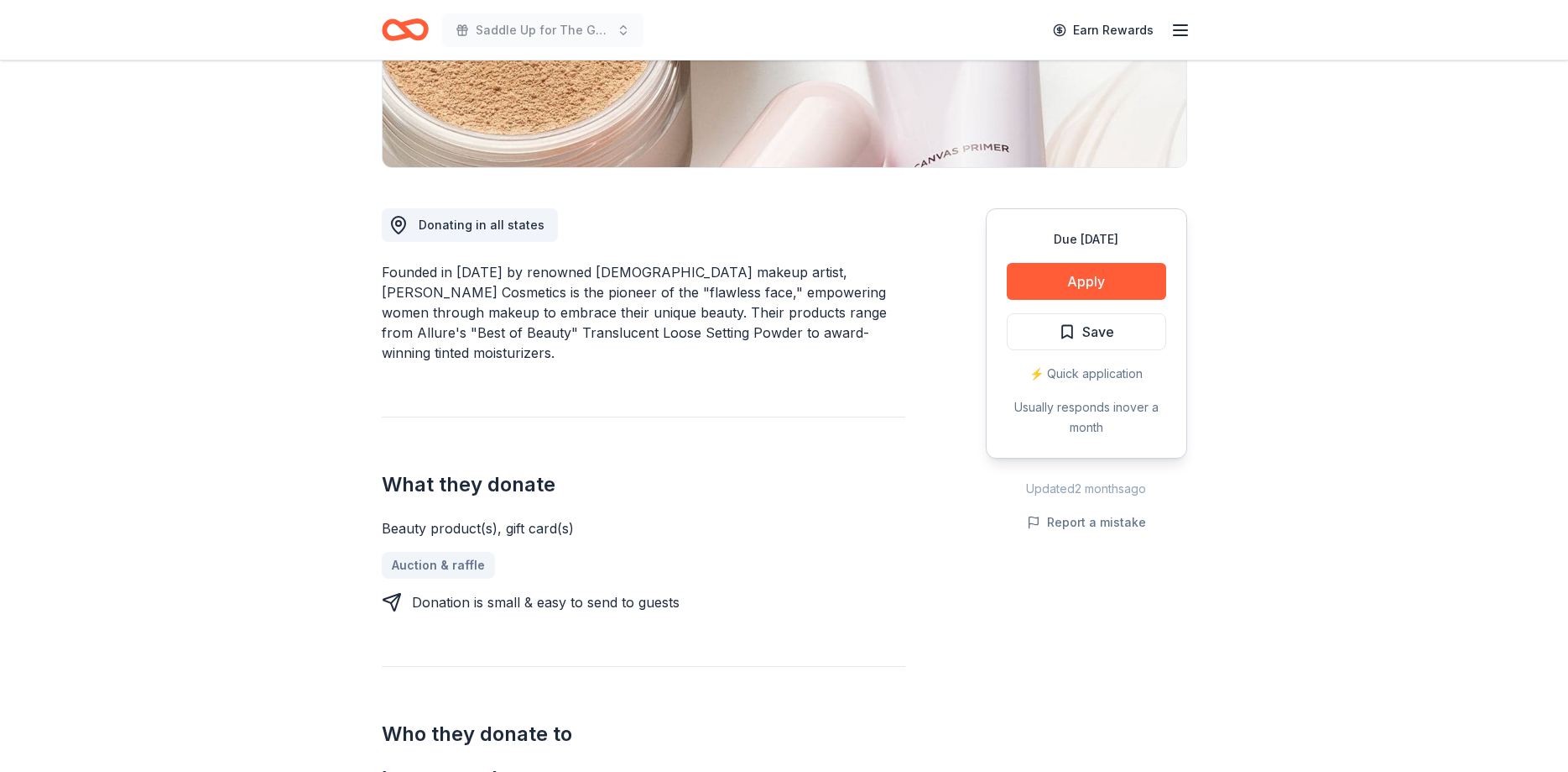
scroll to position [514, 0]
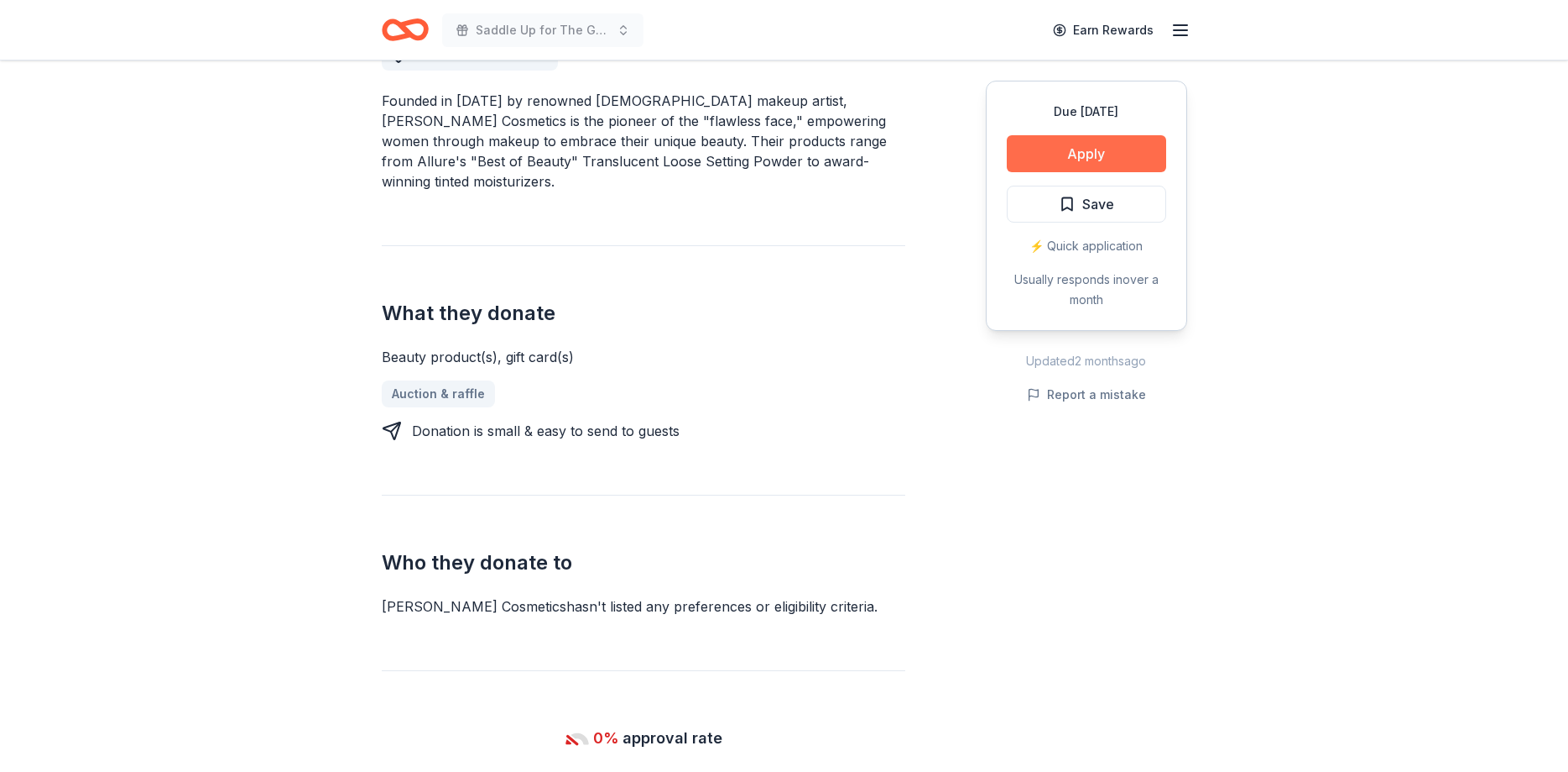
click at [1102, 159] on button "Apply" at bounding box center [1087, 153] width 160 height 37
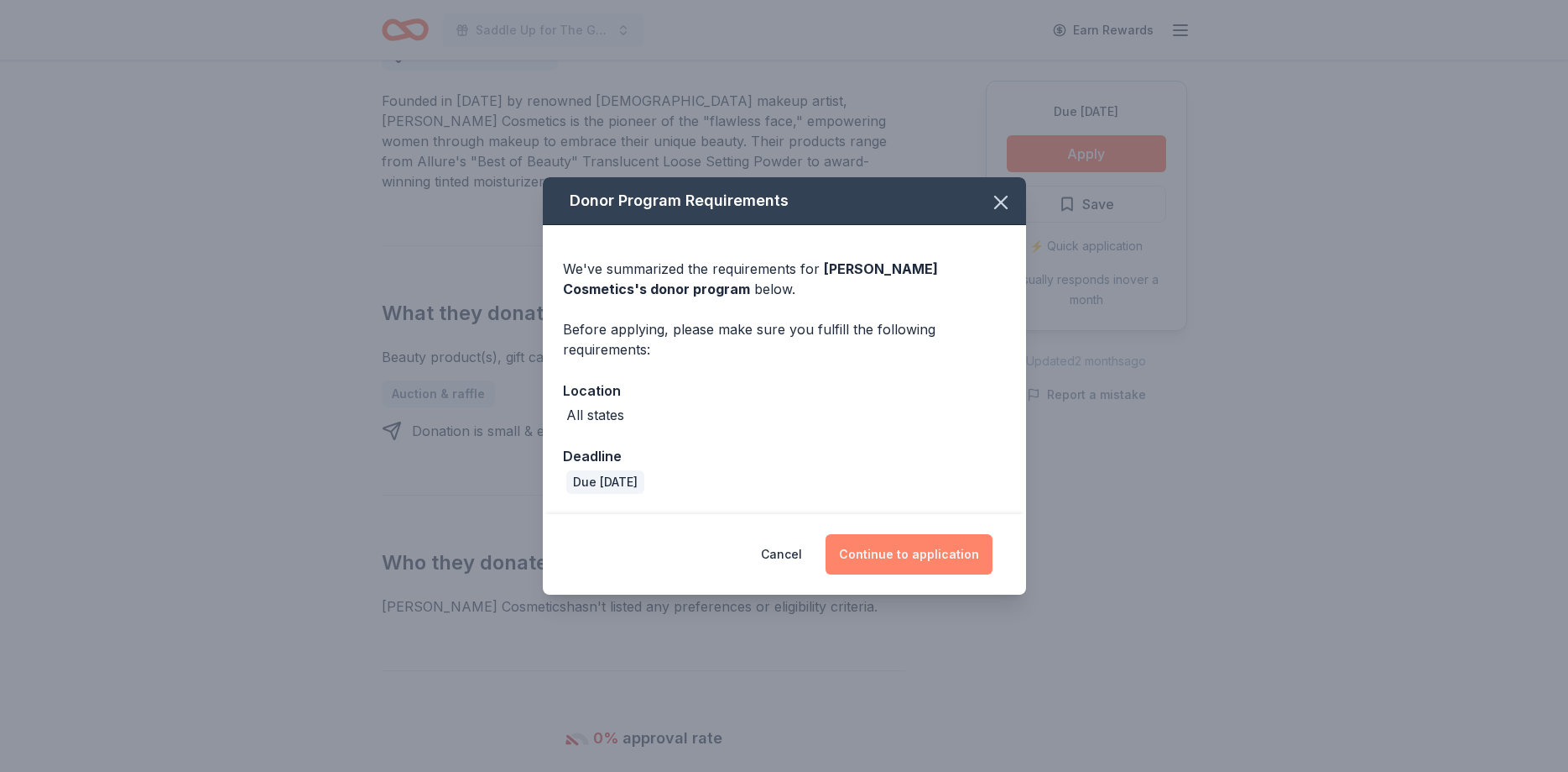
click at [921, 547] on button "Continue to application" at bounding box center [909, 554] width 167 height 40
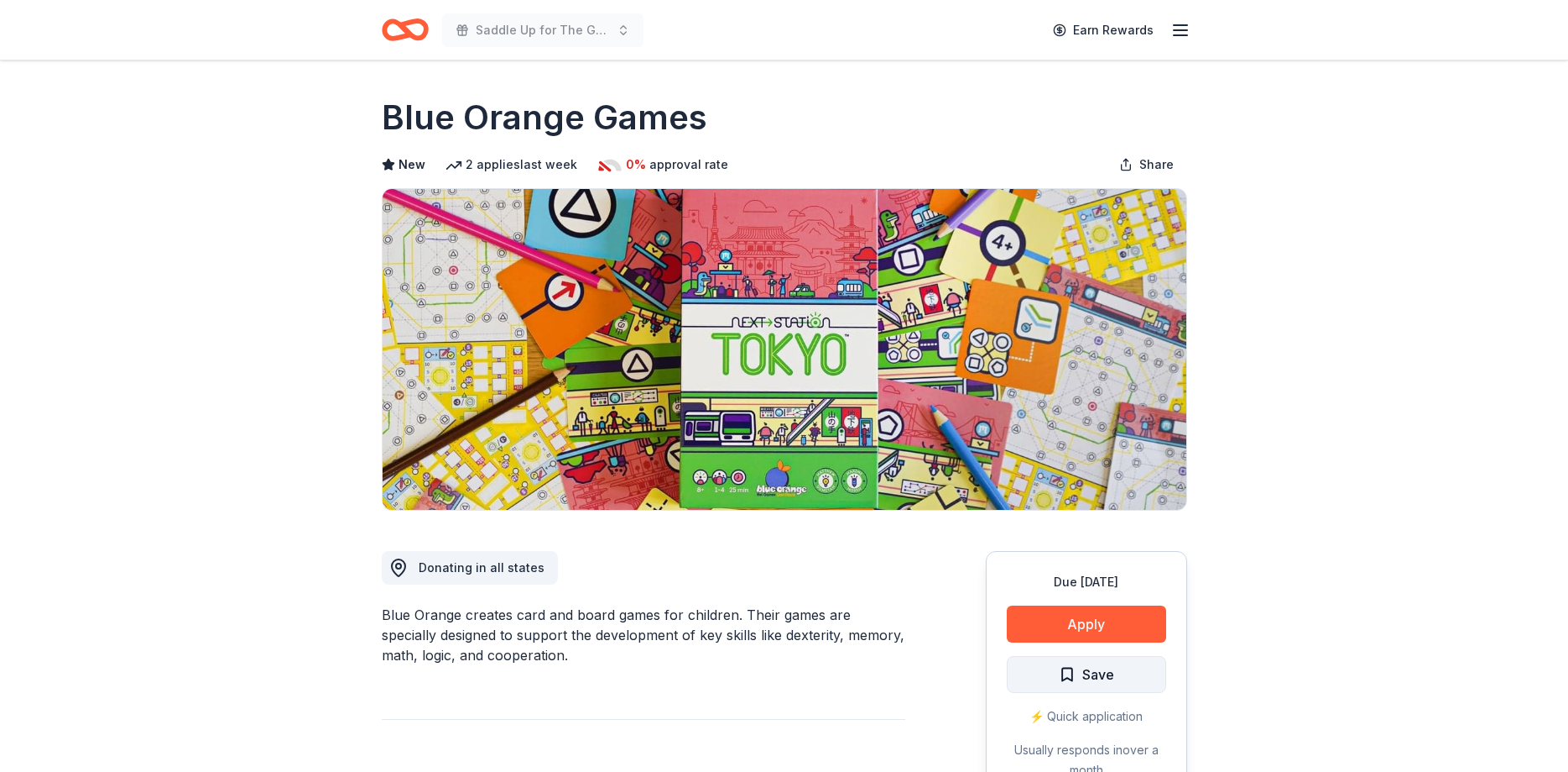
click at [1068, 683] on span "Save" at bounding box center [1087, 674] width 55 height 21
click at [1068, 683] on html "Saddle Up for The Guild Earn Rewards Due in 21 days Share Blue Orange Games New…" at bounding box center [784, 386] width 1568 height 772
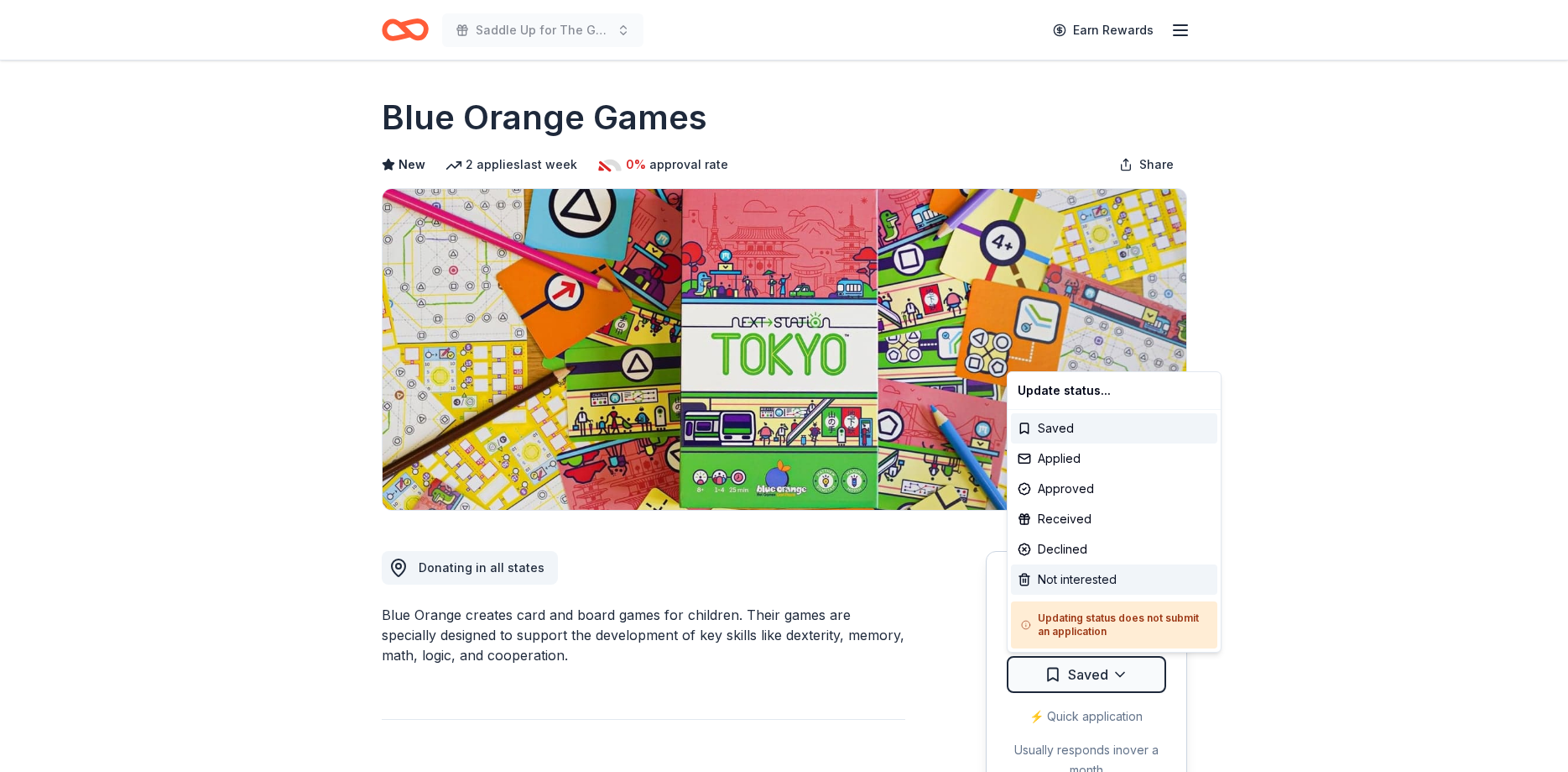
click at [1064, 579] on div "Not interested" at bounding box center [1114, 579] width 206 height 30
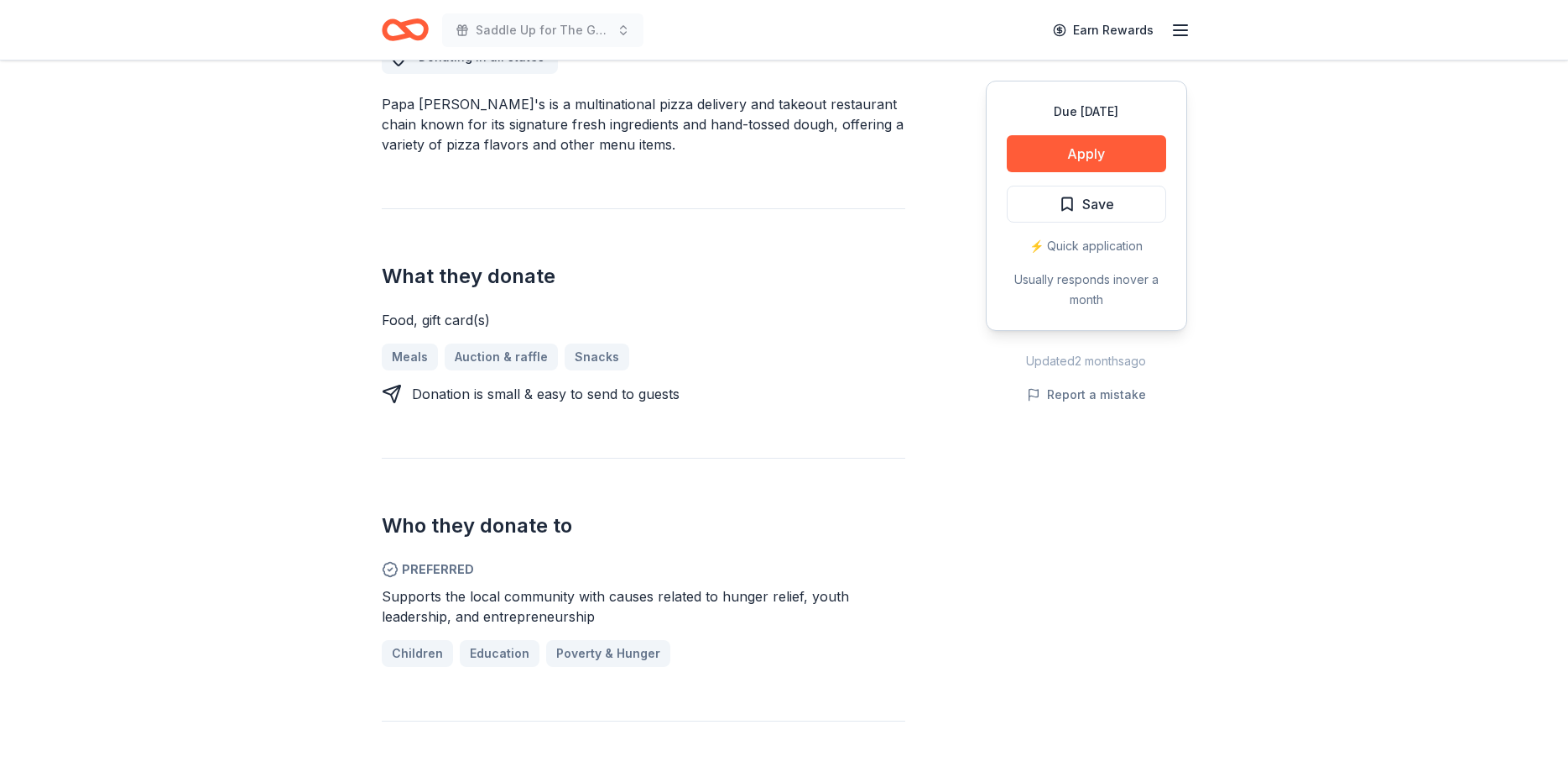
scroll to position [514, 0]
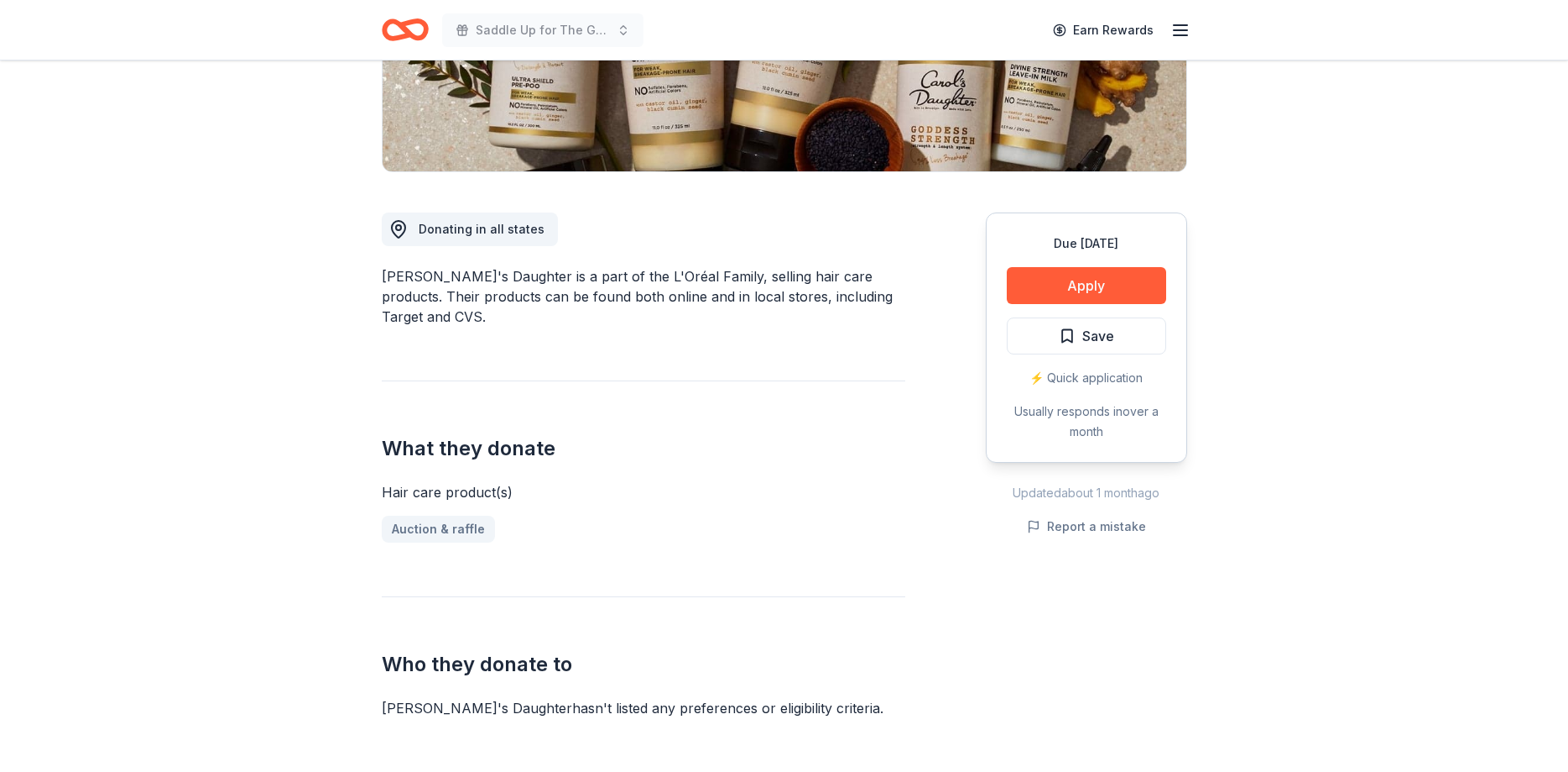
scroll to position [343, 0]
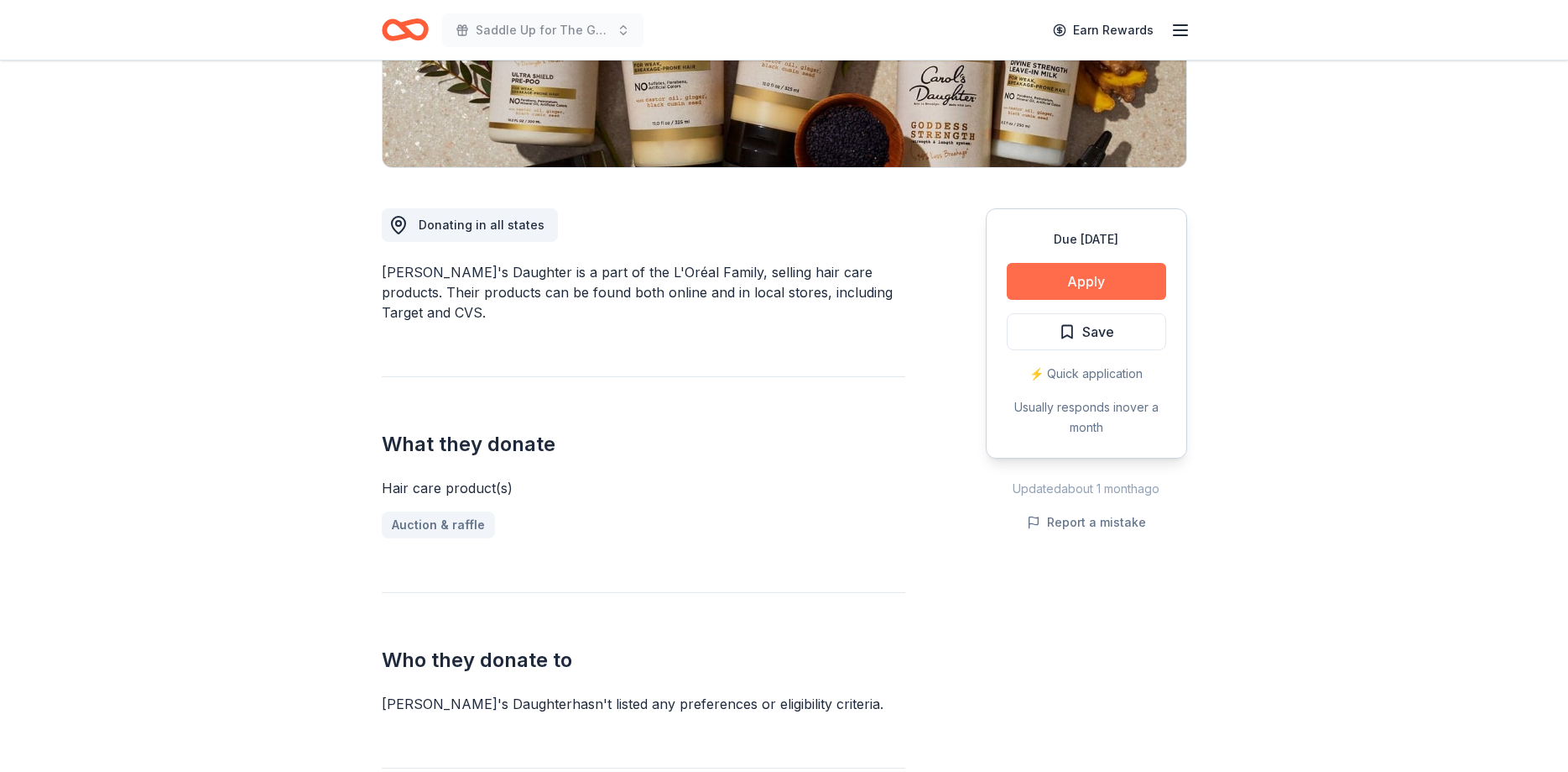
click at [1120, 272] on button "Apply" at bounding box center [1087, 281] width 160 height 37
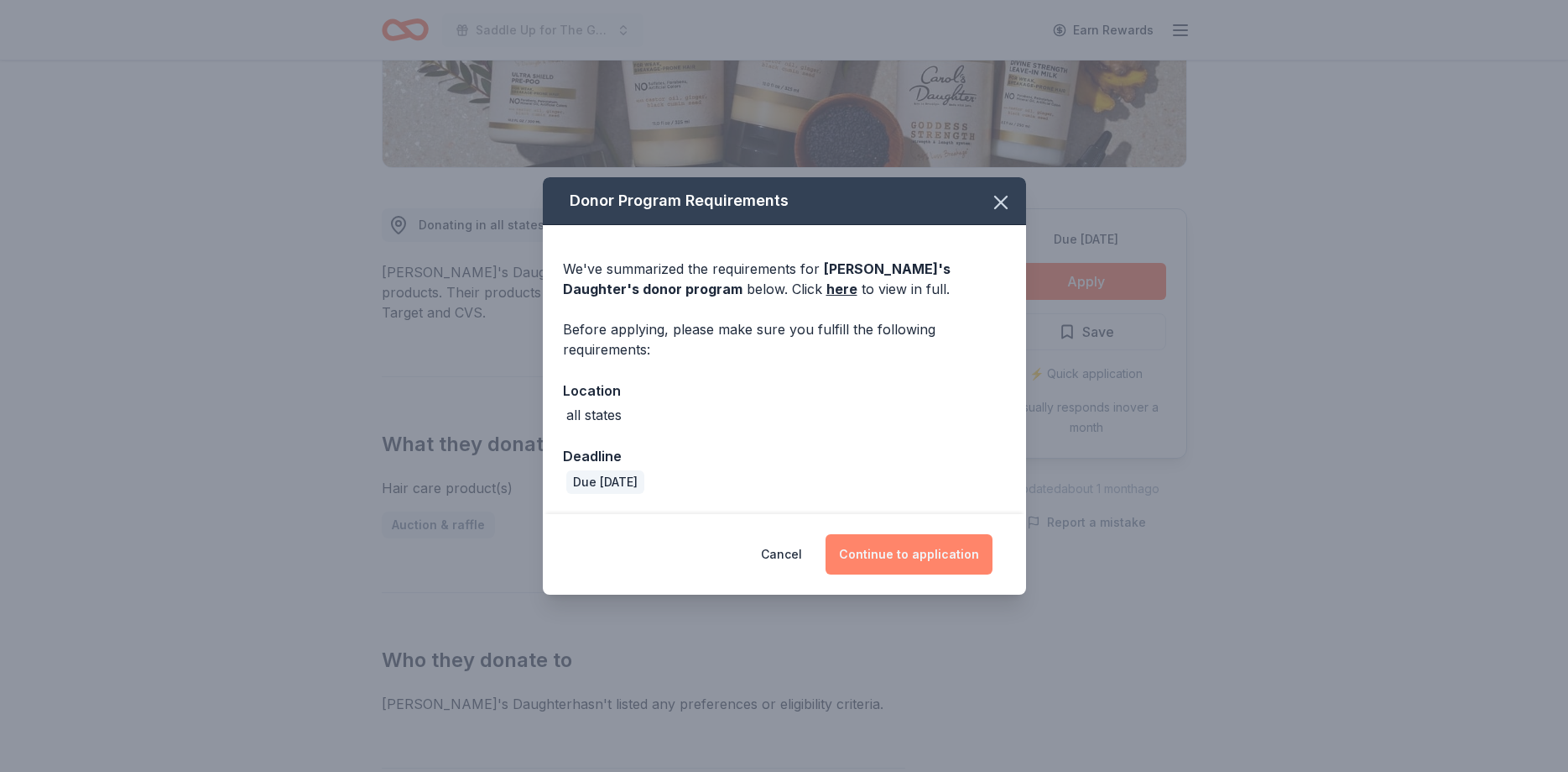
click at [892, 561] on button "Continue to application" at bounding box center [909, 554] width 167 height 40
